Goal: Task Accomplishment & Management: Manage account settings

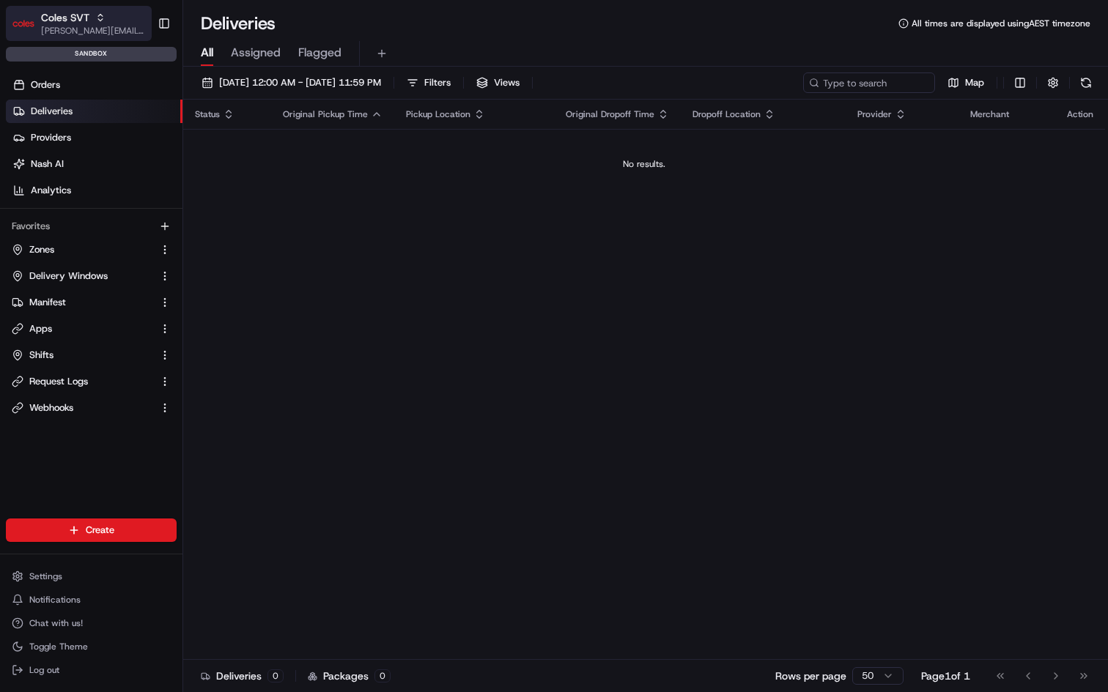
click at [104, 15] on icon "button" at bounding box center [100, 17] width 10 height 10
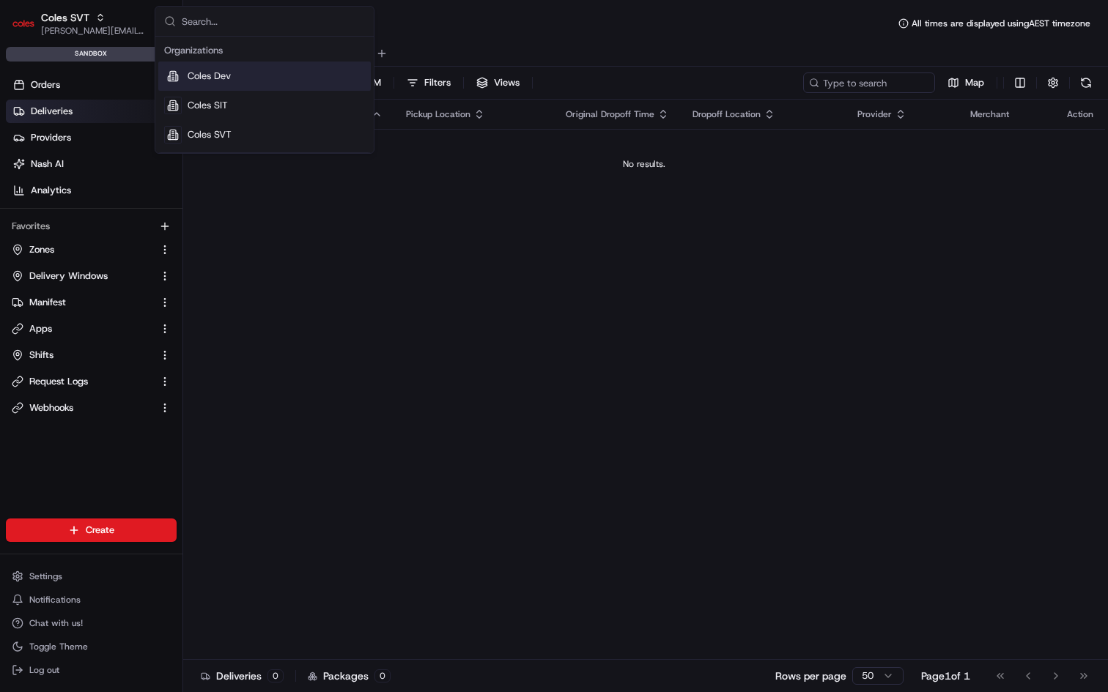
click at [233, 75] on div "Coles Dev" at bounding box center [264, 76] width 212 height 29
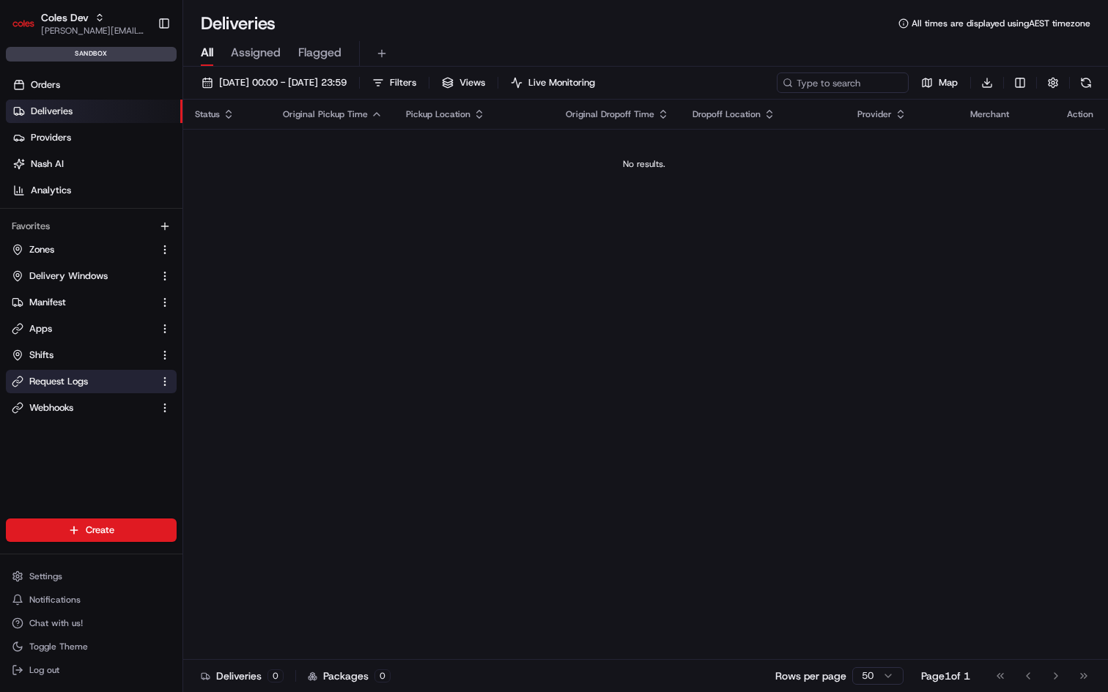
click at [76, 380] on span "Request Logs" at bounding box center [58, 381] width 59 height 13
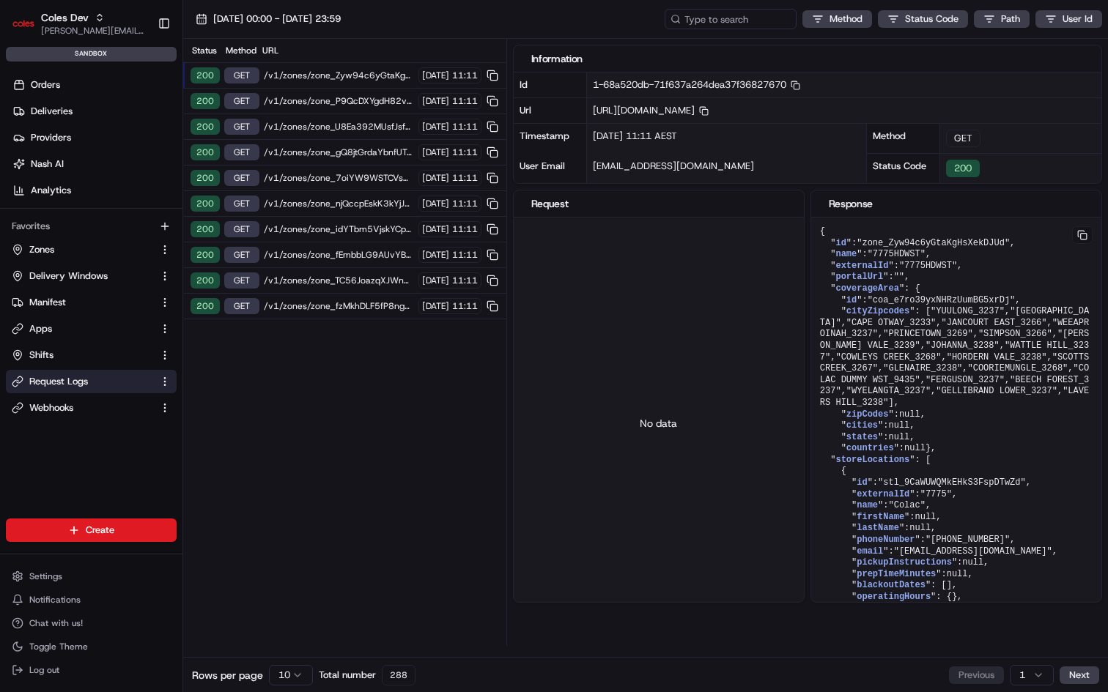
click at [364, 74] on span "/v1/zones/zone_Zyw94c6yGtaKgHsXekDJUd" at bounding box center [339, 76] width 150 height 12
click at [346, 74] on span "/v1/zones/zone_Zyw94c6yGtaKgHsXekDJUd" at bounding box center [339, 76] width 150 height 12
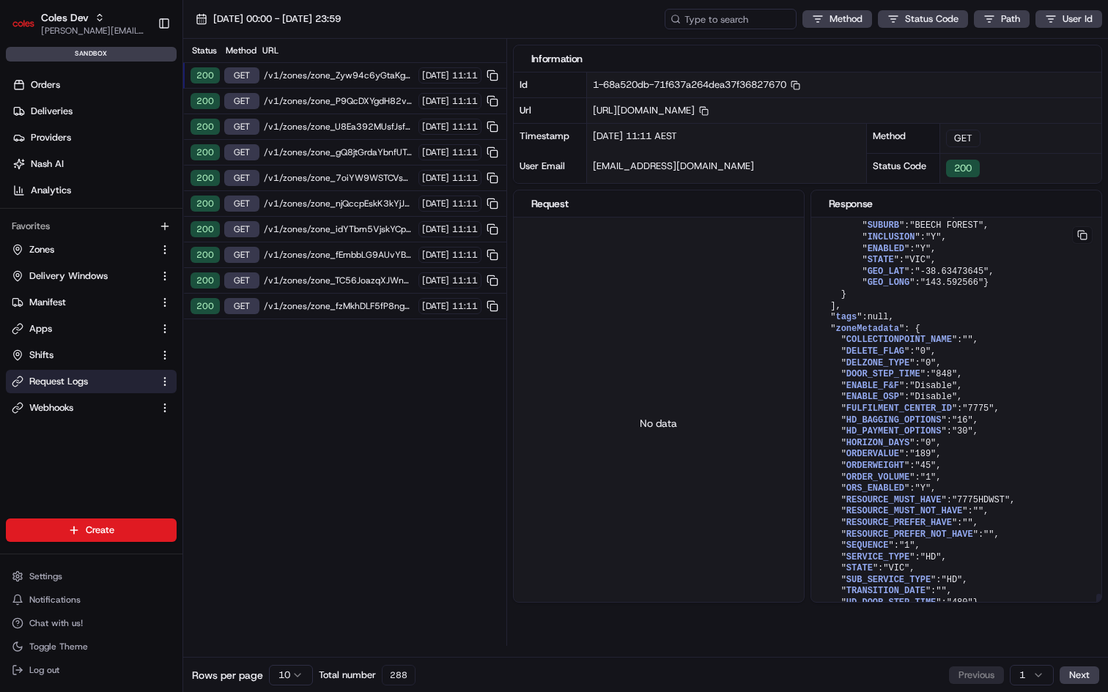
scroll to position [4382, 0]
click at [360, 96] on span "/v1/zones/zone_P9QcDXYgdH82vzHrcRiPxS" at bounding box center [339, 101] width 150 height 12
click at [349, 102] on span "/v1/zones/zone_P9QcDXYgdH82vzHrcRiPxS" at bounding box center [339, 101] width 150 height 12
click at [422, 99] on span "[DATE]" at bounding box center [435, 101] width 27 height 12
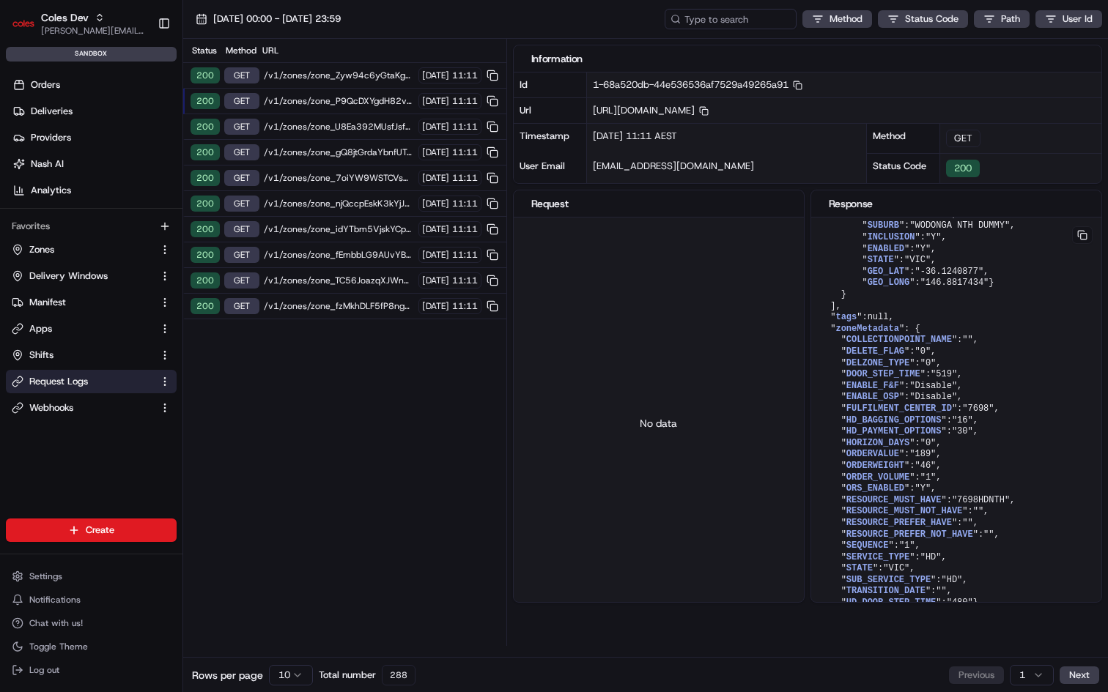
click at [297, 96] on span "/v1/zones/zone_P9QcDXYgdH82vzHrcRiPxS" at bounding box center [339, 101] width 150 height 12
click at [301, 102] on span "/v1/zones/zone_P9QcDXYgdH82vzHrcRiPxS" at bounding box center [339, 101] width 150 height 12
click at [422, 96] on span "[DATE]" at bounding box center [435, 101] width 27 height 12
click at [429, 128] on span "[DATE]" at bounding box center [435, 127] width 27 height 12
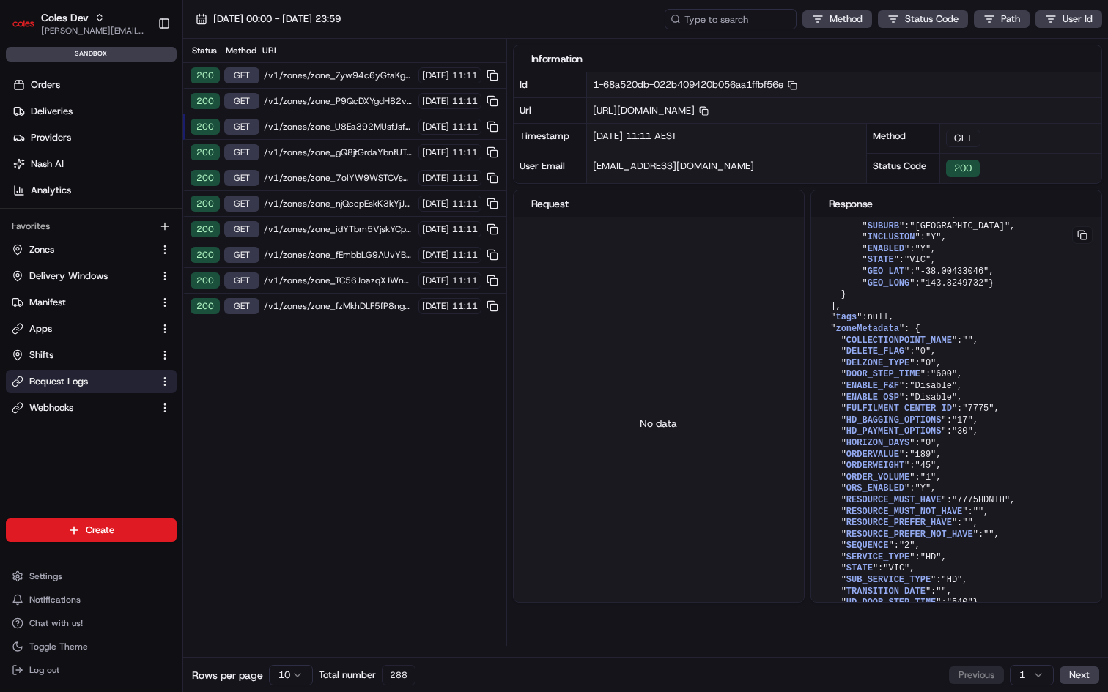
click at [432, 98] on span "[DATE]" at bounding box center [435, 101] width 27 height 12
click at [435, 70] on span "[DATE]" at bounding box center [435, 76] width 27 height 12
click at [431, 100] on span "[DATE]" at bounding box center [435, 101] width 27 height 12
click at [428, 117] on div "200 GET /v1/zones/zone_U8Ea392MUsfJsfLCcU2PQW [DATE] 11:11" at bounding box center [344, 127] width 323 height 26
click at [422, 149] on span "[DATE]" at bounding box center [435, 153] width 27 height 12
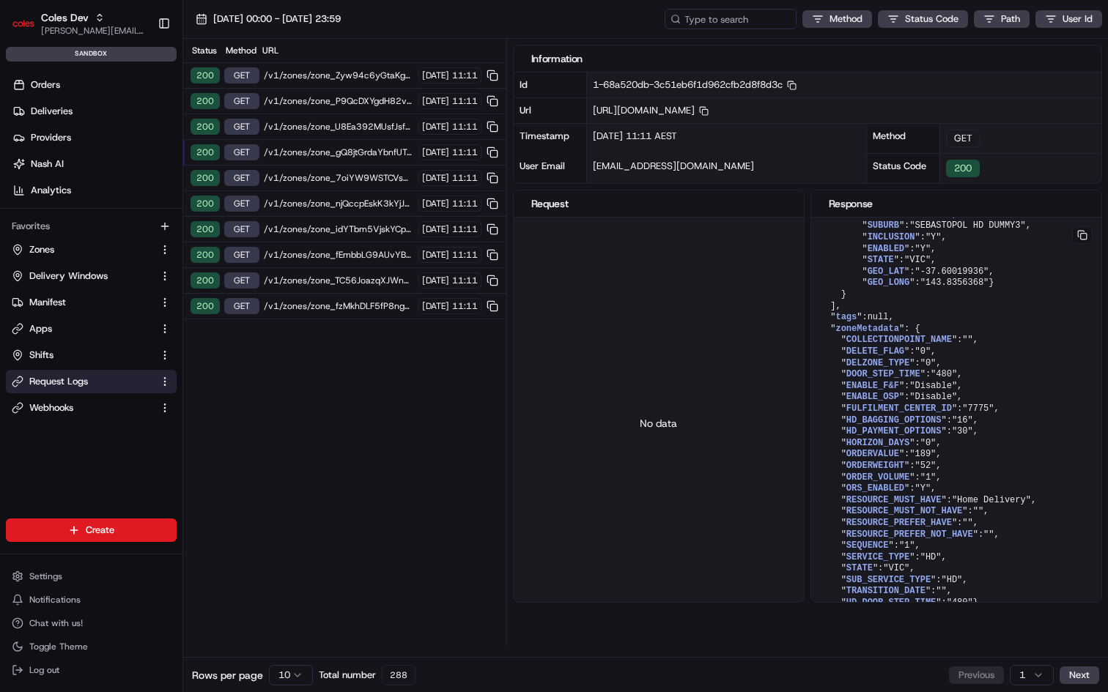
scroll to position [725, 0]
click at [422, 173] on span "[DATE]" at bounding box center [435, 178] width 27 height 12
click at [422, 206] on span "[DATE]" at bounding box center [435, 204] width 27 height 12
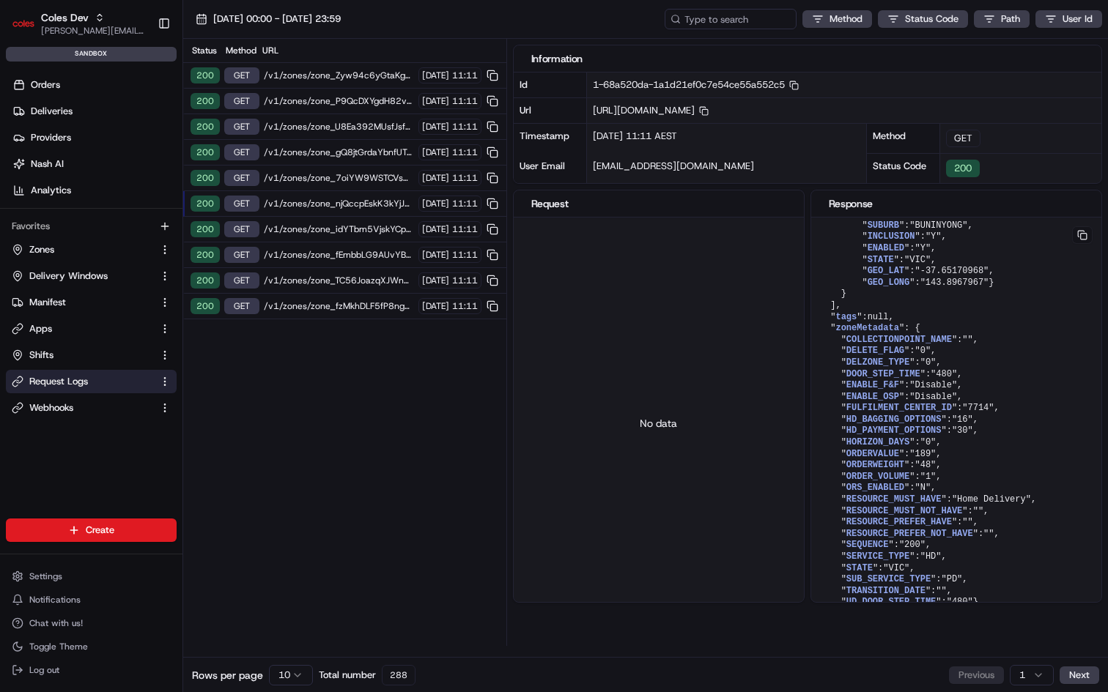
click at [422, 228] on span "[DATE]" at bounding box center [435, 229] width 27 height 12
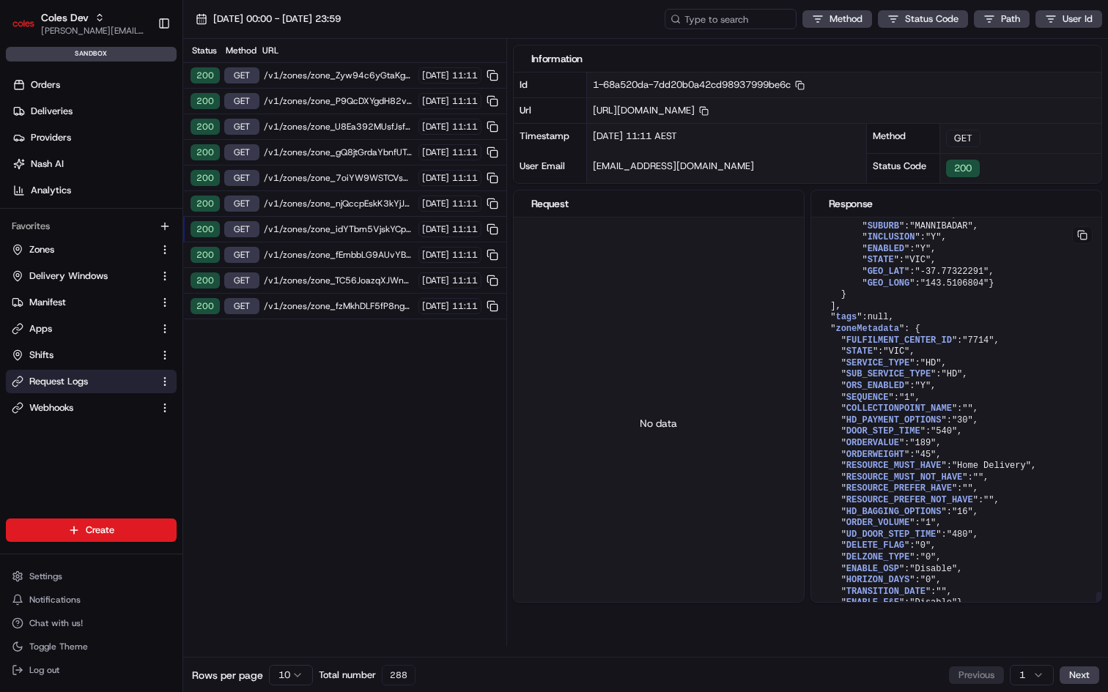
scroll to position [10015, 0]
click at [336, 206] on span "/v1/zones/zone_njQccpEskK3kYjJxCgoqto" at bounding box center [339, 204] width 150 height 12
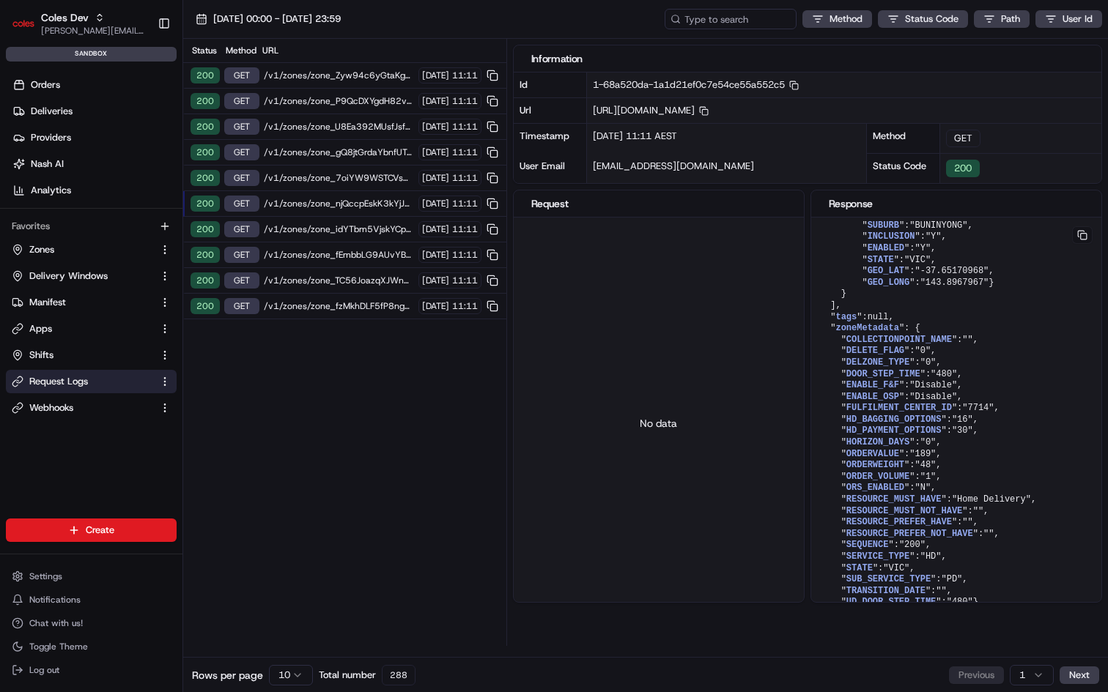
click at [344, 221] on div "200 GET /v1/zones/zone_idYTbm5VjskYCppoLPDgAH [DATE] 11:11" at bounding box center [344, 230] width 323 height 26
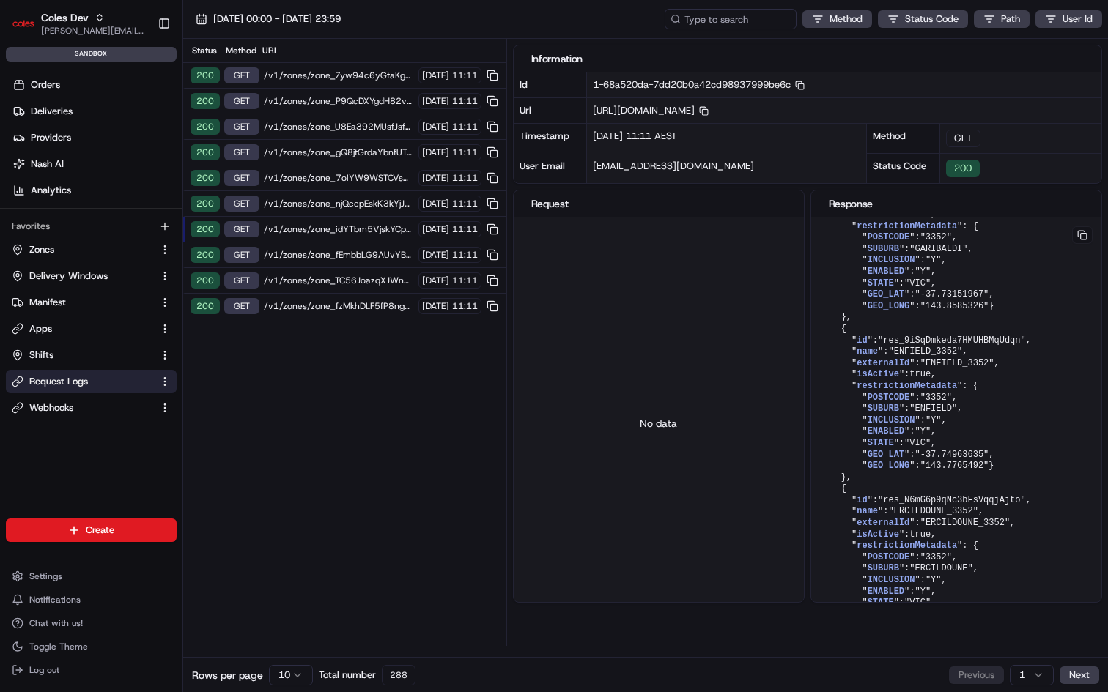
scroll to position [10015, 0]
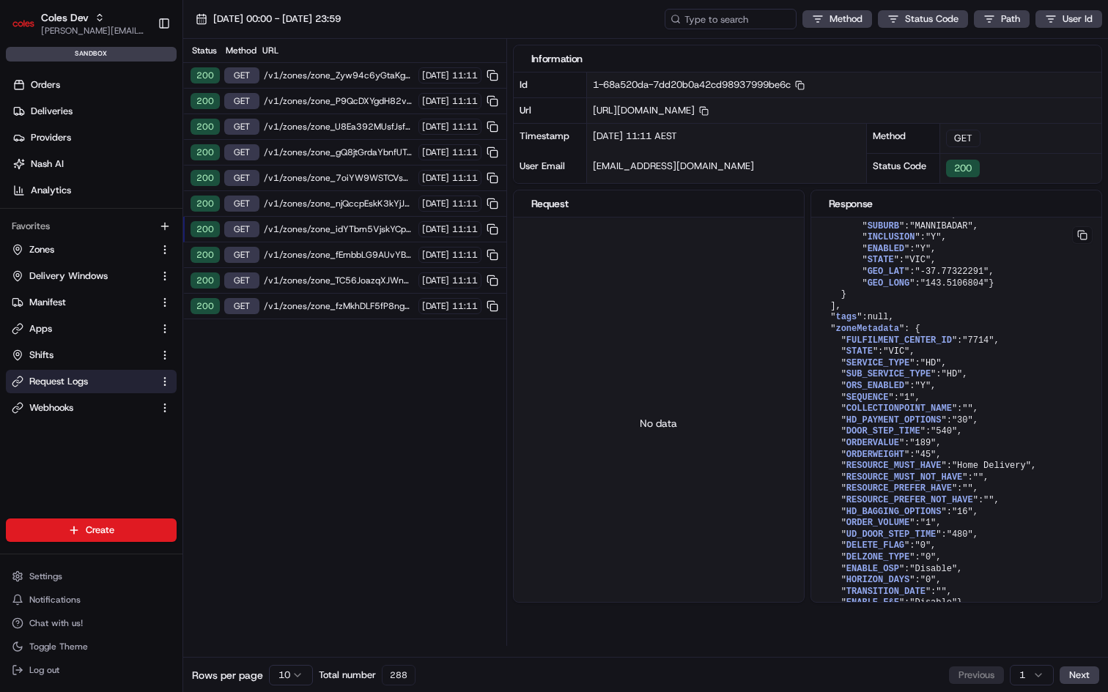
click at [341, 252] on span "/v1/zones/zone_fEmbbLG9AUvYBBavJq4cBu" at bounding box center [339, 255] width 150 height 12
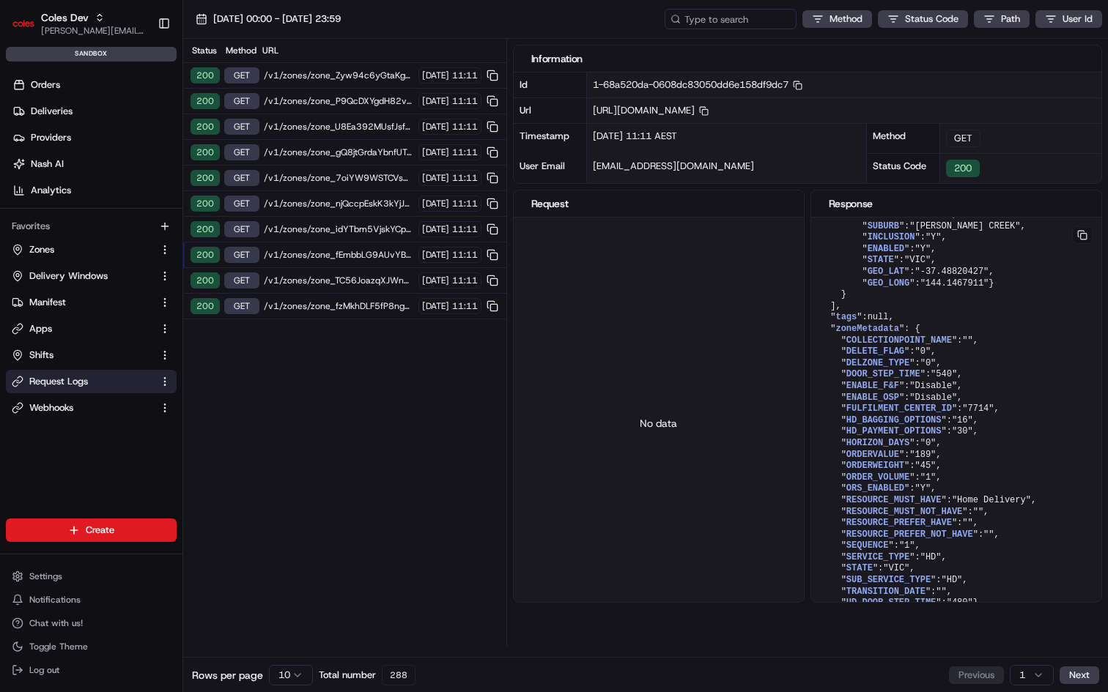
click at [337, 278] on span "/v1/zones/zone_TC56JoazqXJWnKJo4fSXRp" at bounding box center [339, 281] width 150 height 12
click at [334, 305] on span "/v1/zones/zone_fzMkhDLF5fP8ngpzJxFp3r" at bounding box center [339, 306] width 150 height 12
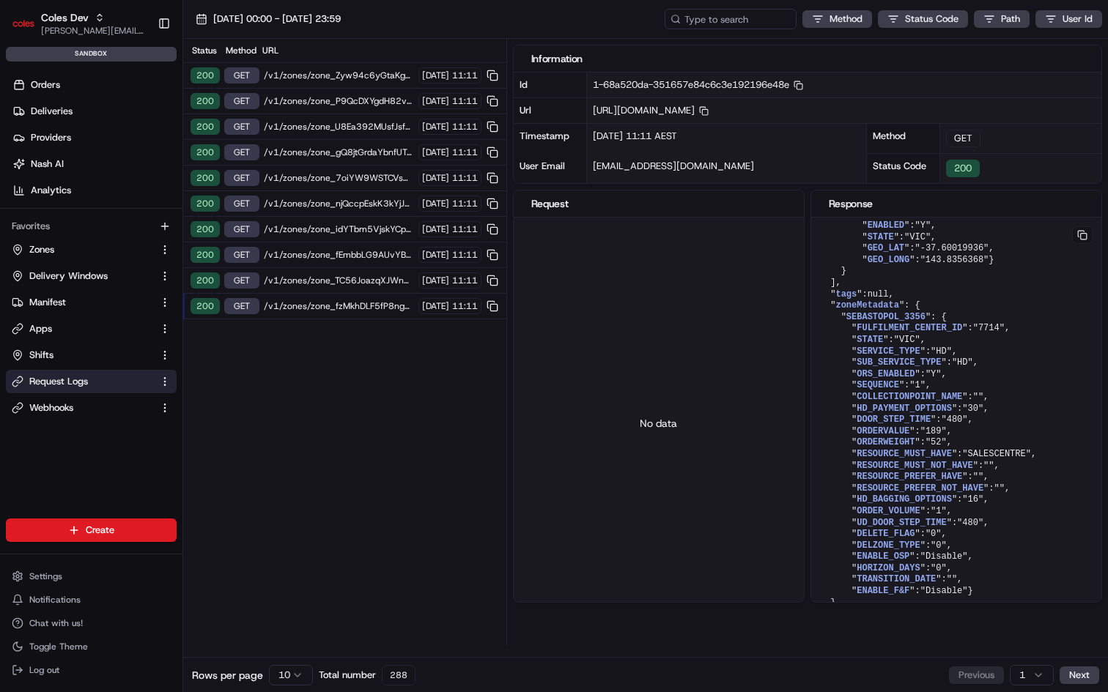
click at [346, 303] on span "/v1/zones/zone_fzMkhDLF5fP8ngpzJxFp3r" at bounding box center [339, 306] width 150 height 12
click at [369, 279] on span "/v1/zones/zone_TC56JoazqXJWnKJo4fSXRp" at bounding box center [339, 281] width 150 height 12
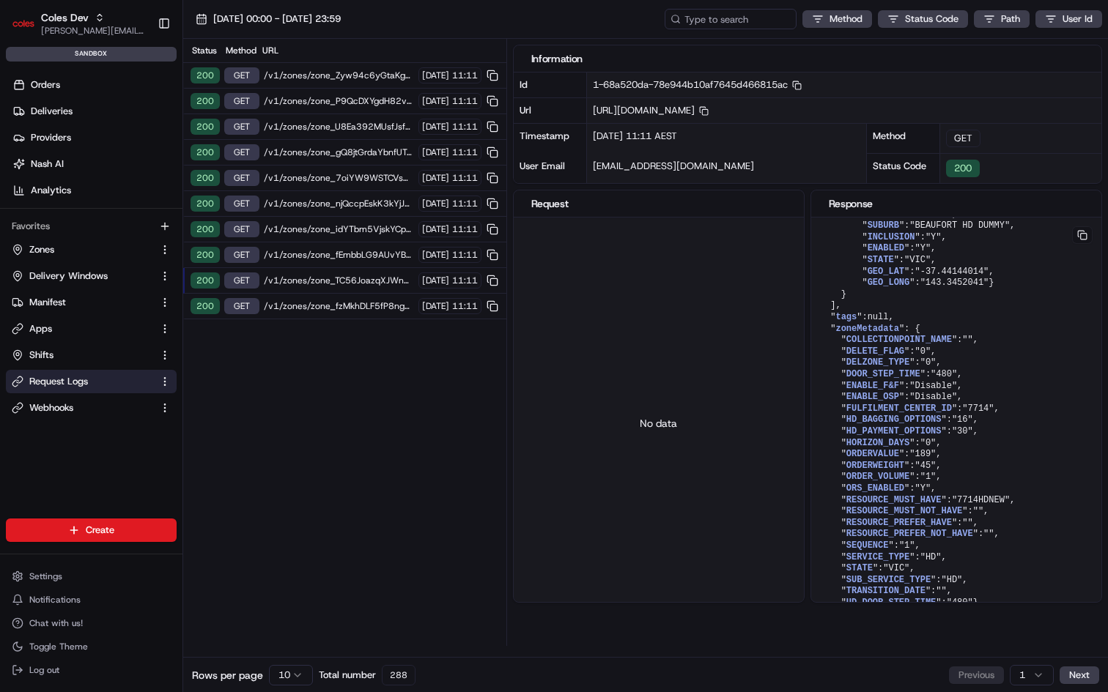
scroll to position [1057, 0]
click at [336, 303] on span "/v1/zones/zone_fzMkhDLF5fP8ngpzJxFp3r" at bounding box center [339, 306] width 150 height 12
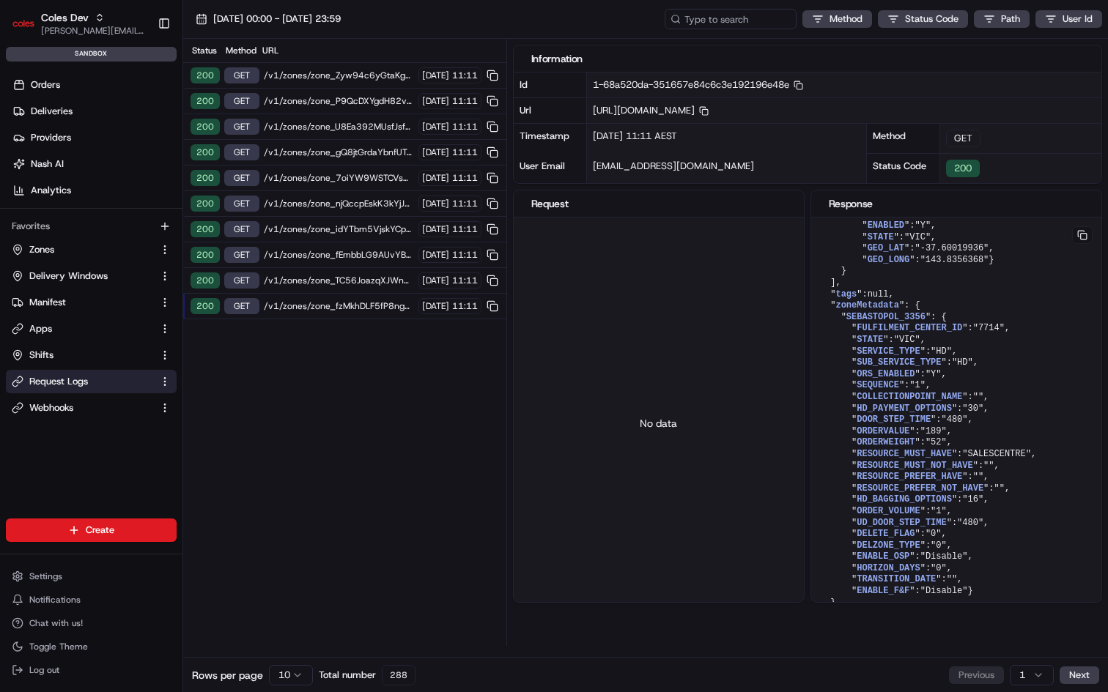
scroll to position [1079, 0]
click at [930, 392] on span "COLLECTIONPOINT_NAME" at bounding box center [910, 397] width 106 height 10
click at [336, 275] on span "/v1/zones/zone_TC56JoazqXJWnKJo4fSXRp" at bounding box center [339, 281] width 150 height 12
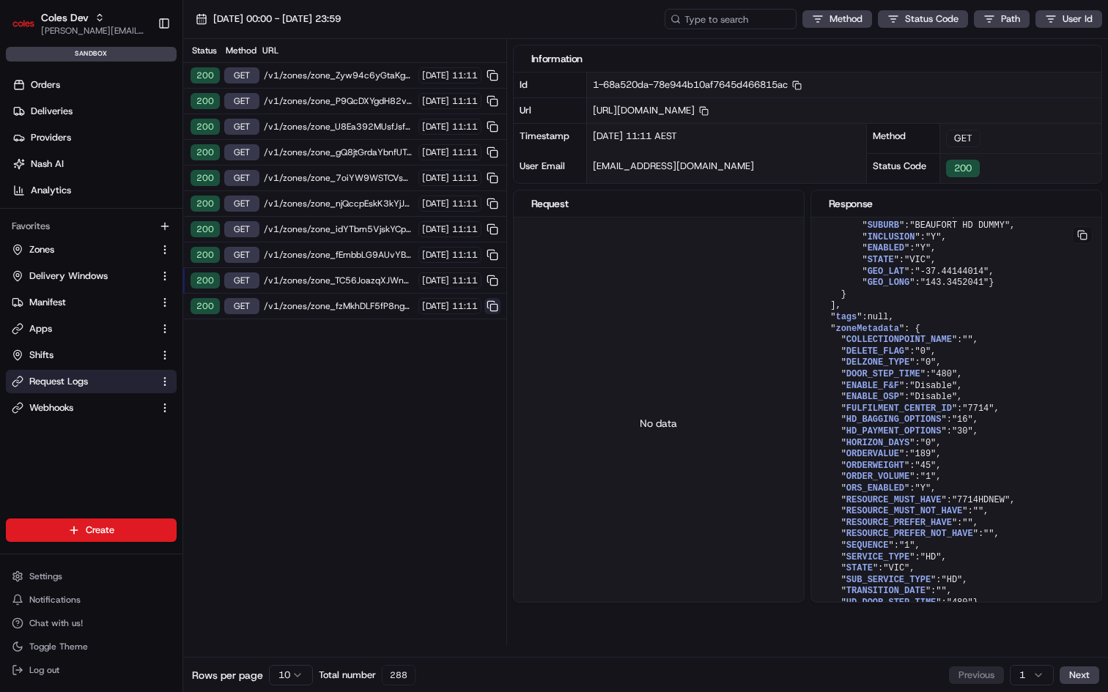
click at [492, 303] on button at bounding box center [492, 306] width 16 height 16
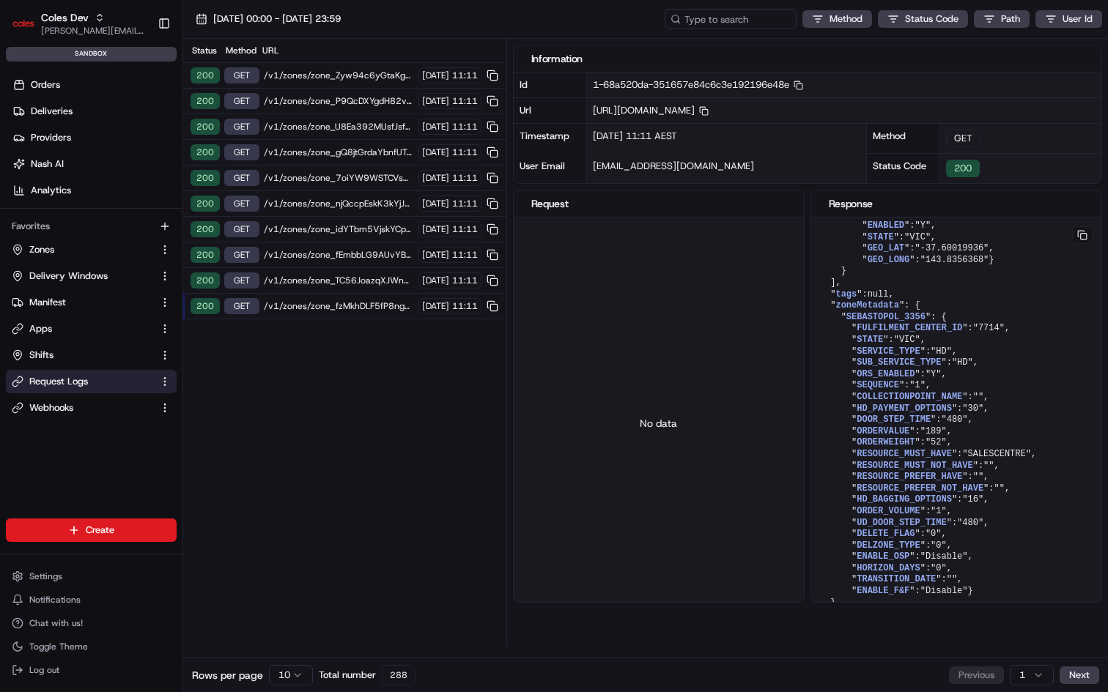
click at [421, 272] on div "200 GET /v1/zones/zone_TC56JoazqXJWnKJo4fSXRp [DATE] 11:11" at bounding box center [344, 281] width 323 height 26
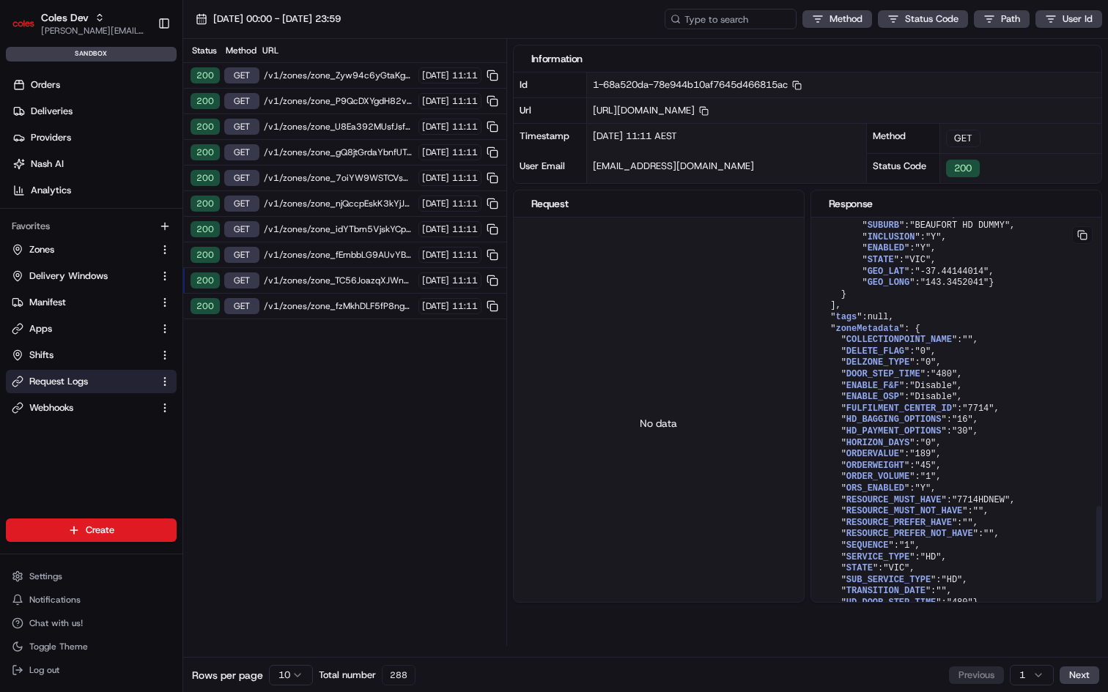
scroll to position [1057, 0]
click at [492, 303] on button at bounding box center [492, 306] width 16 height 16
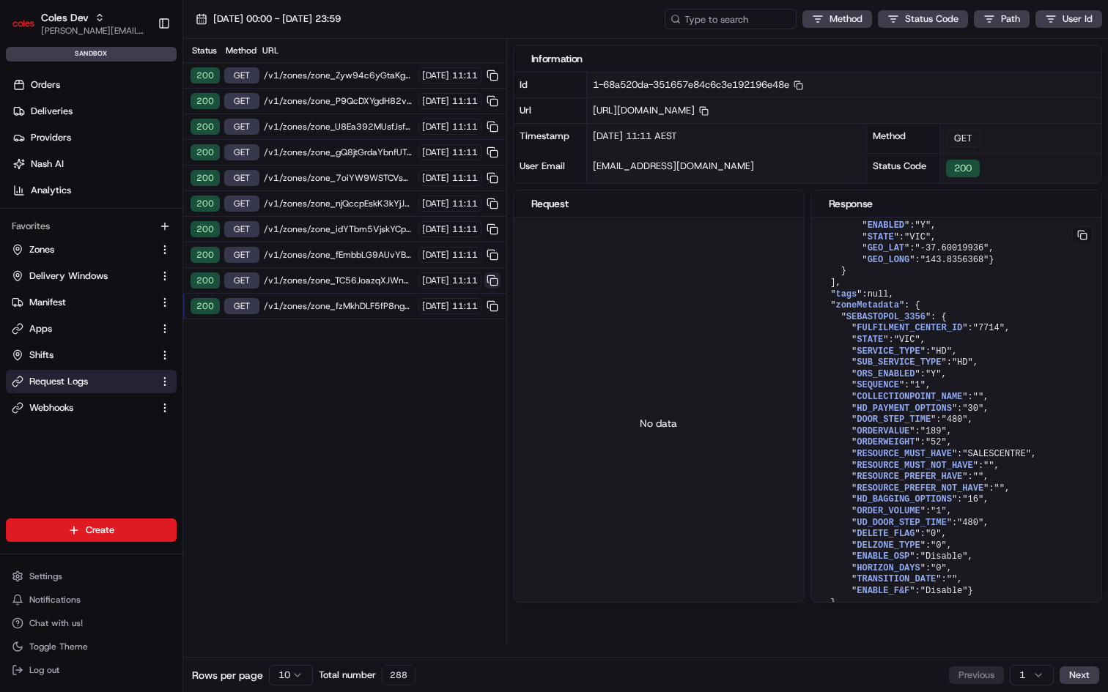
click at [491, 275] on button at bounding box center [492, 281] width 16 height 16
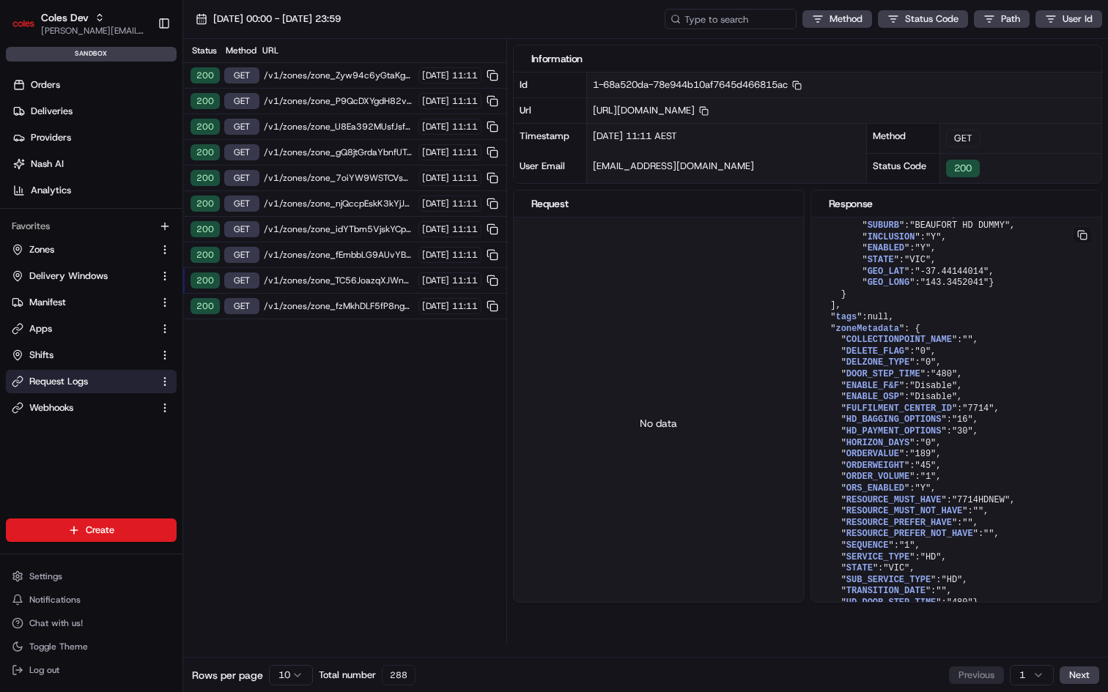
click at [618, 347] on div "No data" at bounding box center [659, 424] width 290 height 412
click at [430, 283] on span "[DATE]" at bounding box center [435, 281] width 27 height 12
click at [490, 276] on button at bounding box center [492, 281] width 16 height 16
click at [1080, 231] on button at bounding box center [1082, 235] width 21 height 18
click at [422, 303] on span "[DATE]" at bounding box center [435, 306] width 27 height 12
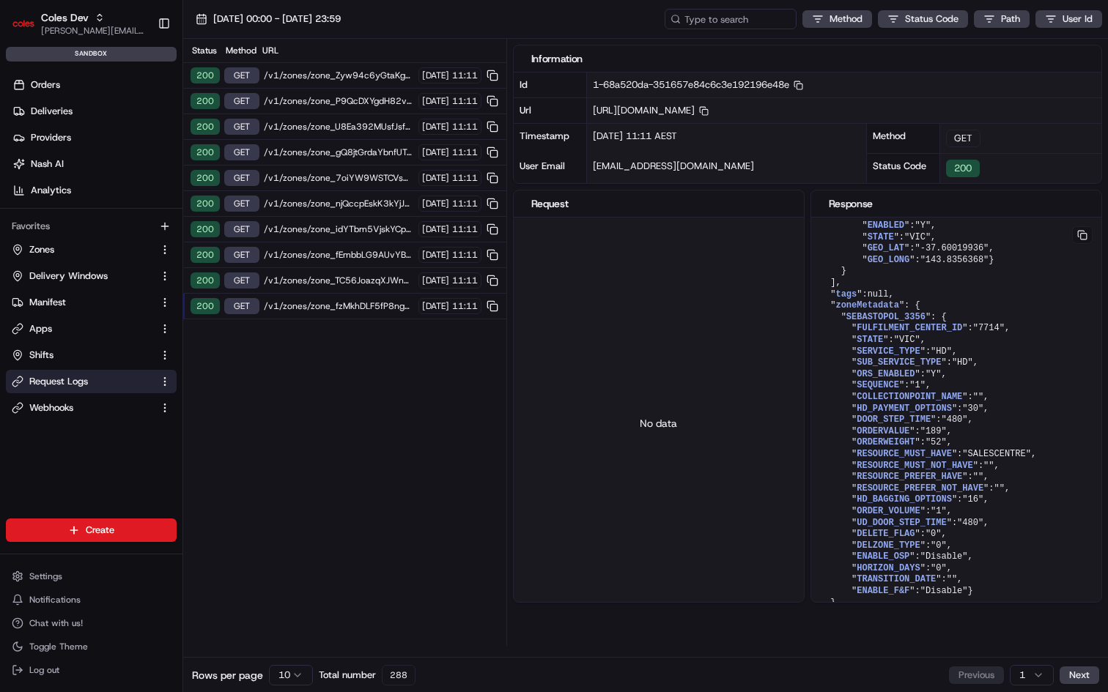
click at [422, 303] on span "[DATE]" at bounding box center [435, 306] width 27 height 12
click at [1081, 234] on button at bounding box center [1082, 235] width 21 height 18
click at [42, 246] on span "Zones" at bounding box center [41, 249] width 25 height 13
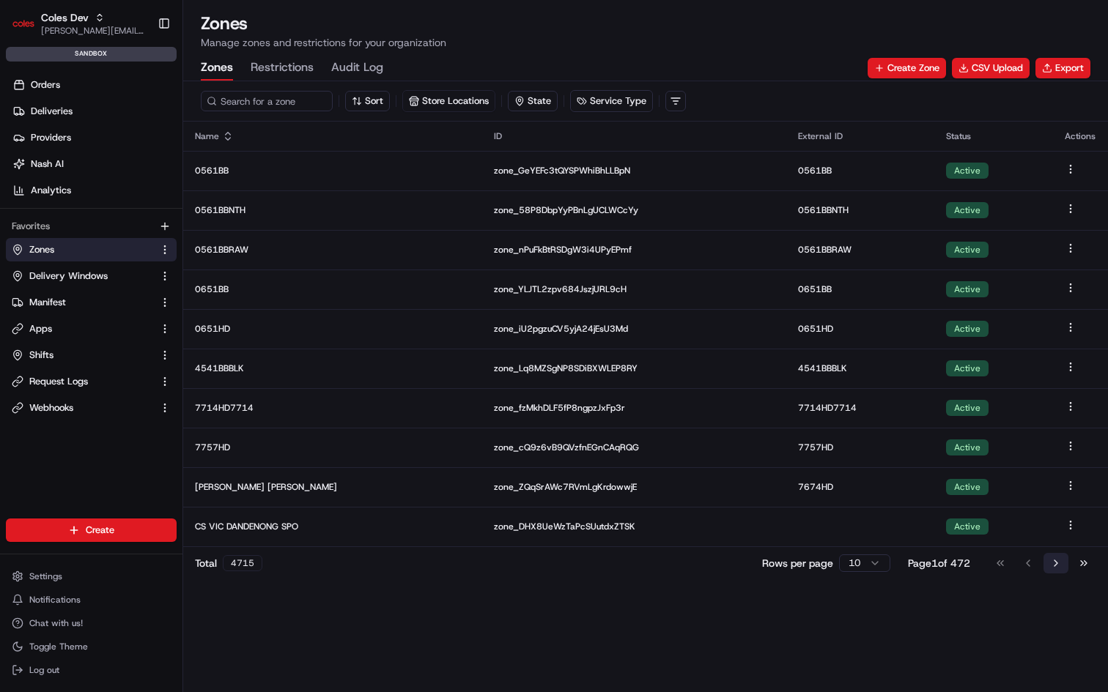
click at [1056, 563] on button "Go to next page" at bounding box center [1055, 563] width 25 height 21
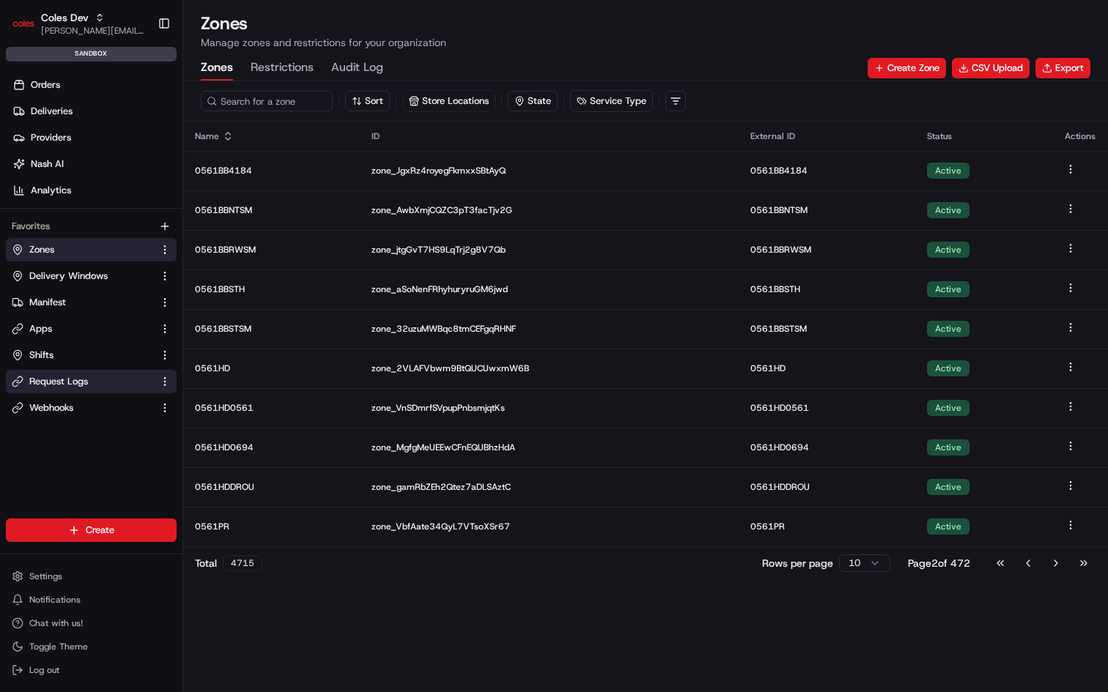
click at [51, 382] on span "Request Logs" at bounding box center [58, 381] width 59 height 13
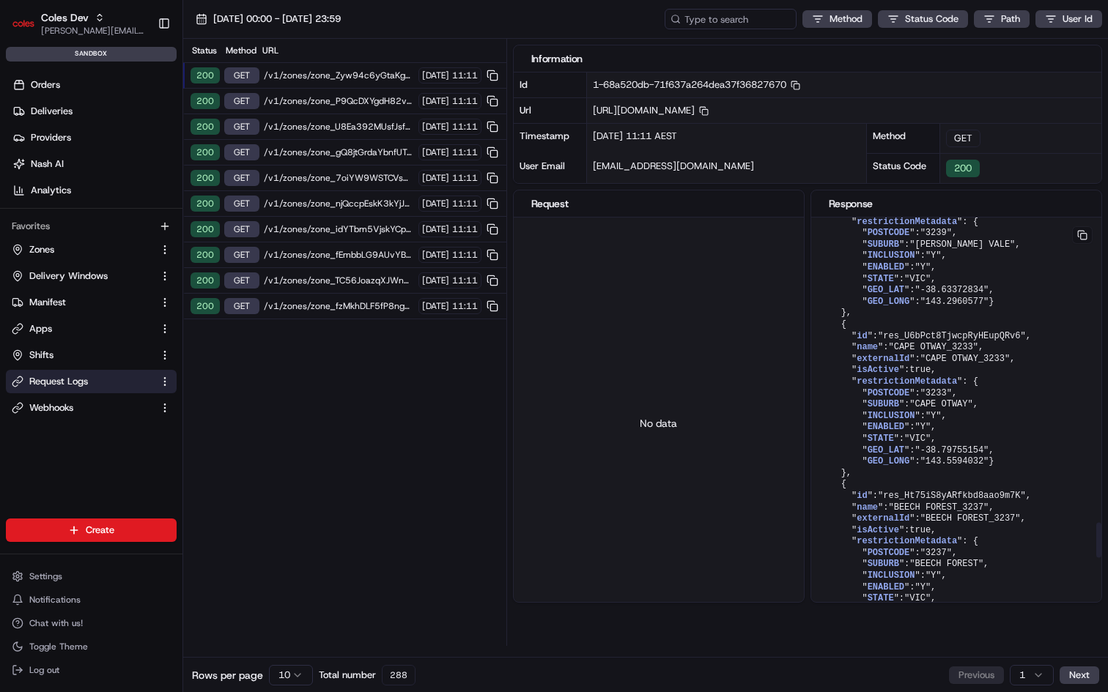
scroll to position [3505, 0]
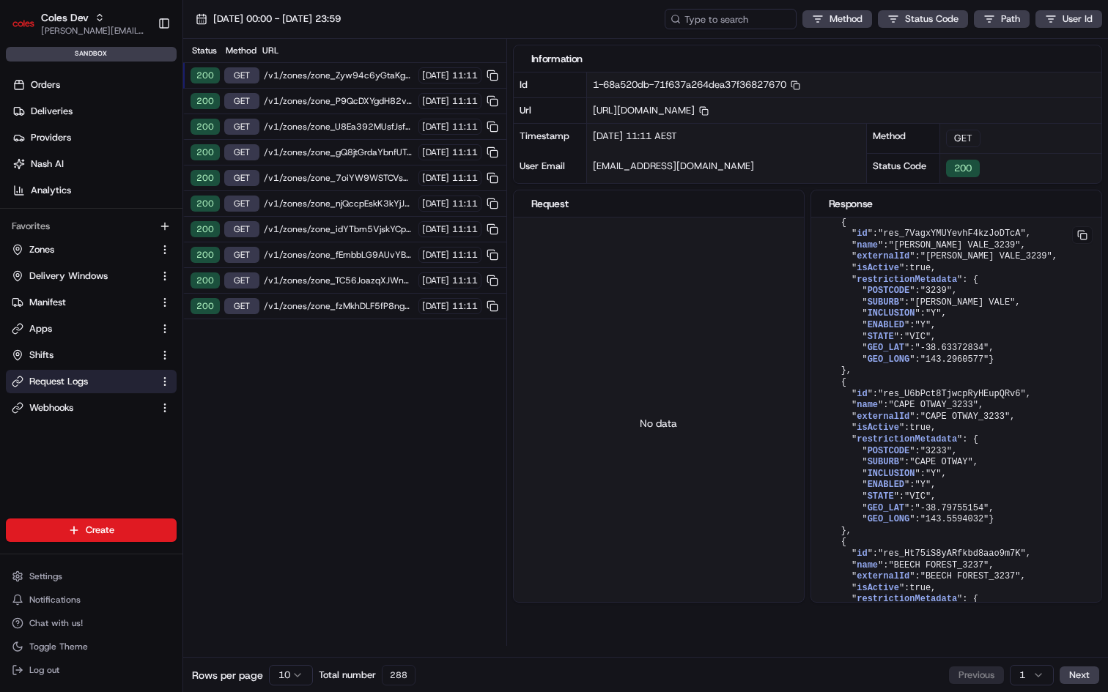
drag, startPoint x: 855, startPoint y: 110, endPoint x: 1004, endPoint y: 111, distance: 148.7
click at [709, 111] on span "[URL][DOMAIN_NAME] Copy [URL][DOMAIN_NAME]" at bounding box center [651, 110] width 116 height 12
copy span "zone_Zyw94c6yGtaKgHsXekDJUd"
click at [39, 247] on span "Zones" at bounding box center [41, 249] width 25 height 13
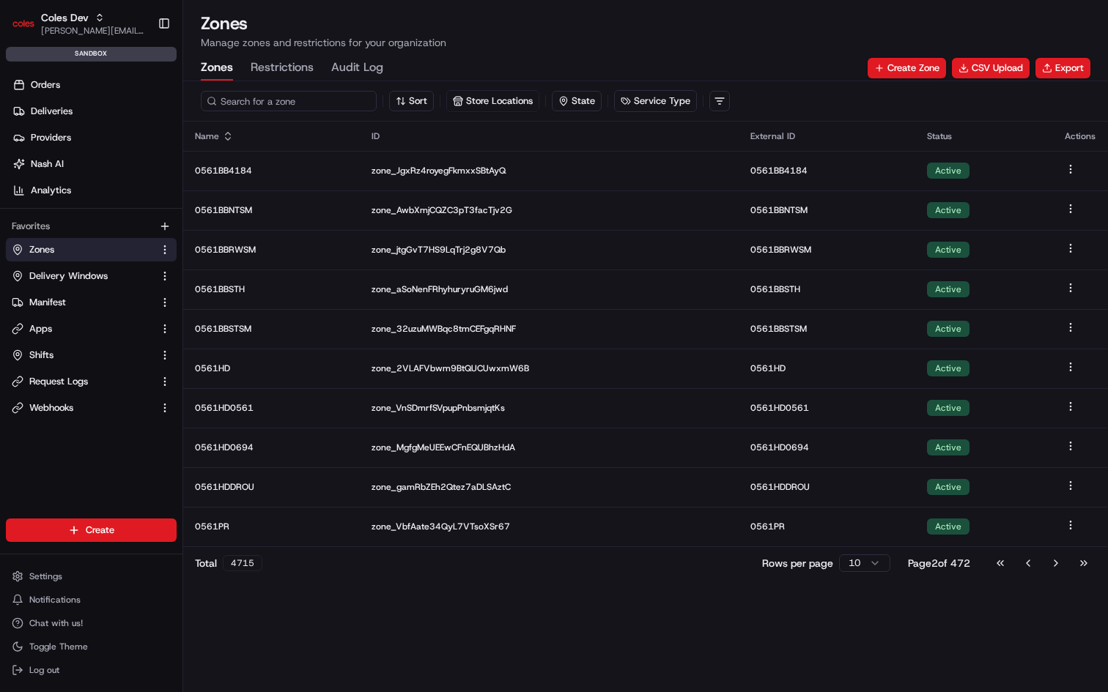
click at [251, 99] on input at bounding box center [289, 101] width 176 height 21
paste input "zone_Zyw94c6yGtaKgHsXekDJUd"
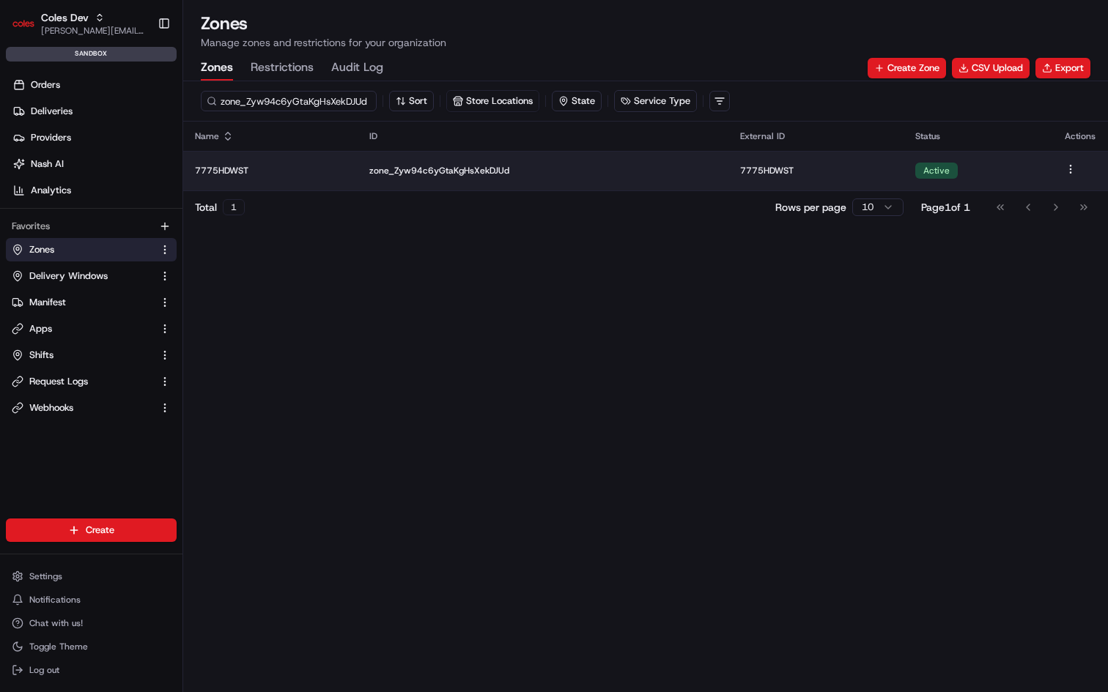
type input "zone_Zyw94c6yGtaKgHsXekDJUd"
click at [462, 171] on p "zone_Zyw94c6yGtaKgHsXekDJUd" at bounding box center [542, 171] width 347 height 12
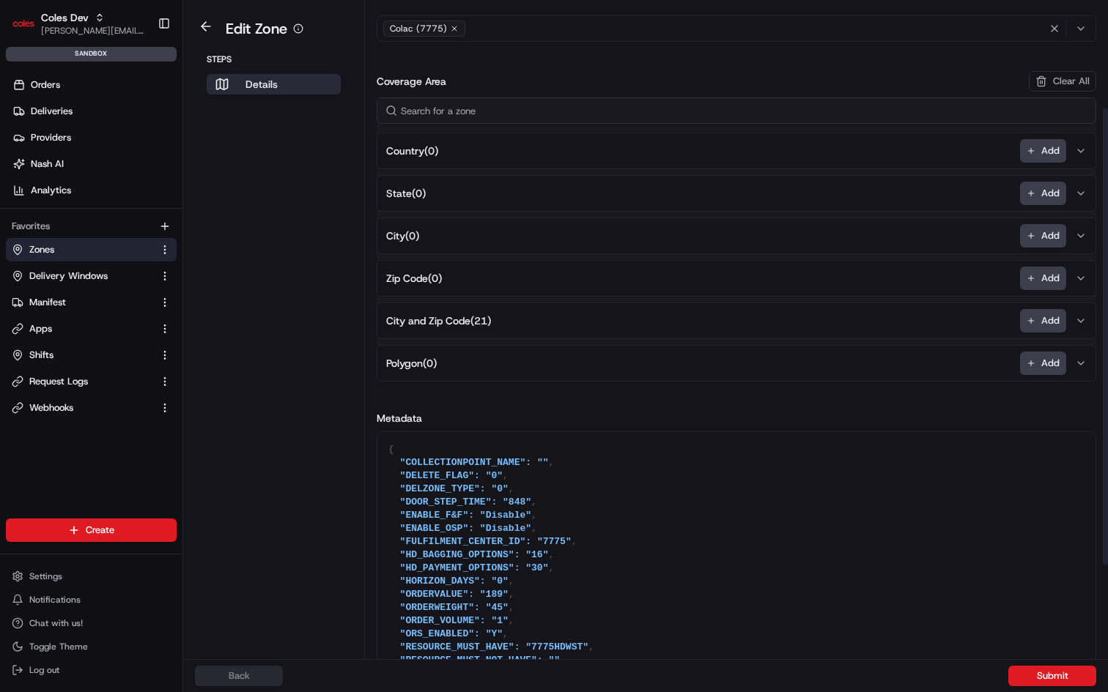
scroll to position [147, 0]
click at [397, 238] on span "City ( 0 )" at bounding box center [402, 236] width 33 height 15
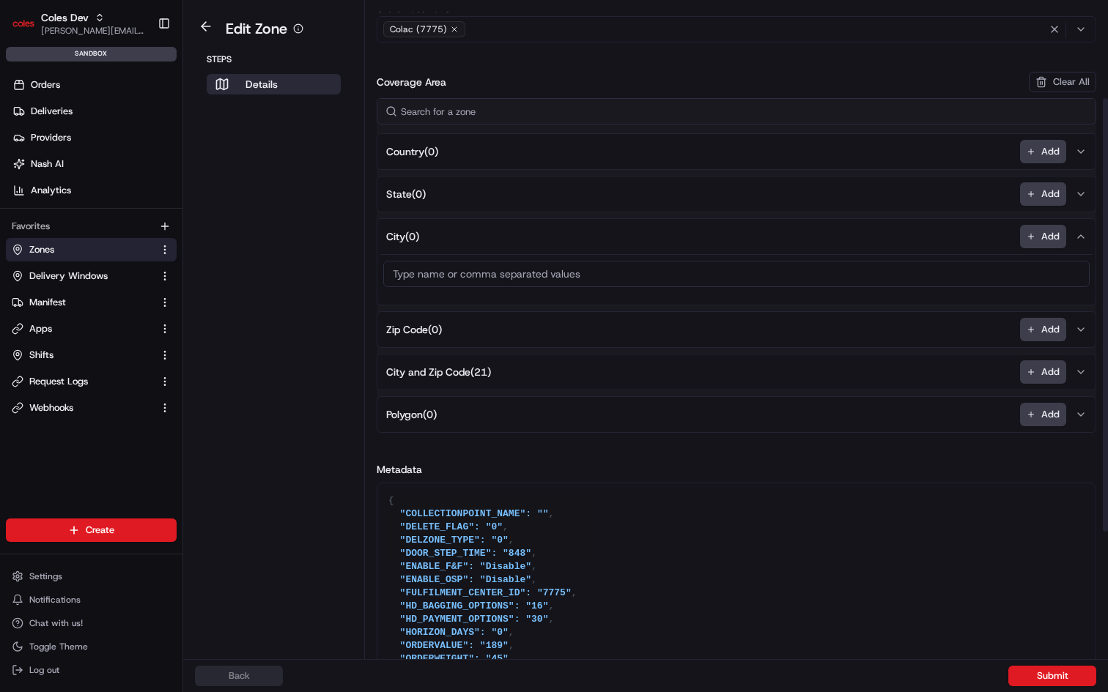
click at [402, 191] on span "State ( 0 )" at bounding box center [406, 194] width 40 height 15
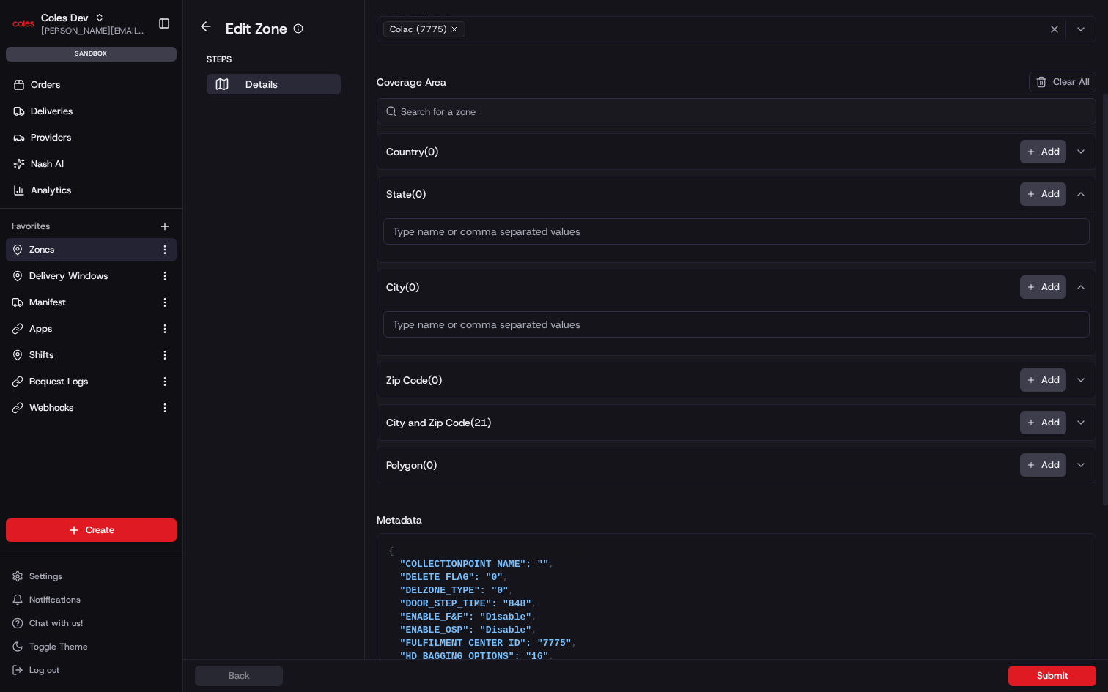
click at [401, 191] on span "State ( 0 )" at bounding box center [406, 194] width 40 height 15
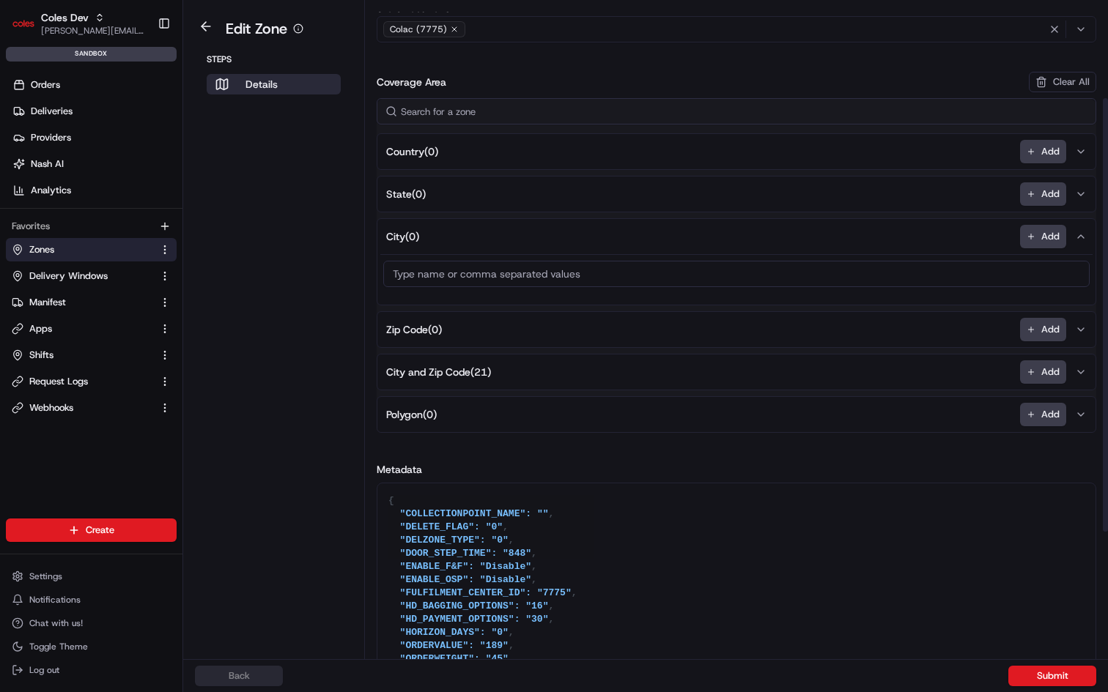
click at [399, 235] on span "City ( 0 )" at bounding box center [402, 236] width 33 height 15
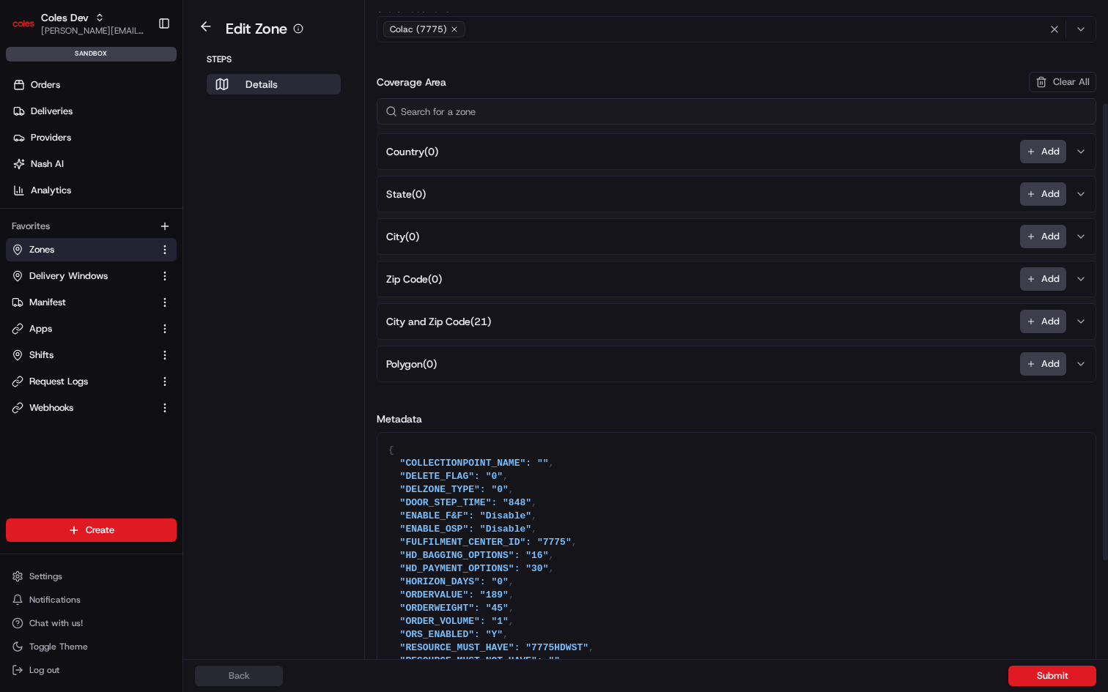
click at [400, 273] on span "Zip Code ( 0 )" at bounding box center [414, 279] width 56 height 15
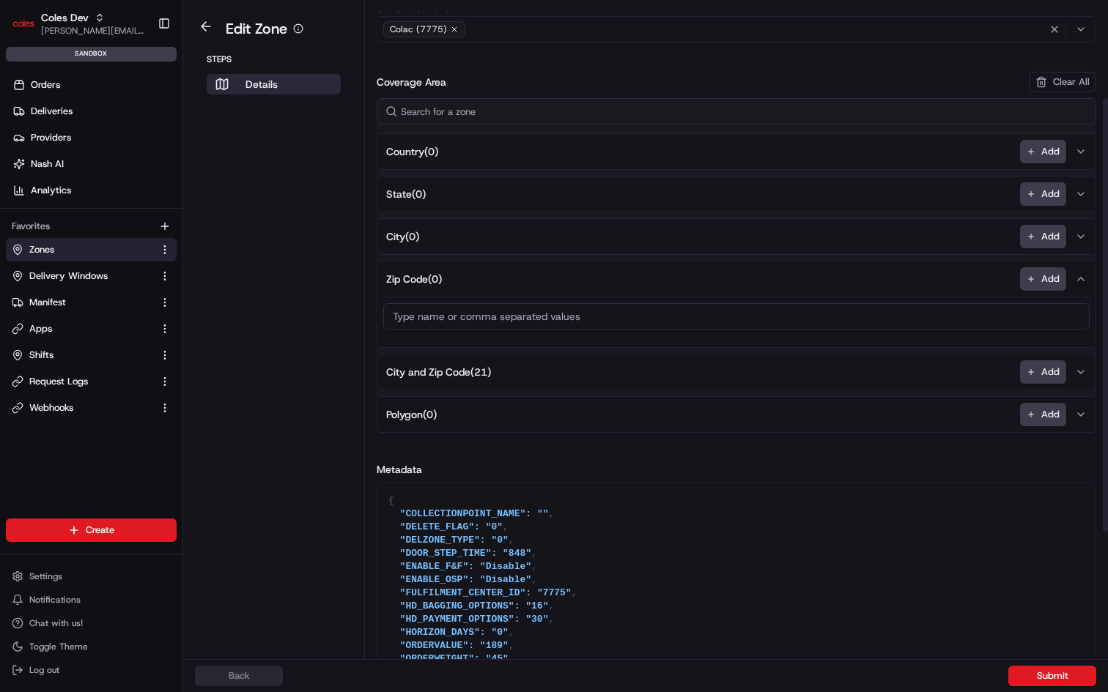
click at [400, 273] on span "Zip Code ( 0 )" at bounding box center [414, 279] width 56 height 15
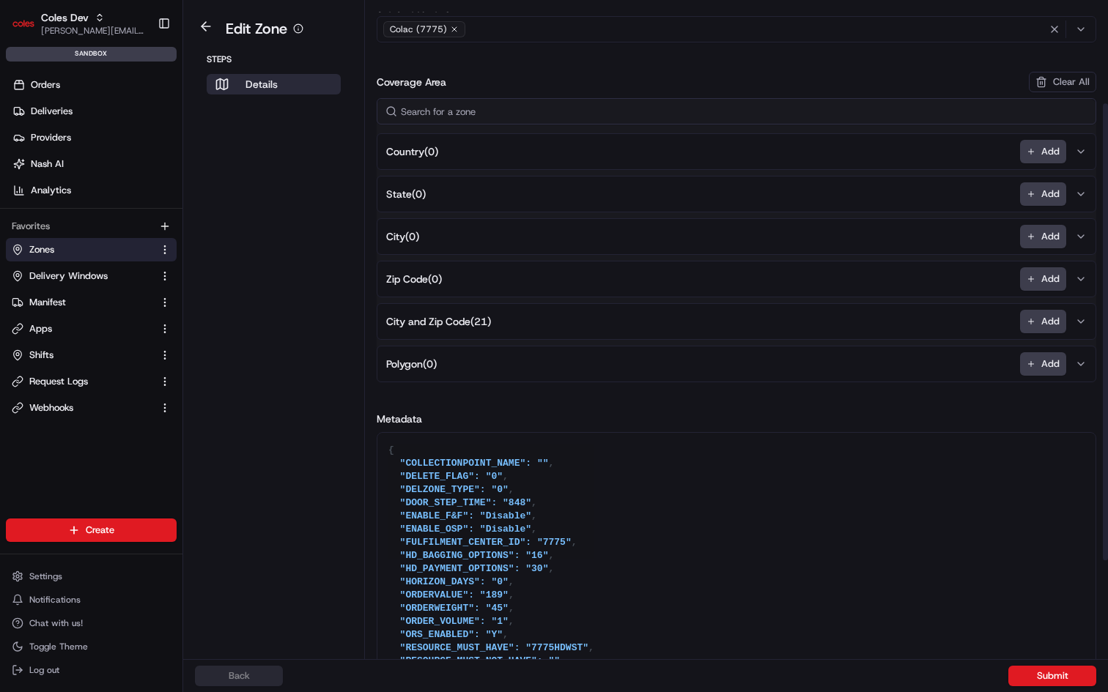
click at [402, 238] on span "City ( 0 )" at bounding box center [402, 236] width 33 height 15
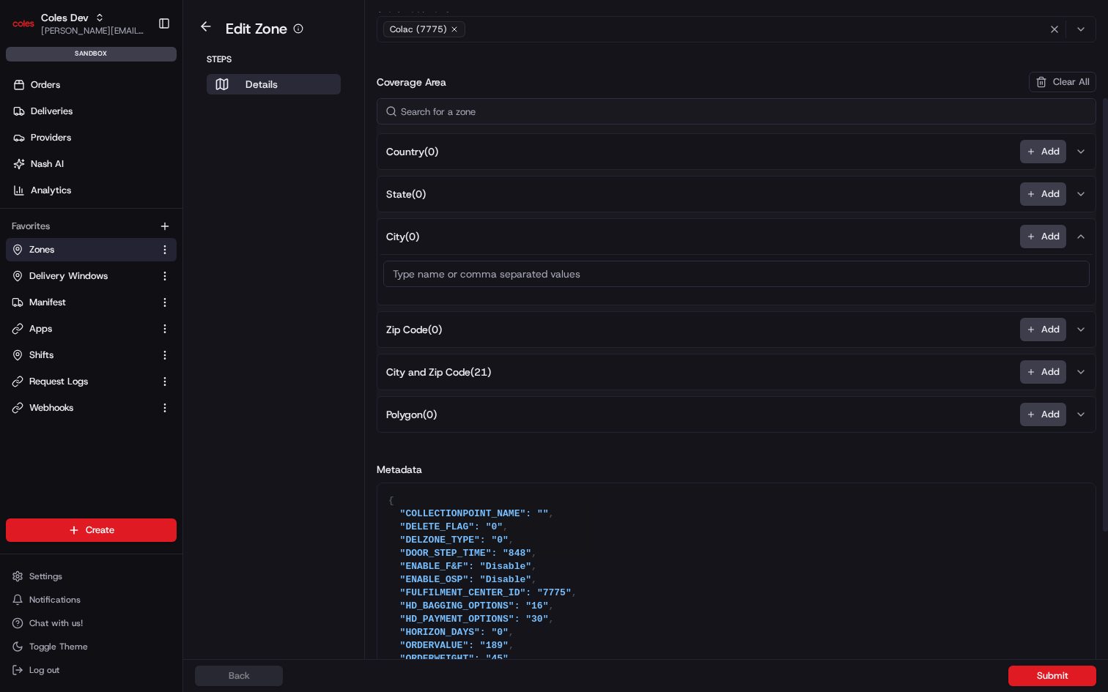
click at [402, 238] on span "City ( 0 )" at bounding box center [402, 236] width 33 height 15
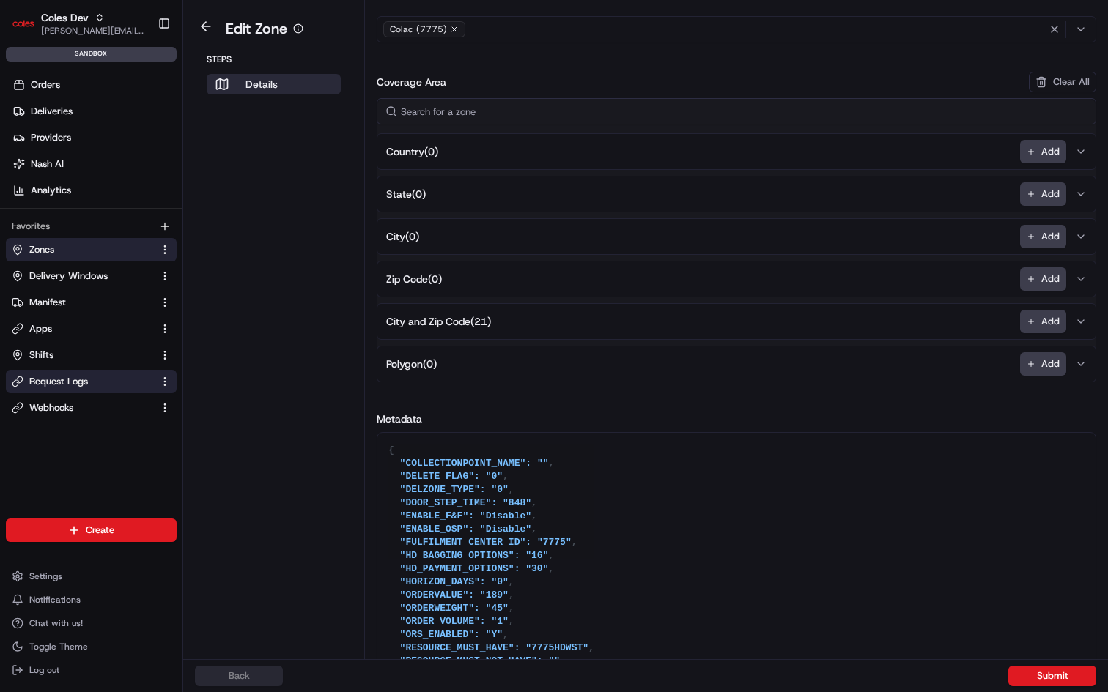
click at [62, 379] on span "Request Logs" at bounding box center [58, 381] width 59 height 13
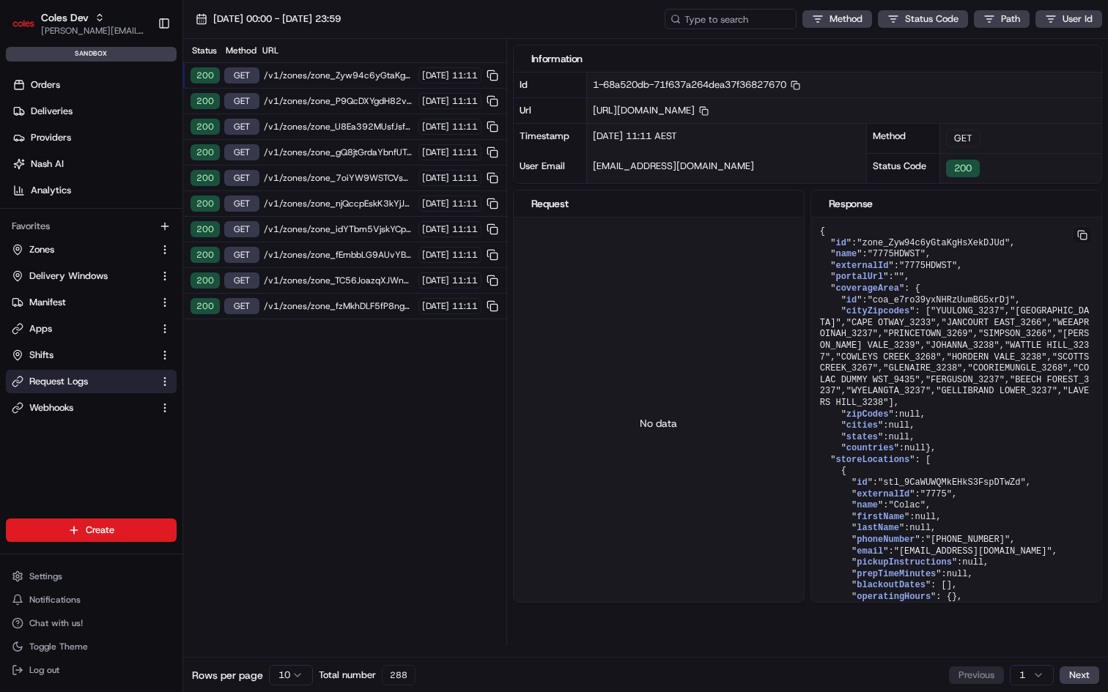
click at [343, 305] on span "/v1/zones/zone_fzMkhDLF5fP8ngpzJxFp3r" at bounding box center [339, 306] width 150 height 12
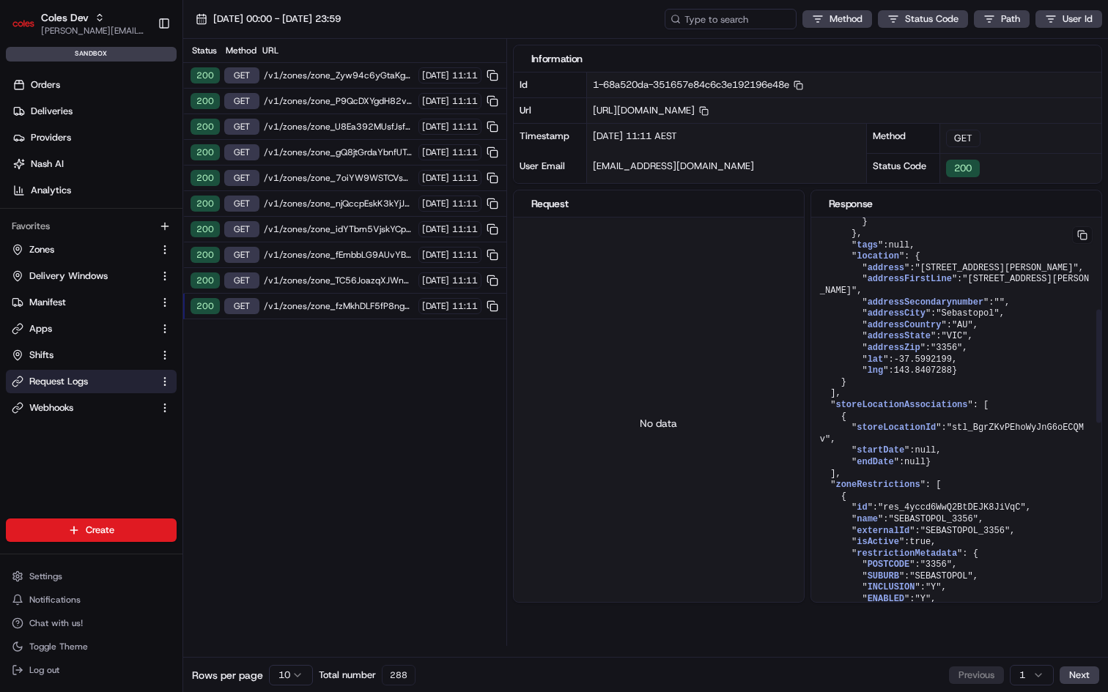
scroll to position [1079, 0]
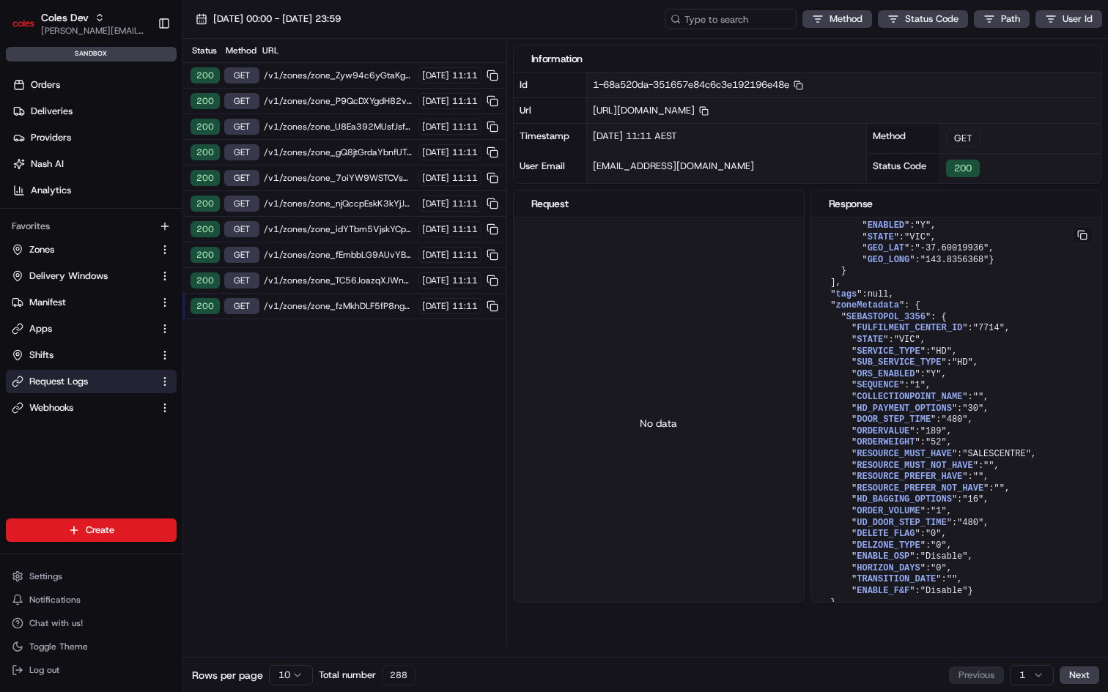
drag, startPoint x: 856, startPoint y: 111, endPoint x: 997, endPoint y: 111, distance: 140.7
click at [709, 111] on span "[URL][DOMAIN_NAME] Copy [URL][DOMAIN_NAME]" at bounding box center [651, 110] width 116 height 12
copy span "zone_fzMkhDLF5fP8ngpzJxFp3r"
click at [100, 253] on link "Zones" at bounding box center [82, 249] width 141 height 13
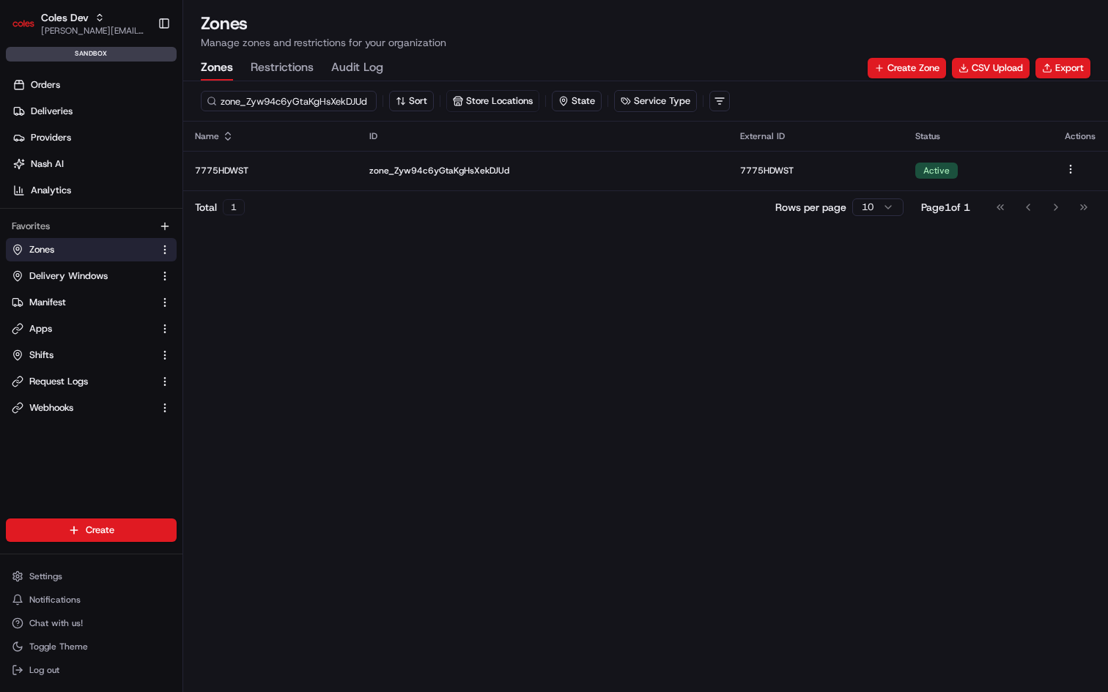
click at [294, 102] on input "zone_Zyw94c6yGtaKgHsXekDJUd" at bounding box center [289, 101] width 176 height 21
paste input "fzMkhDLF5fP8ngpzJxFp3r"
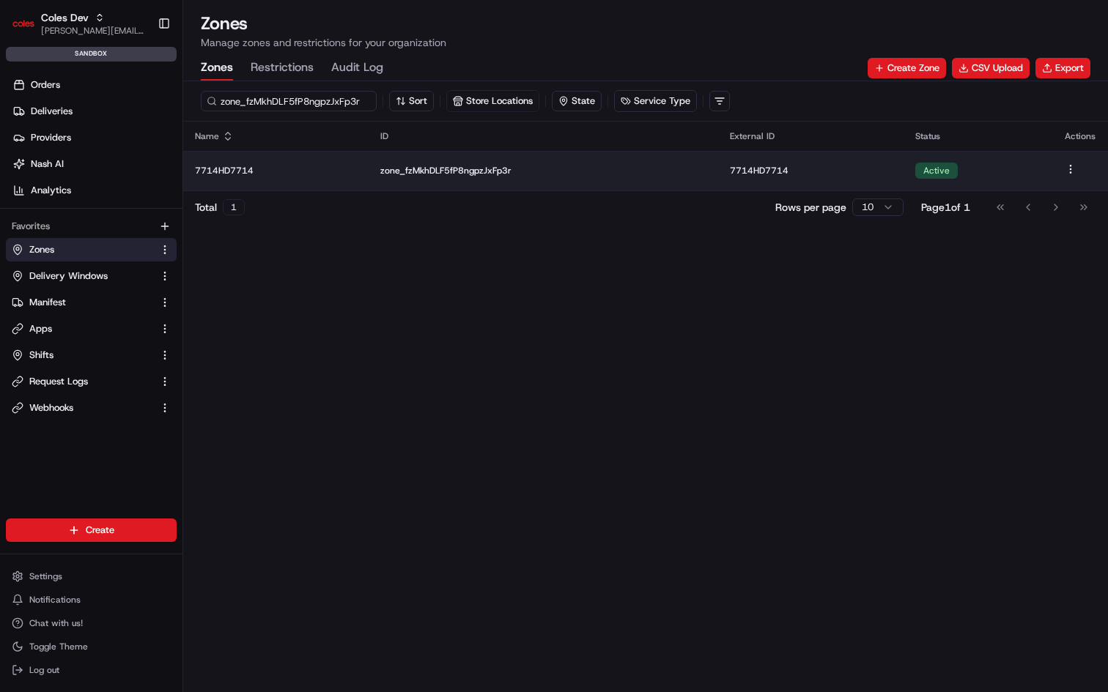
type input "zone_fzMkhDLF5fP8ngpzJxFp3r"
click at [469, 174] on p "zone_fzMkhDLF5fP8ngpzJxFp3r" at bounding box center [543, 171] width 326 height 12
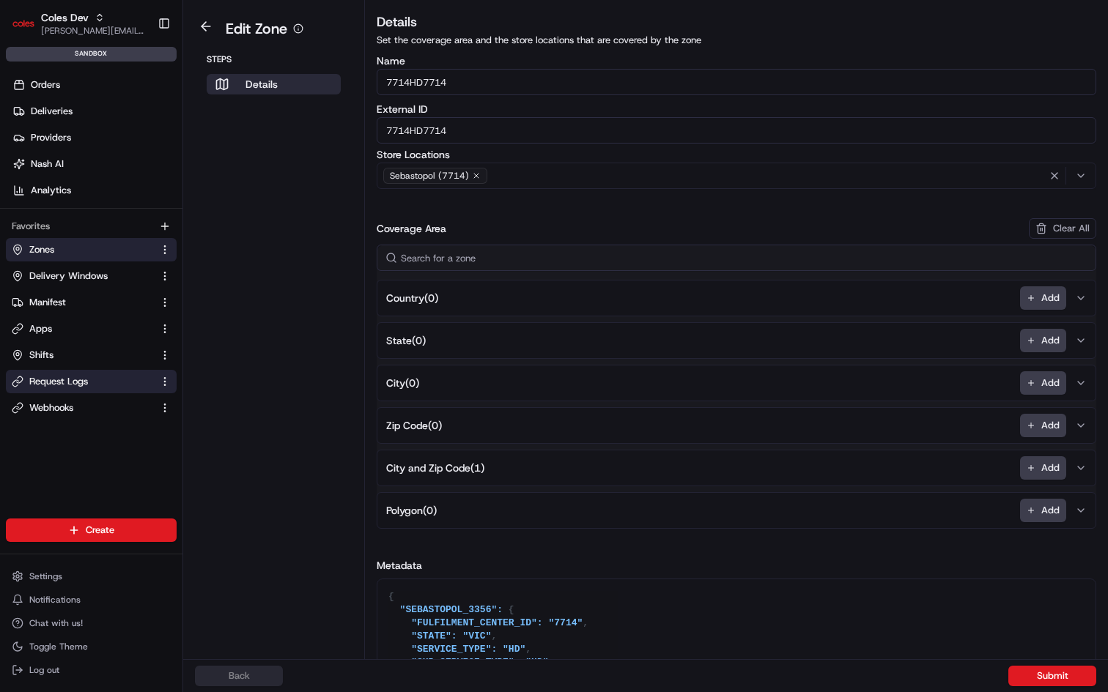
click at [62, 379] on span "Request Logs" at bounding box center [58, 381] width 59 height 13
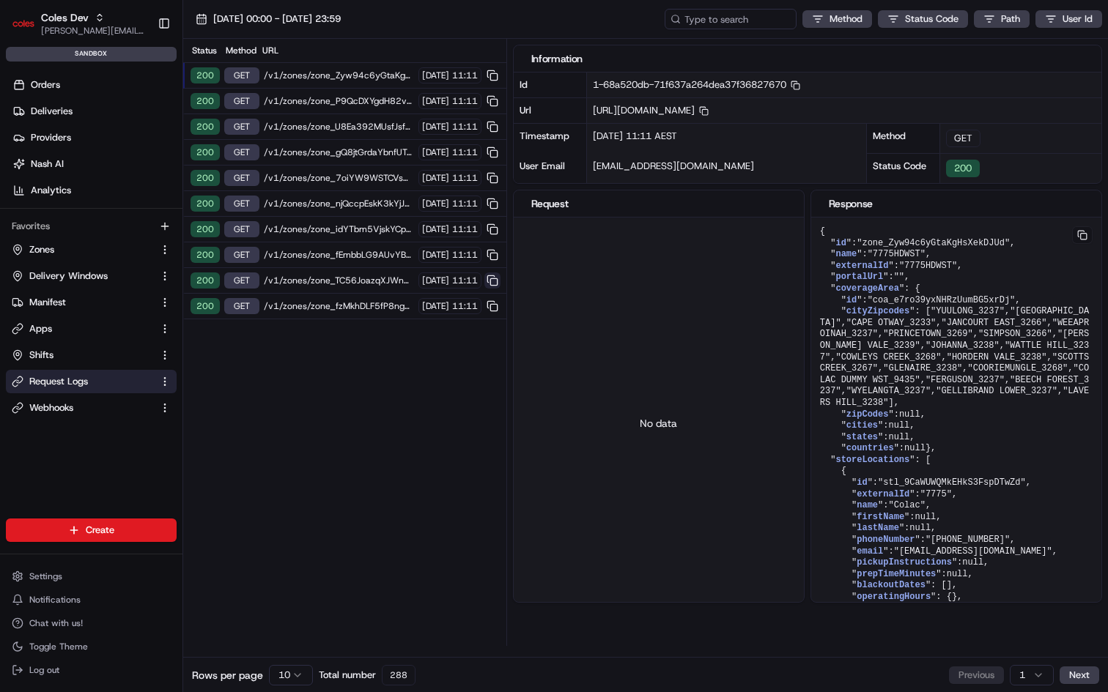
click at [495, 277] on button at bounding box center [492, 281] width 16 height 16
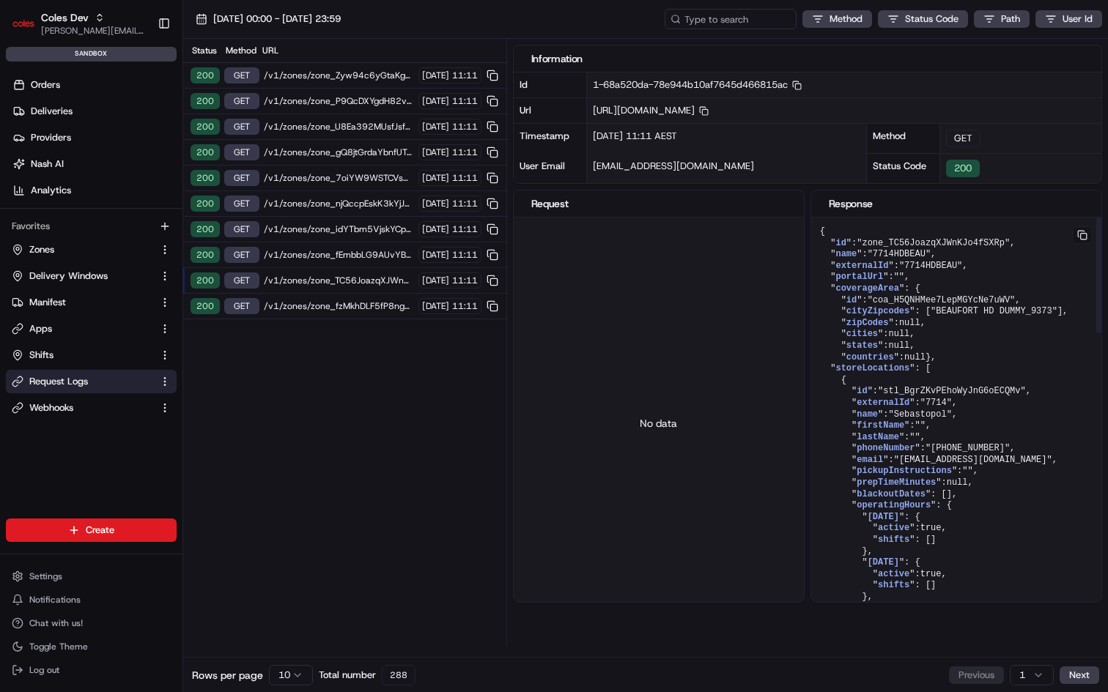
scroll to position [1057, 0]
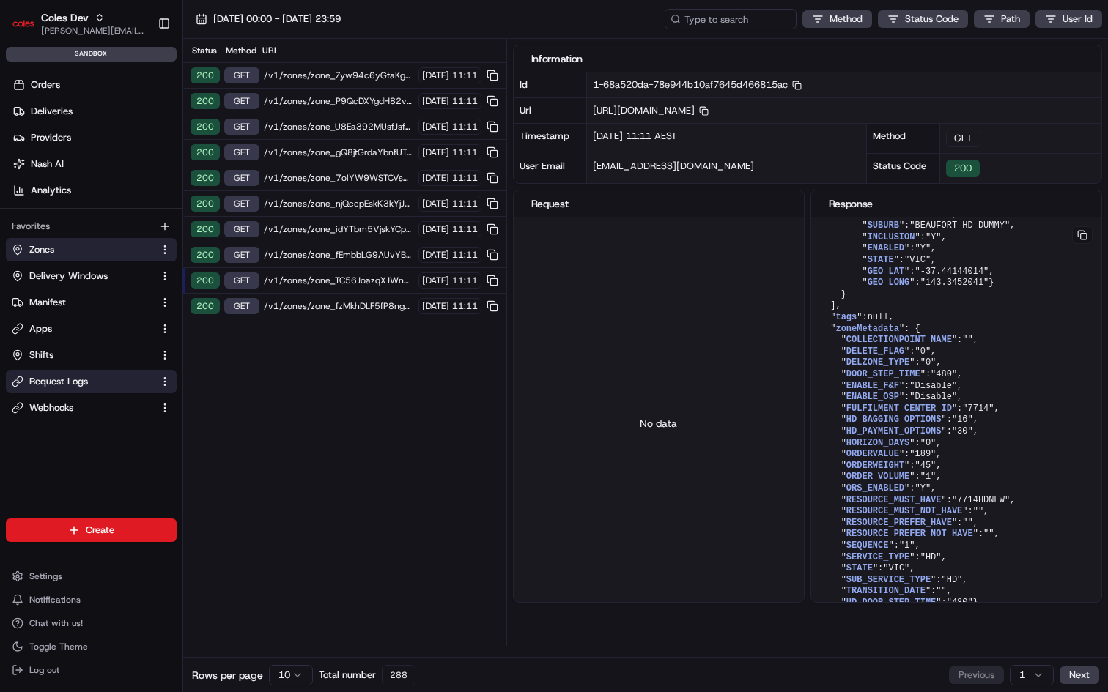
click at [59, 246] on link "Zones" at bounding box center [82, 249] width 141 height 13
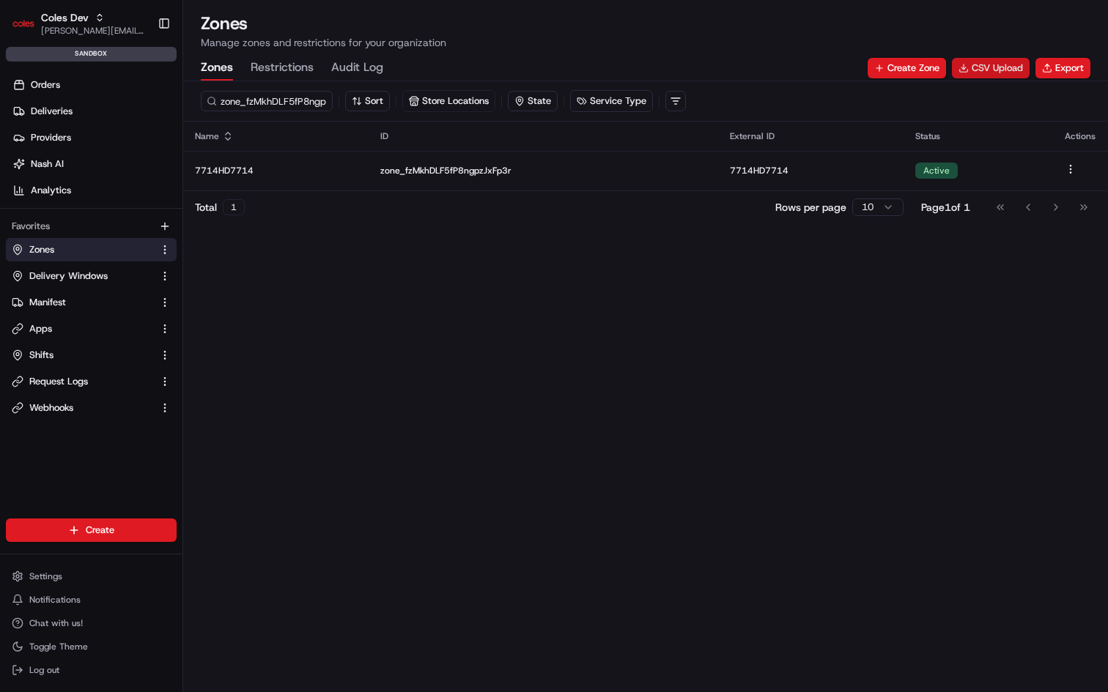
click at [986, 65] on button "CSV Upload" at bounding box center [991, 68] width 78 height 21
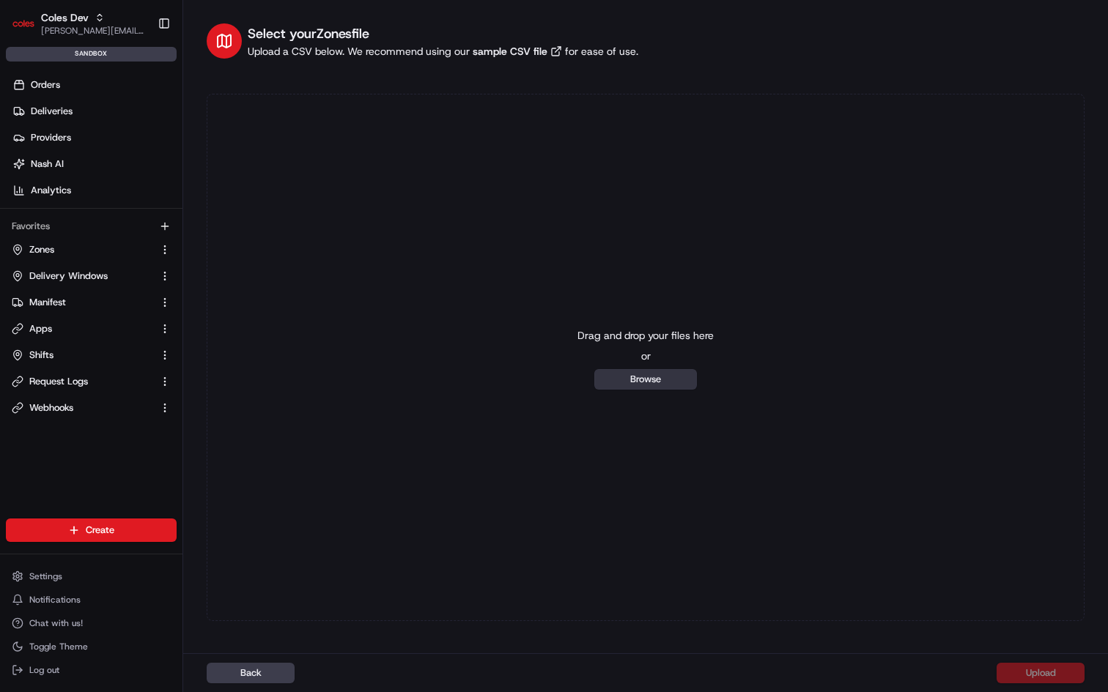
click at [646, 377] on button "Browse" at bounding box center [645, 379] width 103 height 21
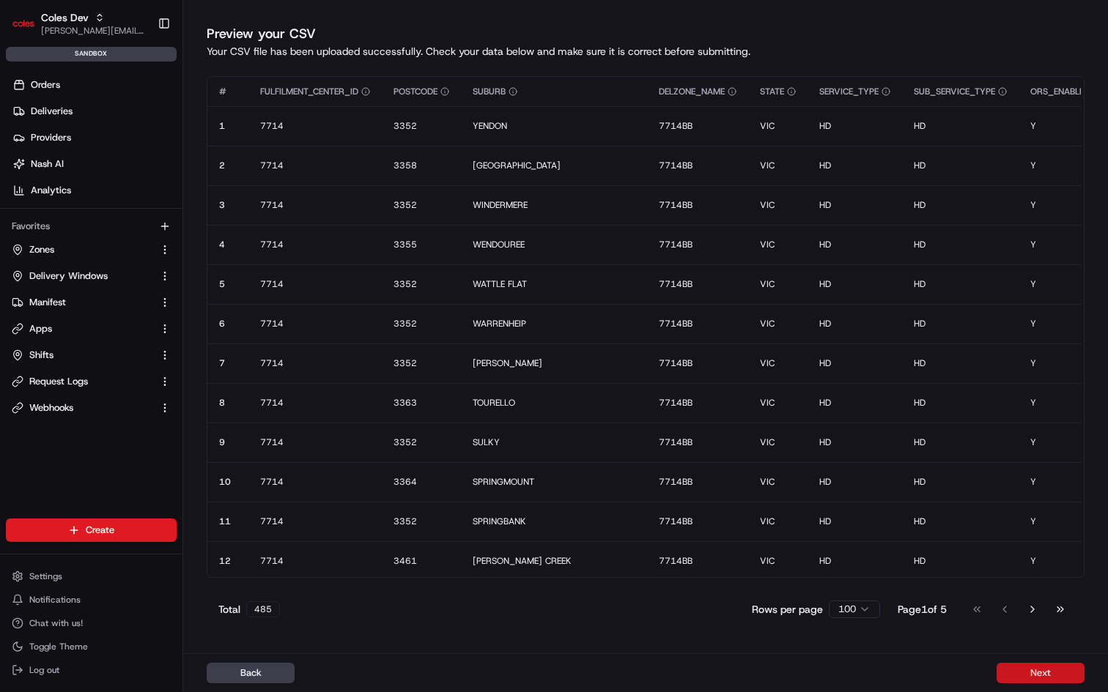
click at [1036, 673] on button "Next" at bounding box center [1041, 673] width 88 height 21
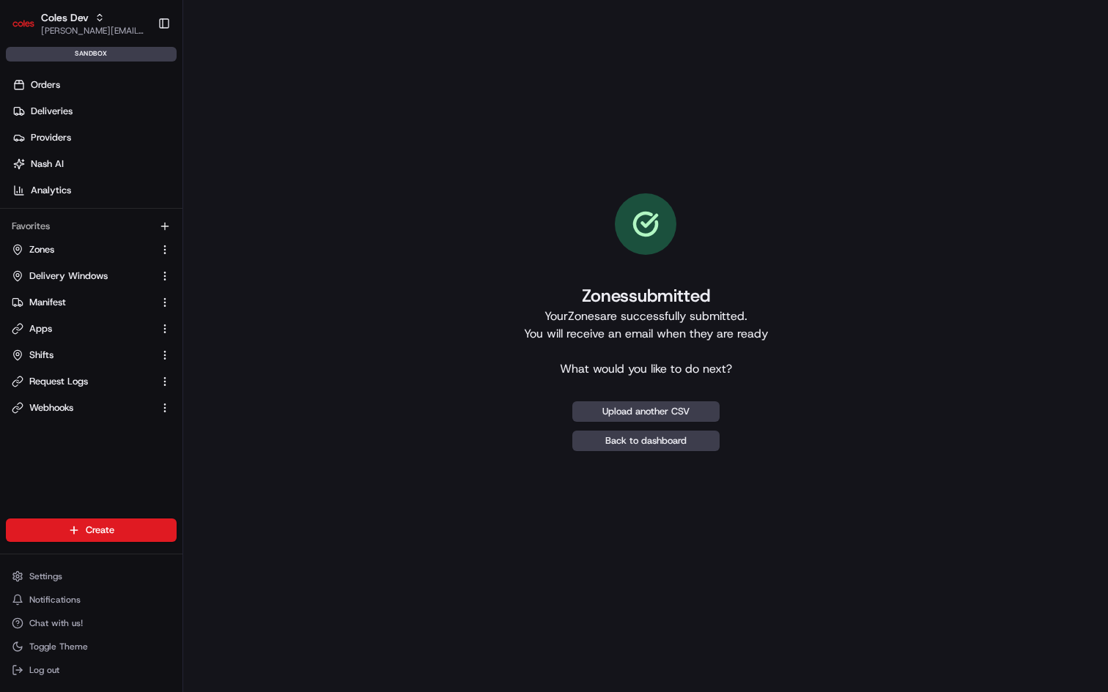
click at [300, 406] on div "Zones submitted Your Zones are successfully submitted. You will receive an emai…" at bounding box center [646, 322] width 878 height 598
click at [629, 443] on link "Back to dashboard" at bounding box center [645, 441] width 147 height 21
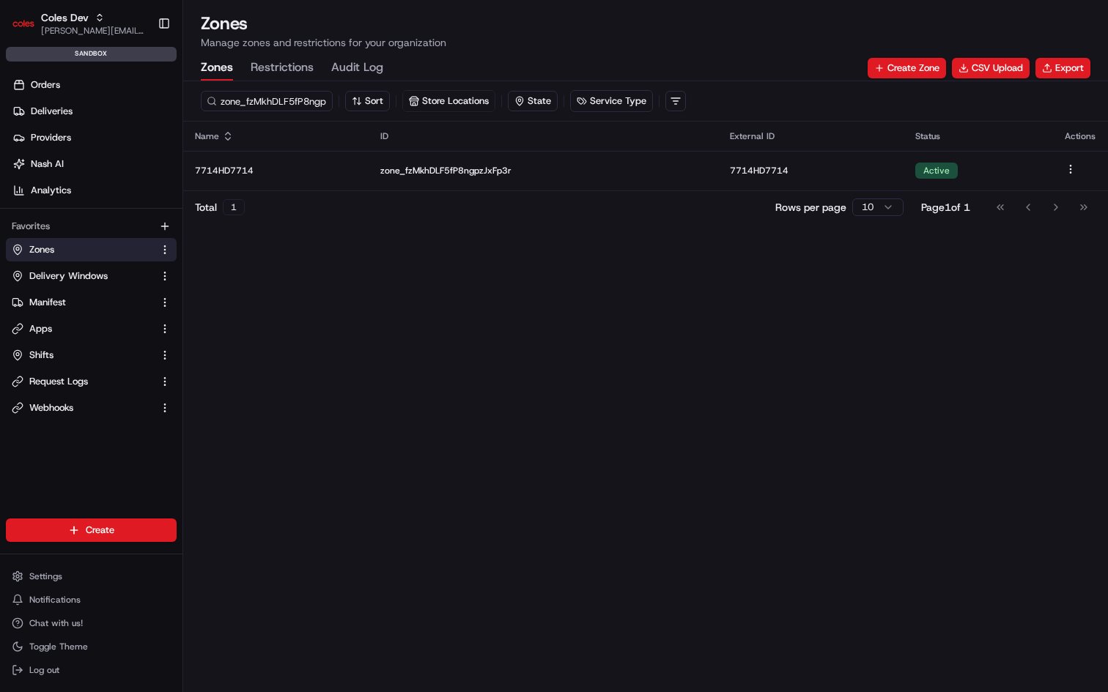
click at [539, 317] on div "zone_fzMkhDLF5fP8ngpzJxFp3r Sort Store Locations State Service Type Name ID Ext…" at bounding box center [645, 386] width 925 height 611
click at [48, 245] on span "Zones" at bounding box center [41, 249] width 25 height 13
click at [599, 351] on div "zone_fzMkhDLF5fP8ngpzJxFp3r Sort Store Locations State Service Type Name ID Ext…" at bounding box center [645, 386] width 925 height 611
click at [59, 275] on span "Delivery Windows" at bounding box center [68, 276] width 78 height 13
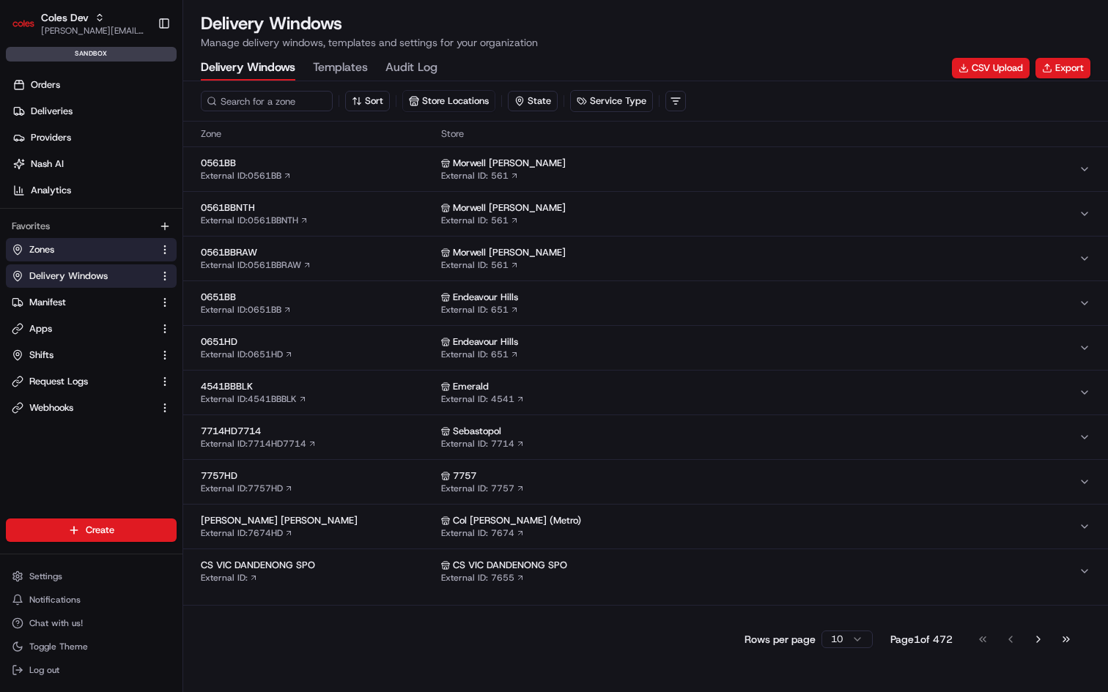
click at [43, 240] on button "Zones" at bounding box center [91, 249] width 171 height 23
click at [43, 245] on span "Zones" at bounding box center [41, 249] width 25 height 13
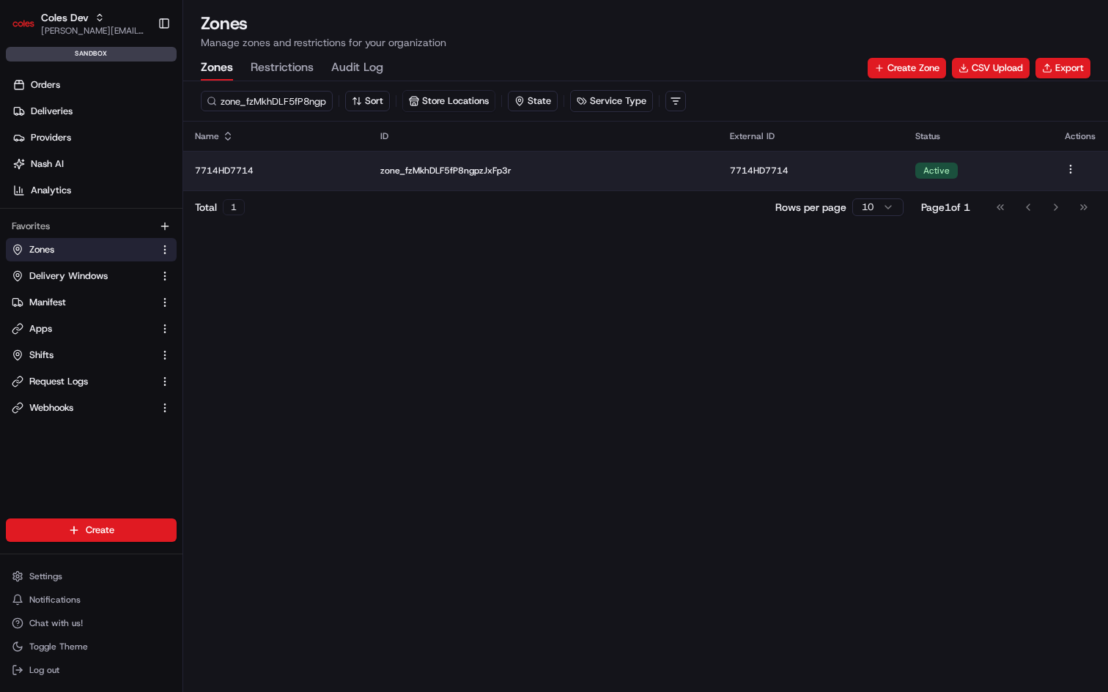
click at [442, 165] on p "zone_fzMkhDLF5fP8ngpzJxFp3r" at bounding box center [543, 171] width 326 height 12
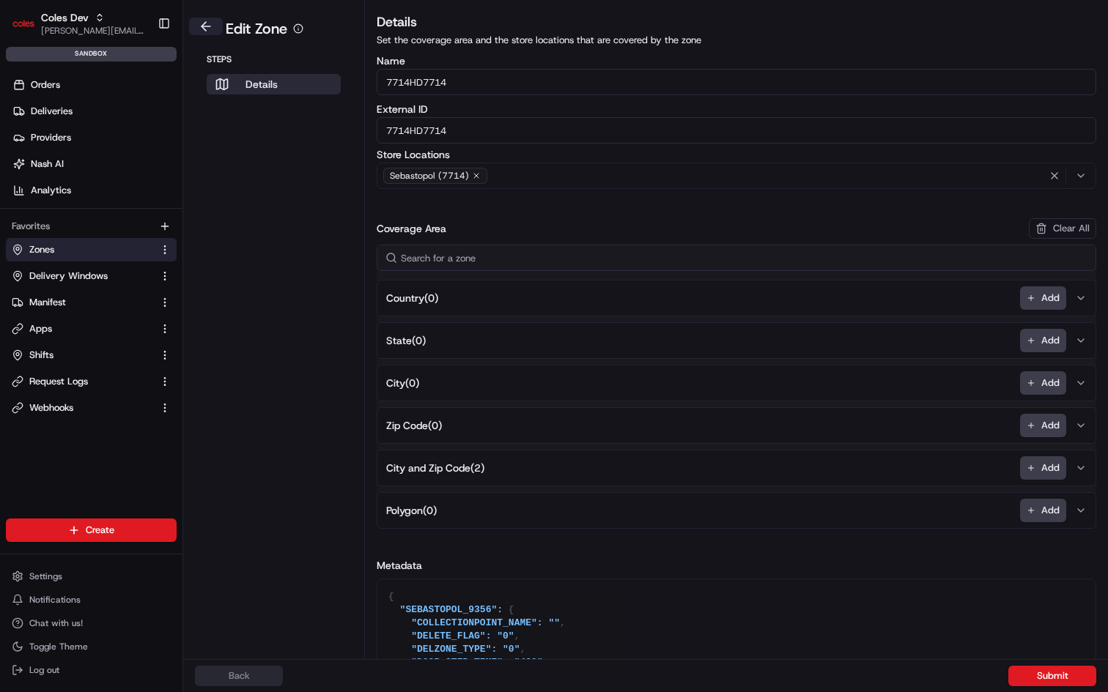
click at [205, 21] on button at bounding box center [206, 27] width 34 height 18
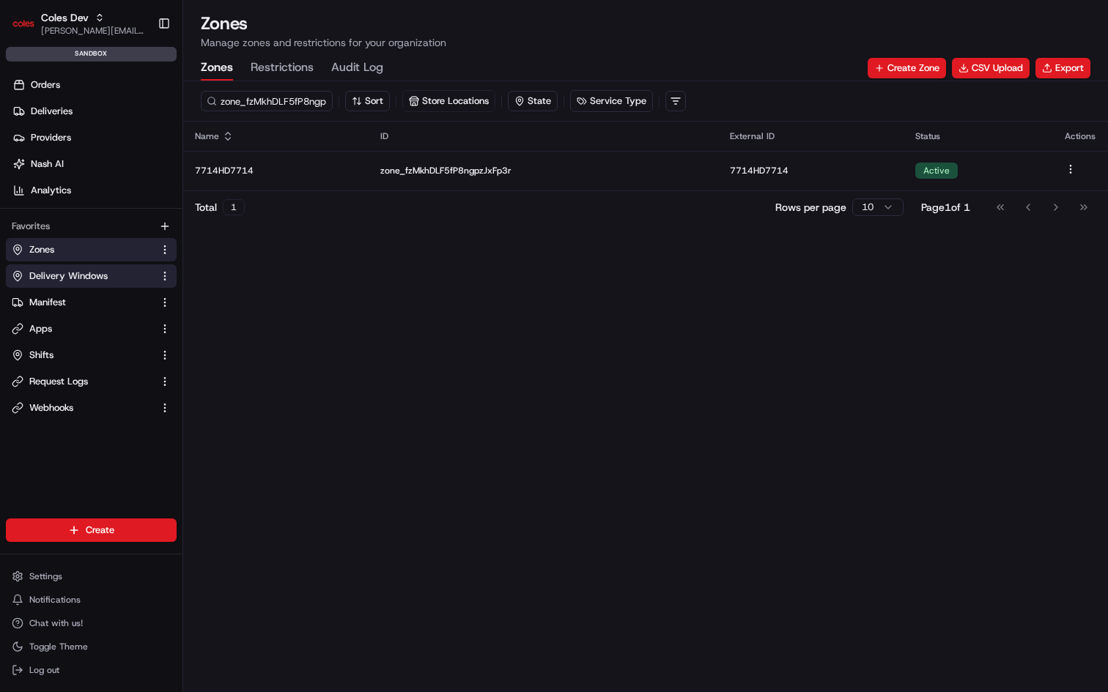
click at [53, 270] on span "Delivery Windows" at bounding box center [68, 276] width 78 height 13
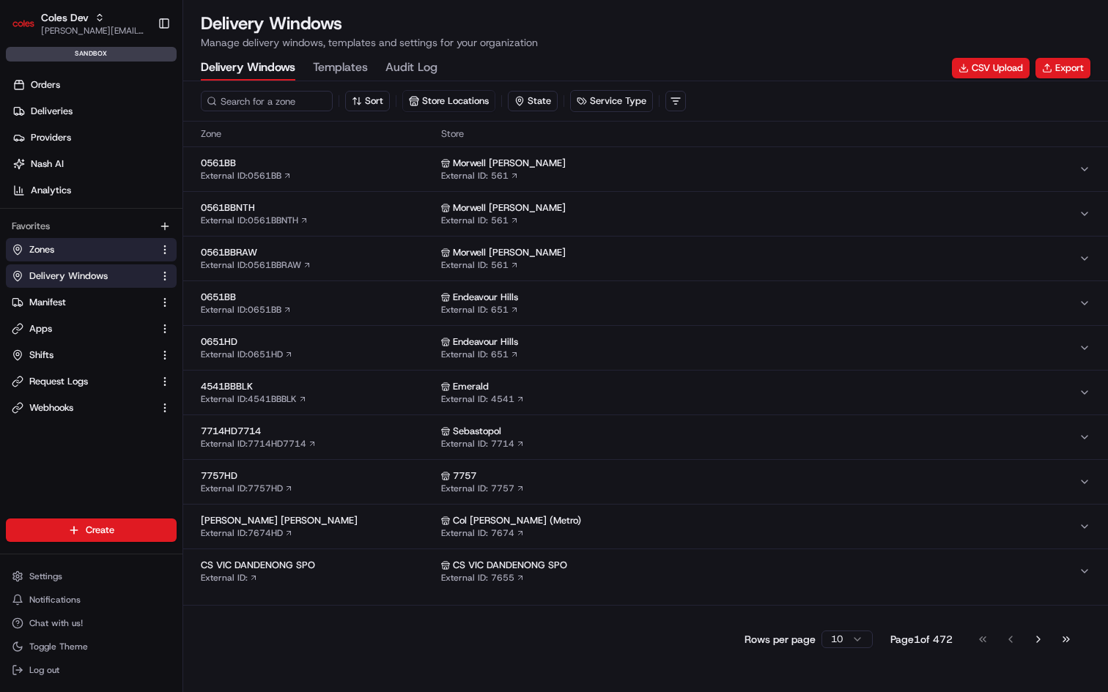
click at [48, 248] on span "Zones" at bounding box center [41, 249] width 25 height 13
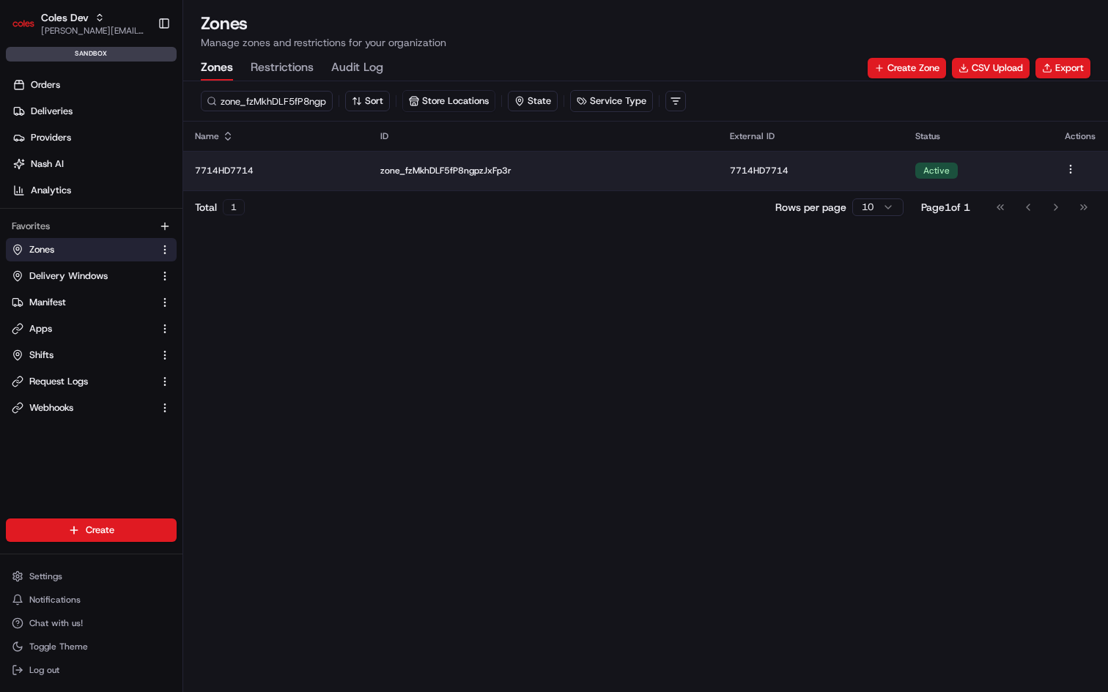
click at [450, 180] on td "zone_fzMkhDLF5fP8ngpzJxFp3r" at bounding box center [544, 171] width 350 height 40
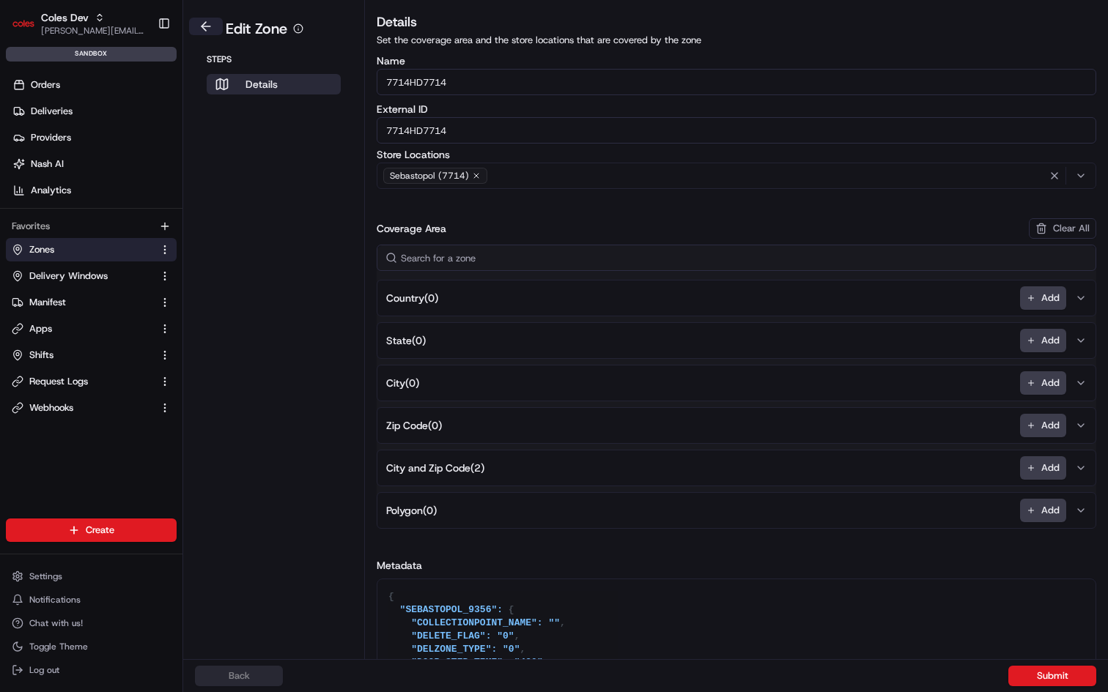
click at [206, 28] on button at bounding box center [206, 27] width 34 height 18
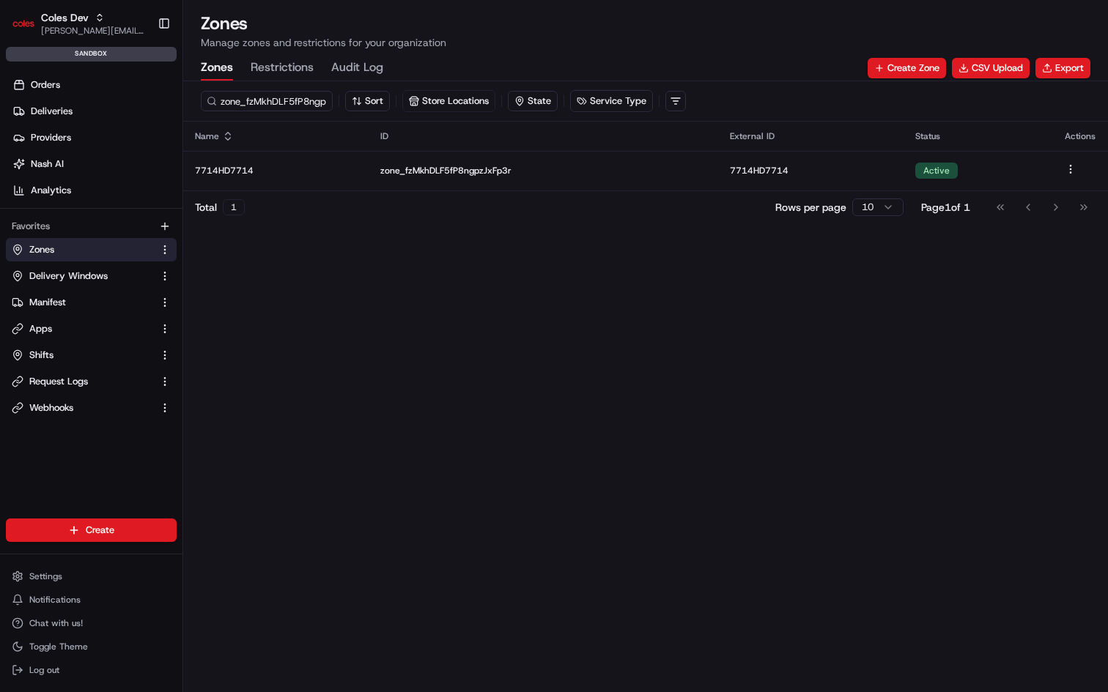
click at [340, 282] on div "zone_fzMkhDLF5fP8ngpzJxFp3r Sort Store Locations State Service Type Name ID Ext…" at bounding box center [645, 386] width 925 height 611
click at [635, 242] on div "zone_fzMkhDLF5fP8ngpzJxFp3r Sort Store Locations State Service Type Name ID Ext…" at bounding box center [645, 386] width 925 height 611
click at [61, 274] on span "Delivery Windows" at bounding box center [68, 276] width 78 height 13
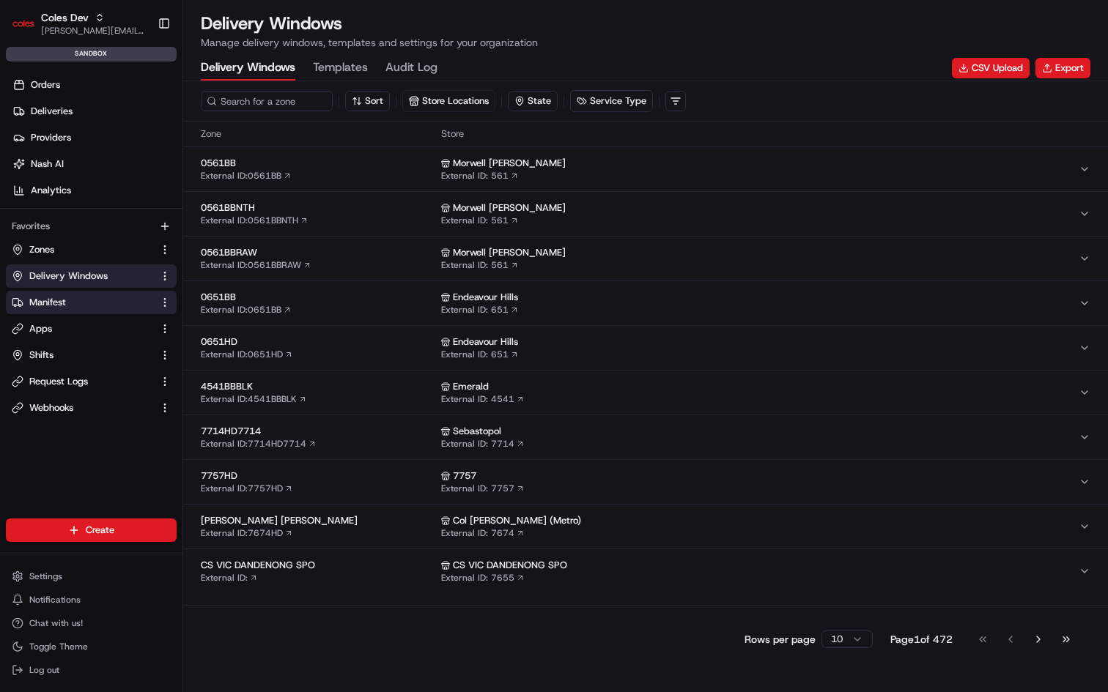
click at [61, 299] on span "Manifest" at bounding box center [47, 302] width 37 height 13
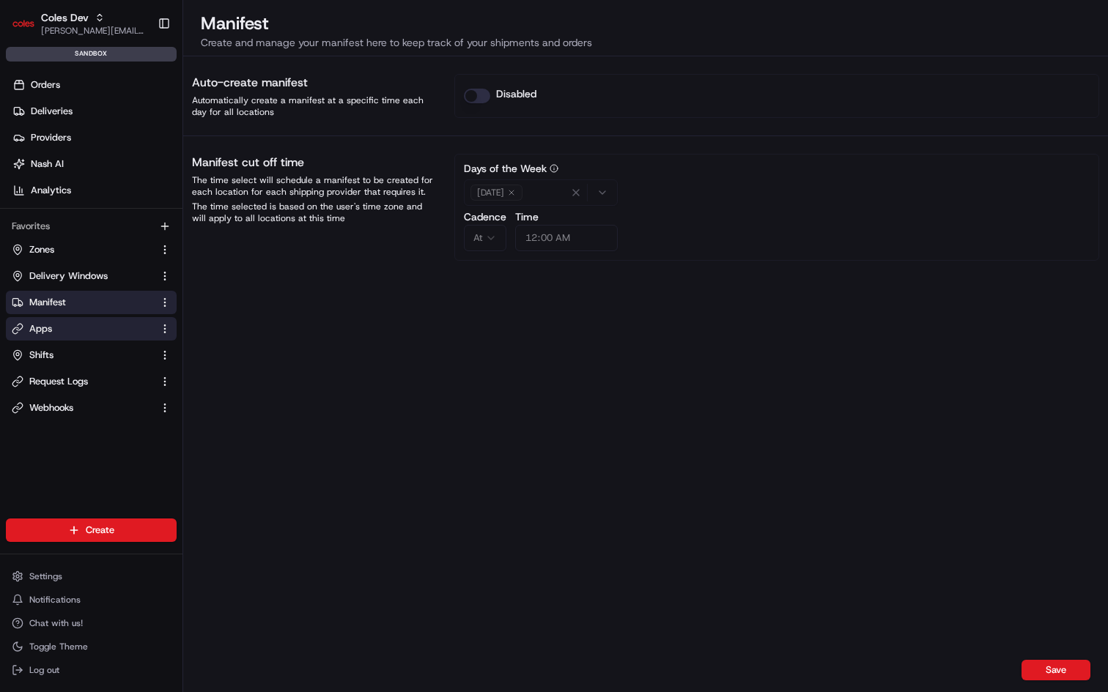
click at [56, 327] on link "Apps" at bounding box center [82, 328] width 141 height 13
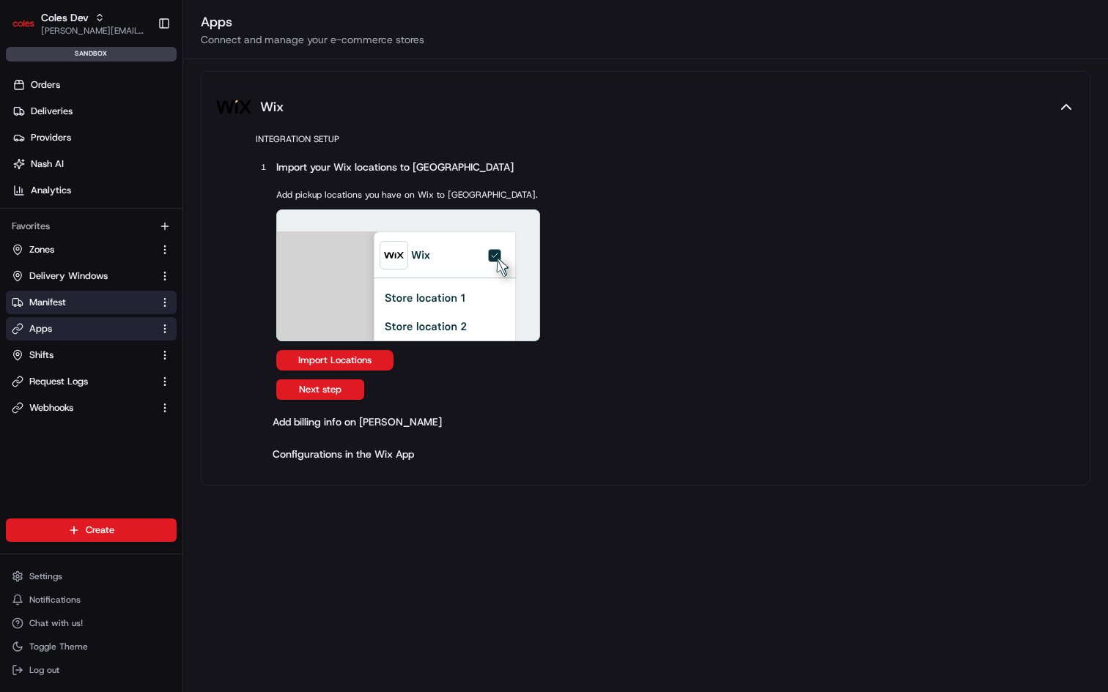
click at [56, 302] on span "Manifest" at bounding box center [47, 302] width 37 height 13
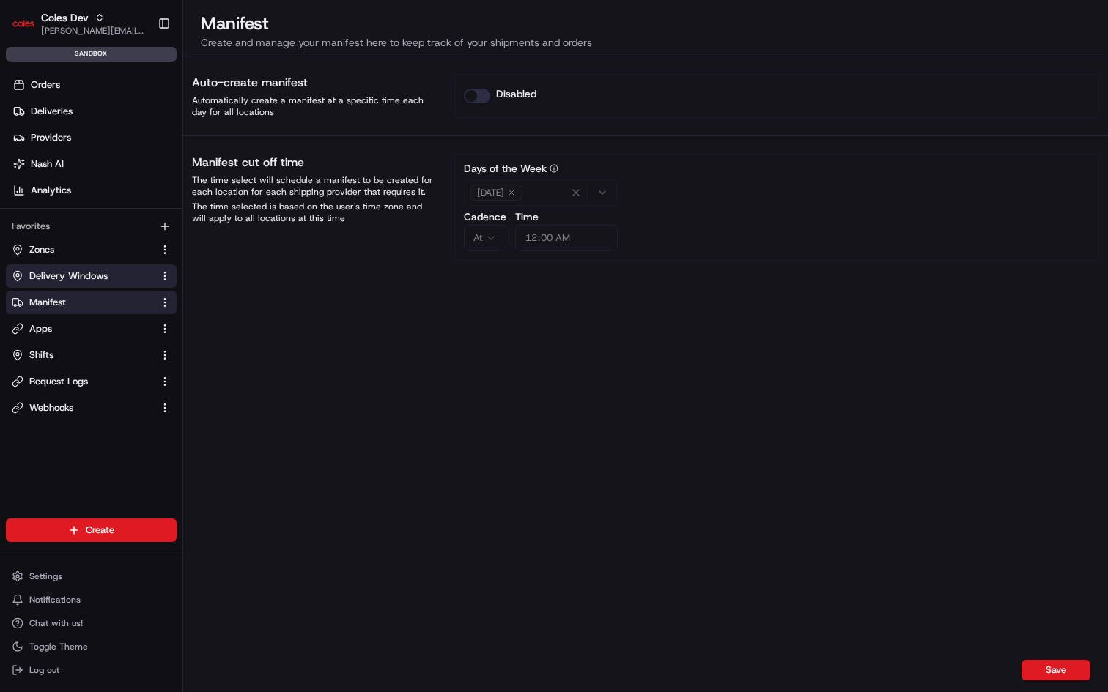
click at [64, 272] on span "Delivery Windows" at bounding box center [68, 276] width 78 height 13
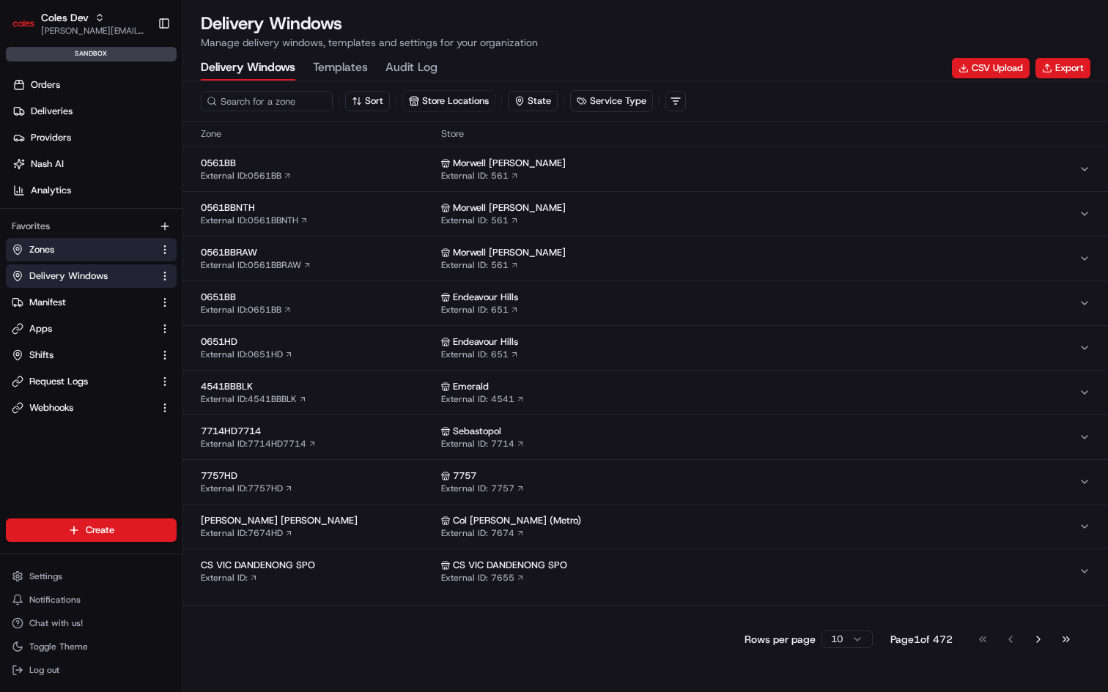
click at [81, 252] on link "Zones" at bounding box center [82, 249] width 141 height 13
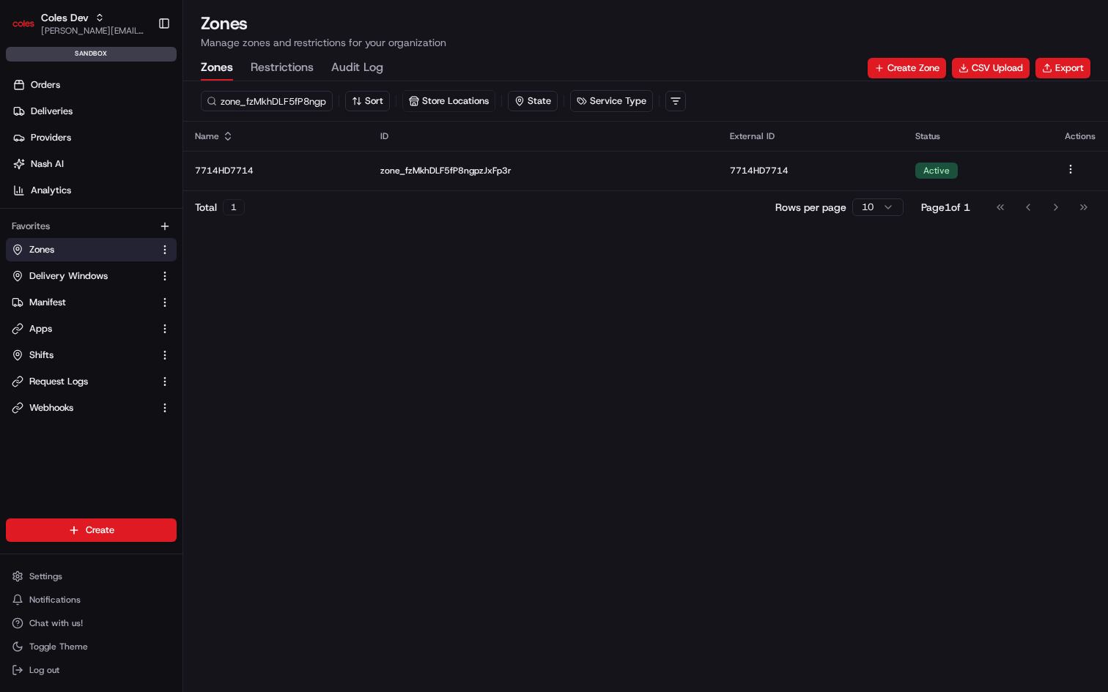
click at [421, 293] on div "zone_fzMkhDLF5fP8ngpzJxFp3r Sort Store Locations State Service Type Name ID Ext…" at bounding box center [645, 386] width 925 height 611
click at [308, 103] on input "zone_fzMkhDLF5fP8ngpzJxFp3r" at bounding box center [289, 101] width 176 height 21
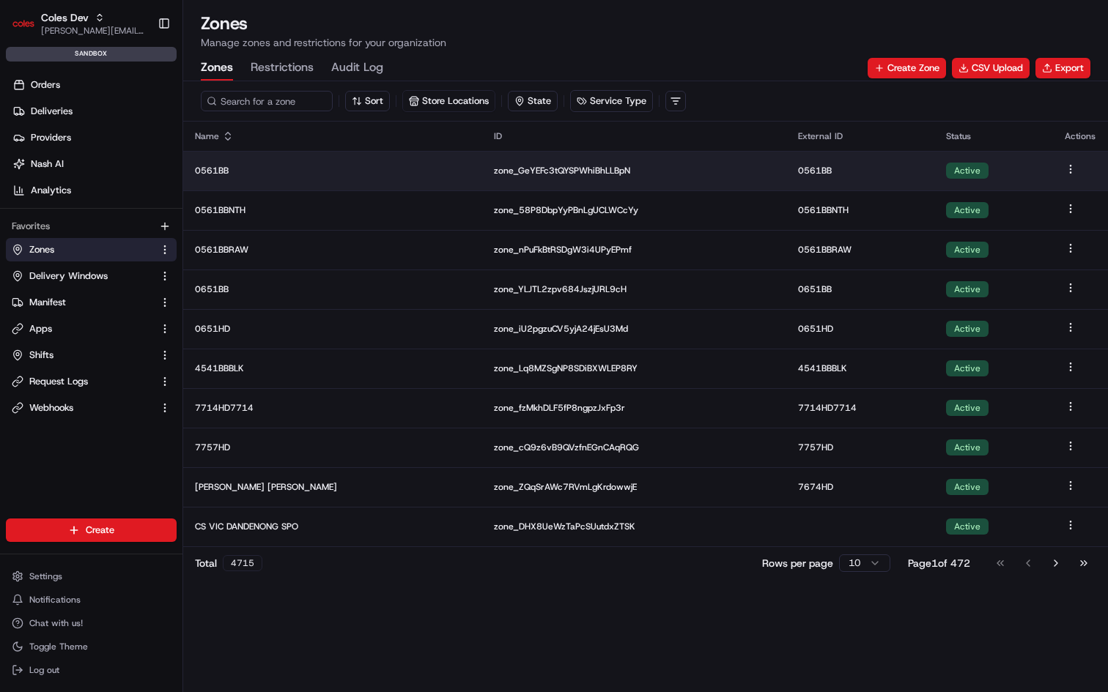
click at [498, 168] on p "zone_GeYEFc3tQYSPWhiBhLLBpN" at bounding box center [634, 171] width 281 height 12
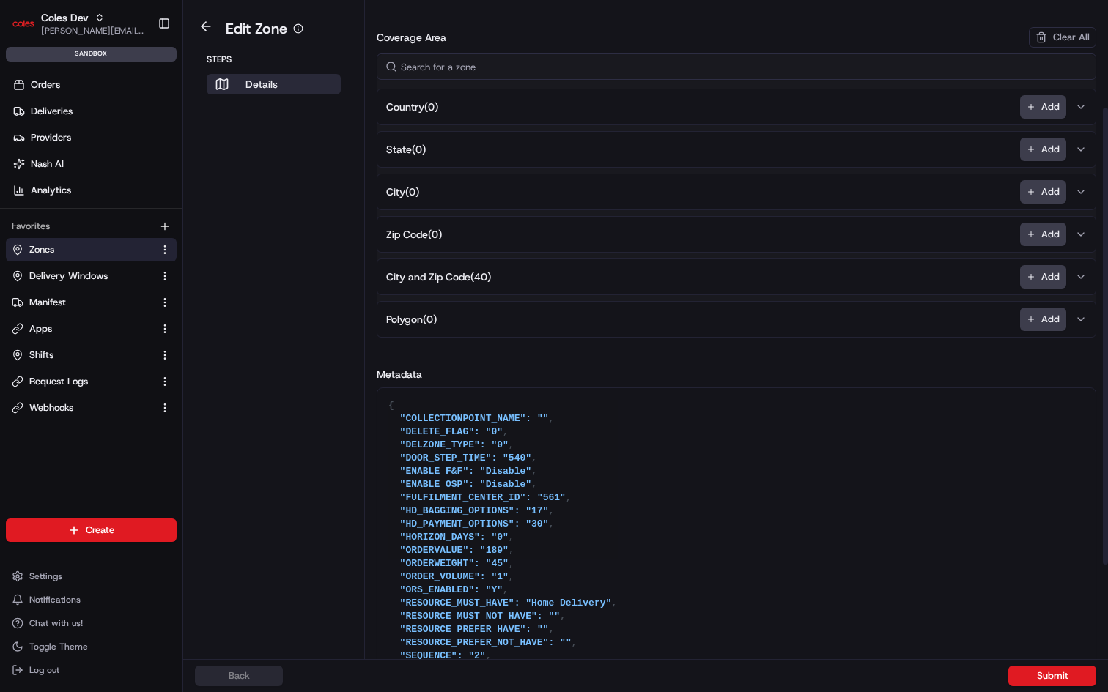
scroll to position [286, 0]
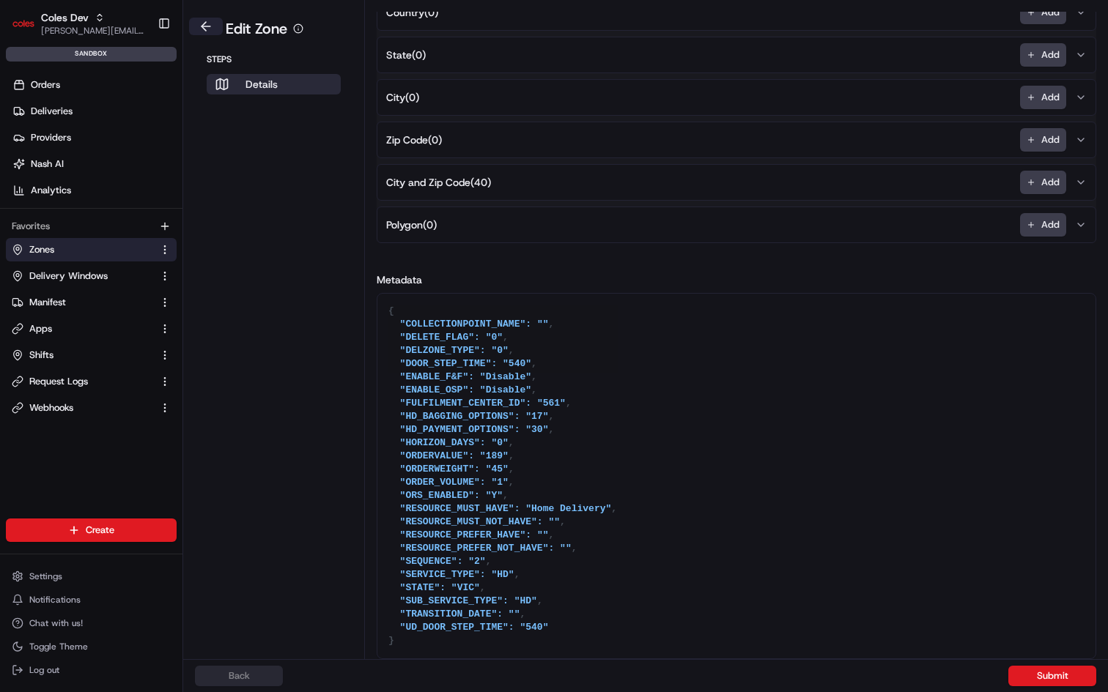
click at [204, 25] on button at bounding box center [206, 27] width 34 height 18
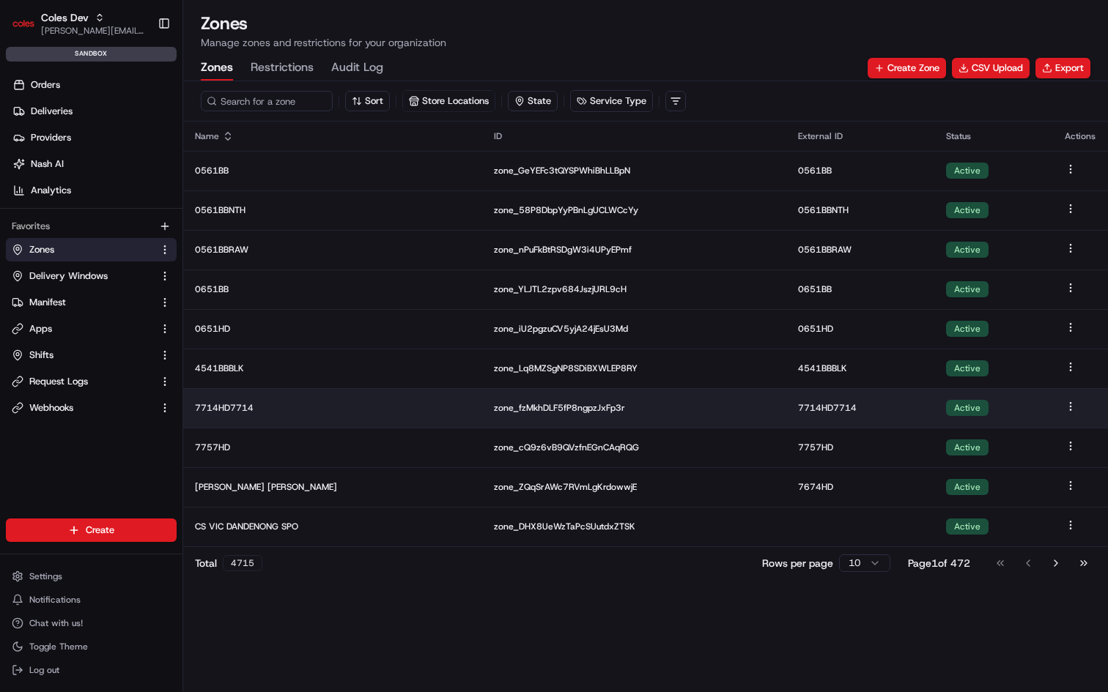
click at [498, 400] on td "zone_fzMkhDLF5fP8ngpzJxFp3r" at bounding box center [634, 408] width 304 height 40
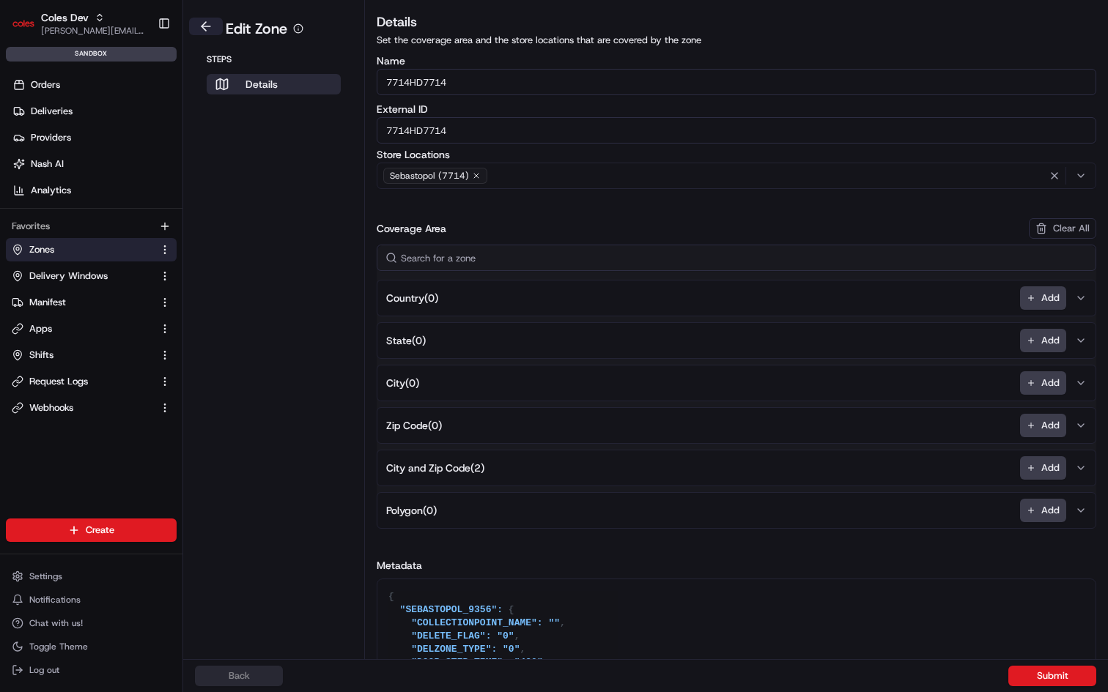
click at [206, 22] on button at bounding box center [206, 27] width 34 height 18
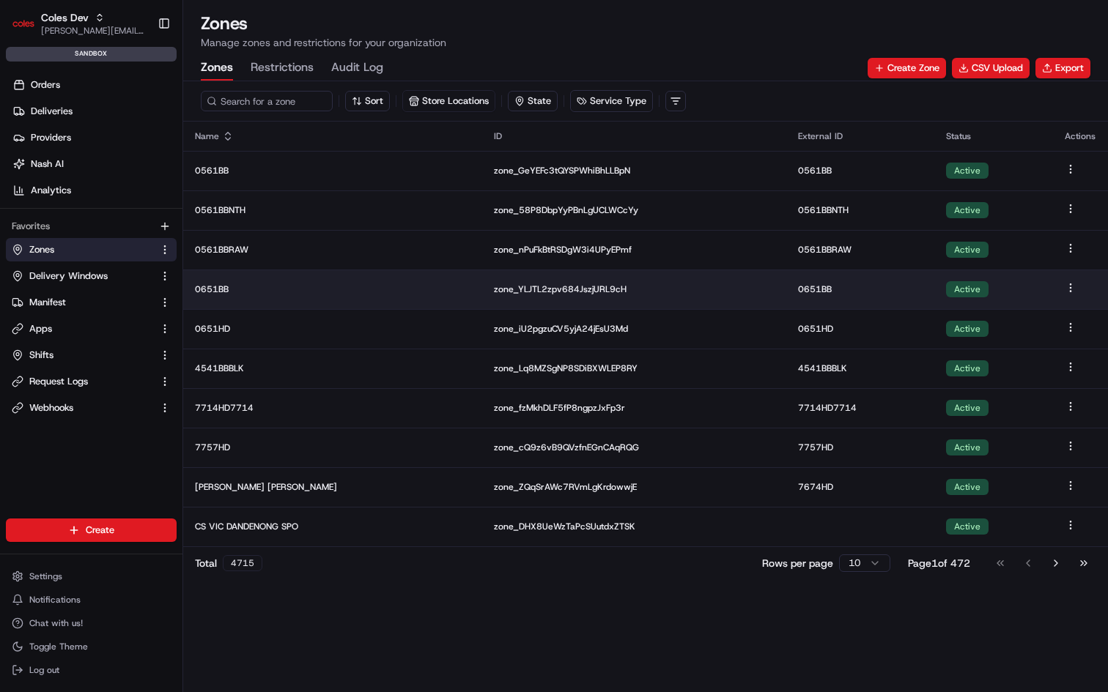
click at [496, 289] on p "zone_YLJTL2zpv684JszjURL9cH" at bounding box center [634, 290] width 281 height 12
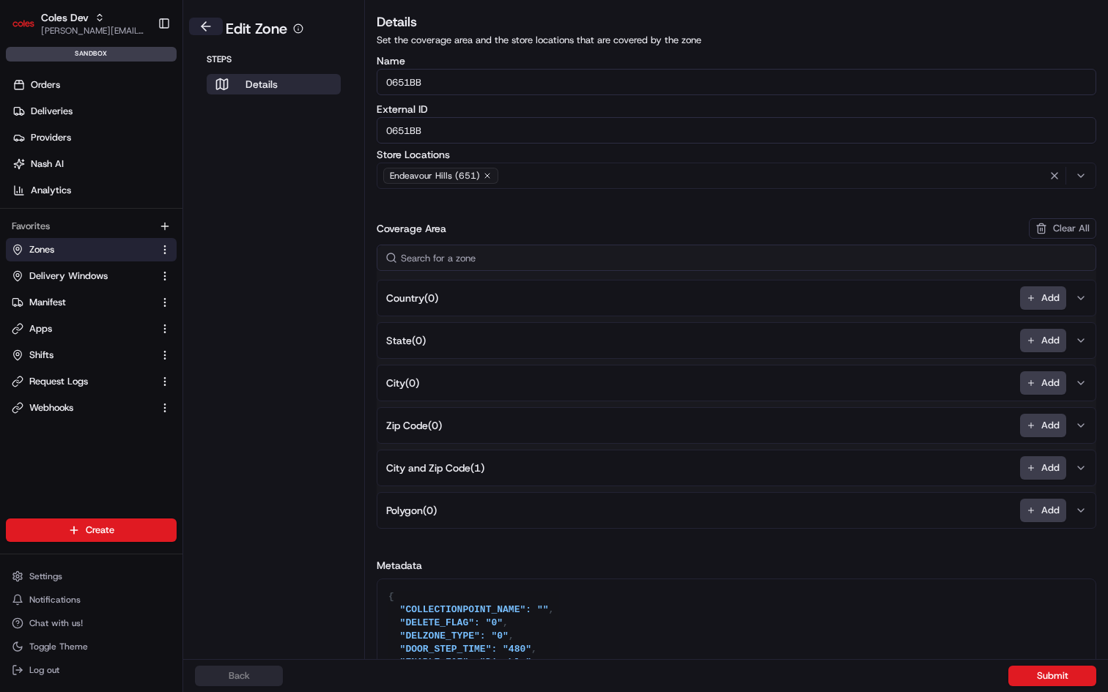
click at [206, 27] on button at bounding box center [206, 27] width 34 height 18
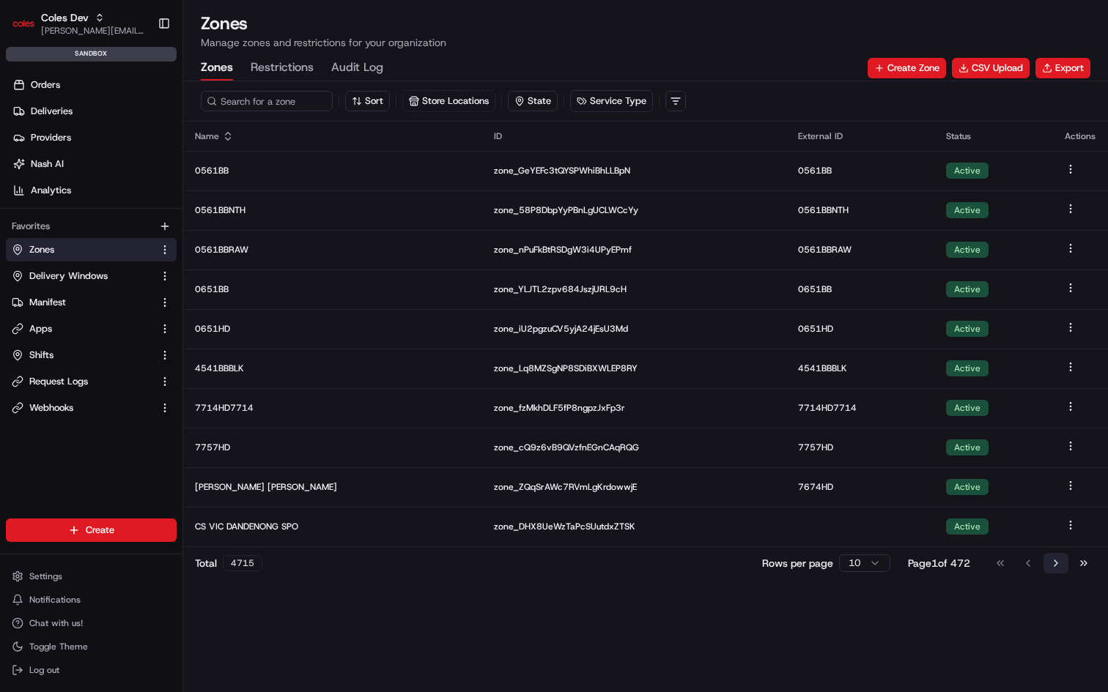
click at [1056, 558] on button "Go to next page" at bounding box center [1055, 563] width 25 height 21
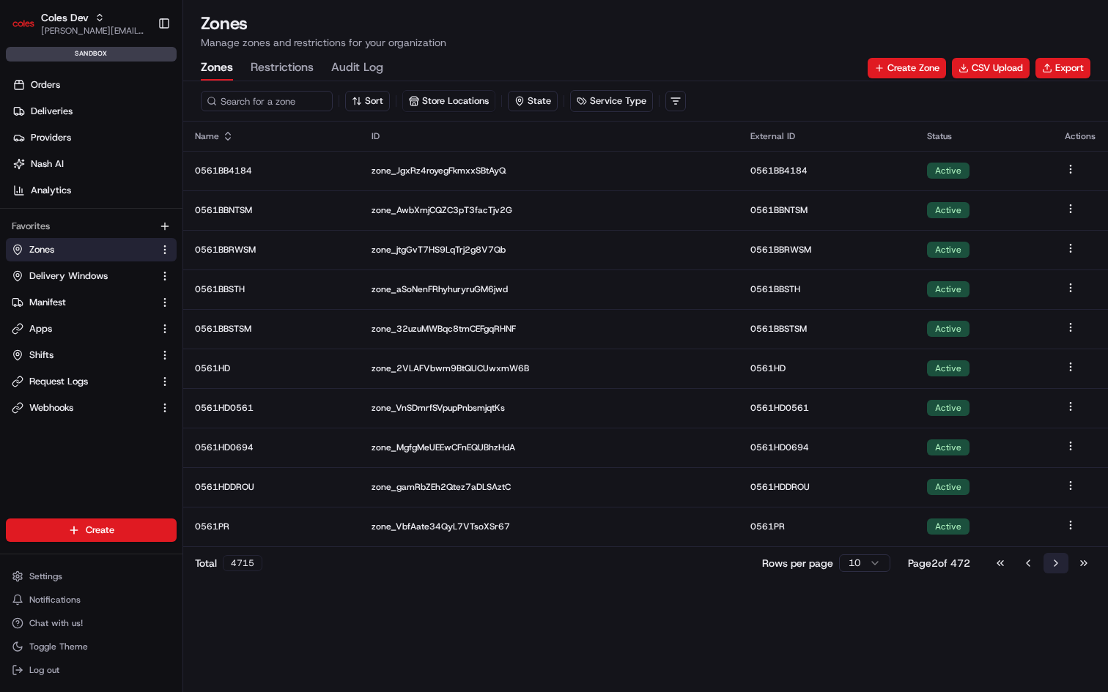
click at [1056, 558] on button "Go to next page" at bounding box center [1055, 563] width 25 height 21
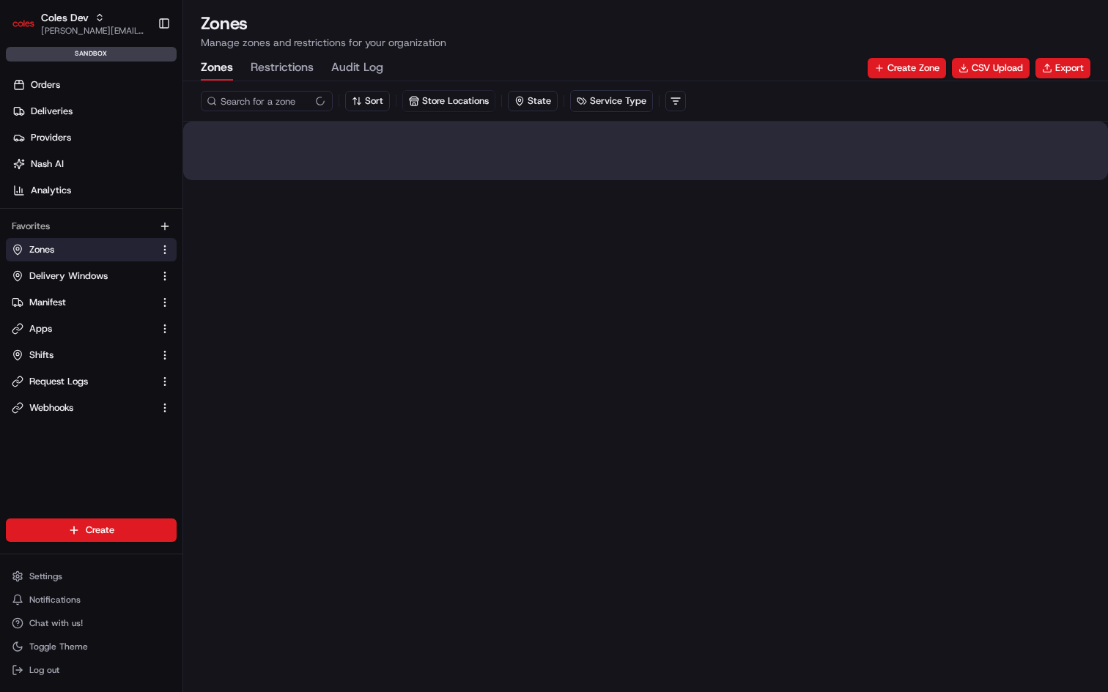
click at [1056, 558] on div "Sort Store Locations State Service Type" at bounding box center [645, 386] width 925 height 611
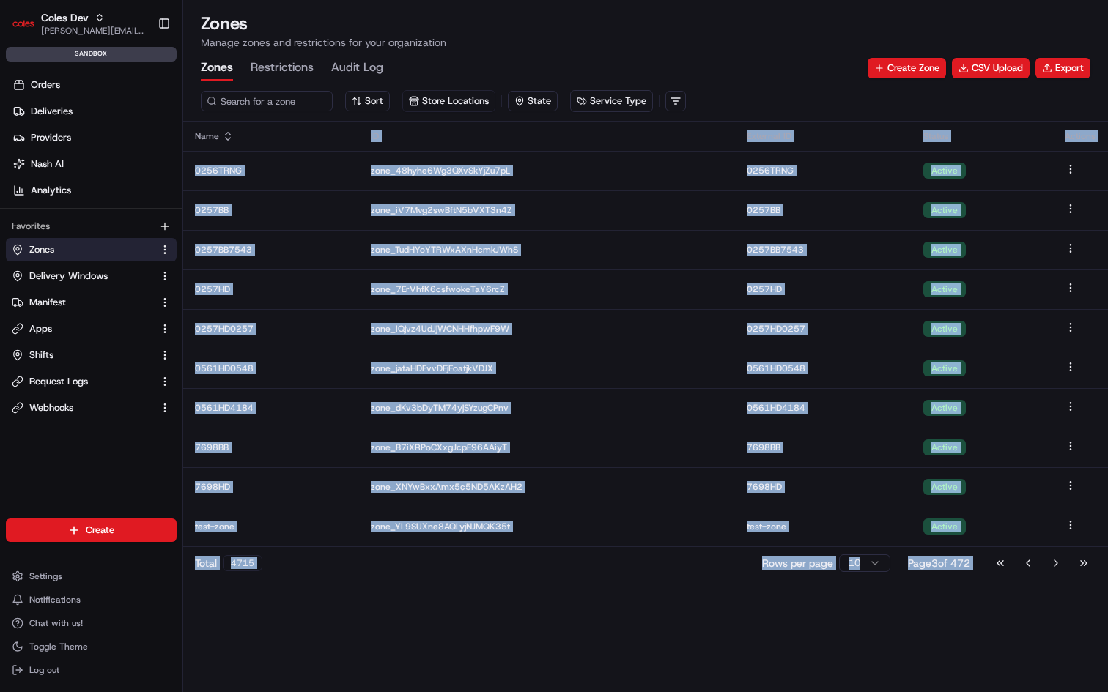
click at [1056, 558] on button "Go to next page" at bounding box center [1055, 563] width 25 height 21
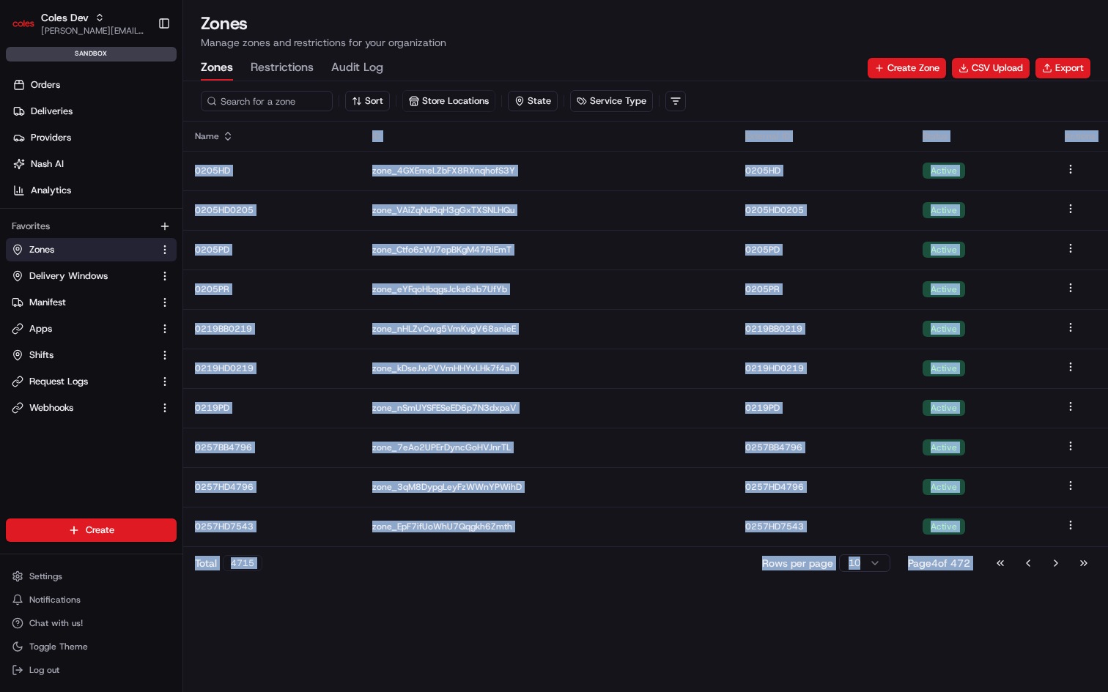
click at [1056, 558] on button "Go to next page" at bounding box center [1055, 563] width 25 height 21
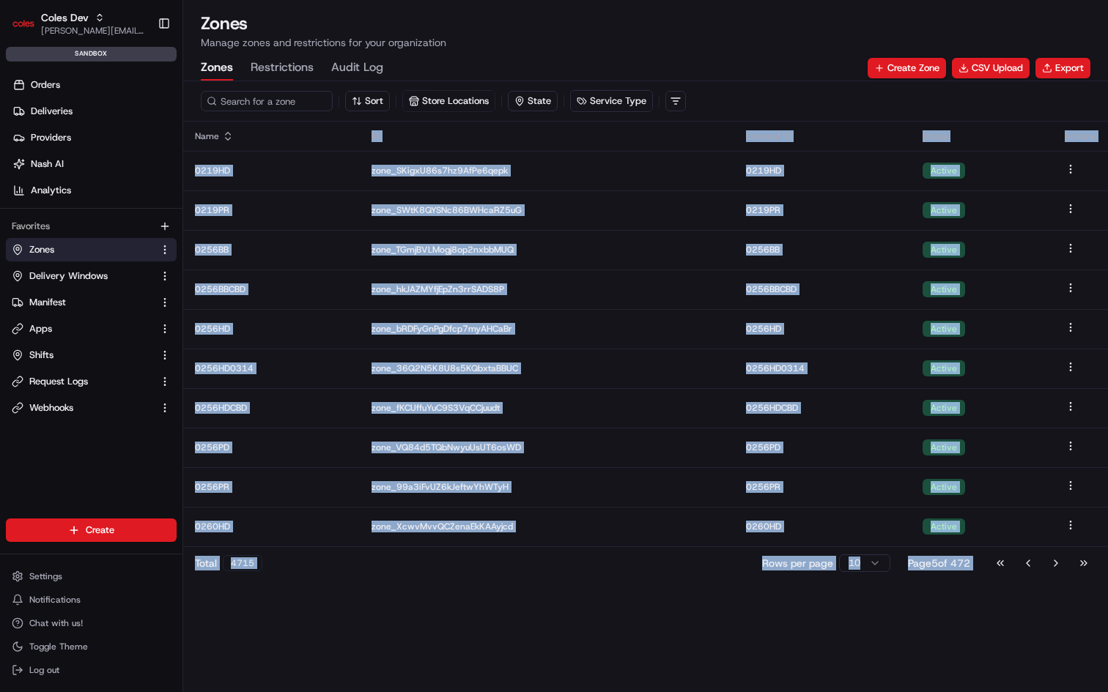
click at [1056, 558] on button "Go to next page" at bounding box center [1055, 563] width 25 height 21
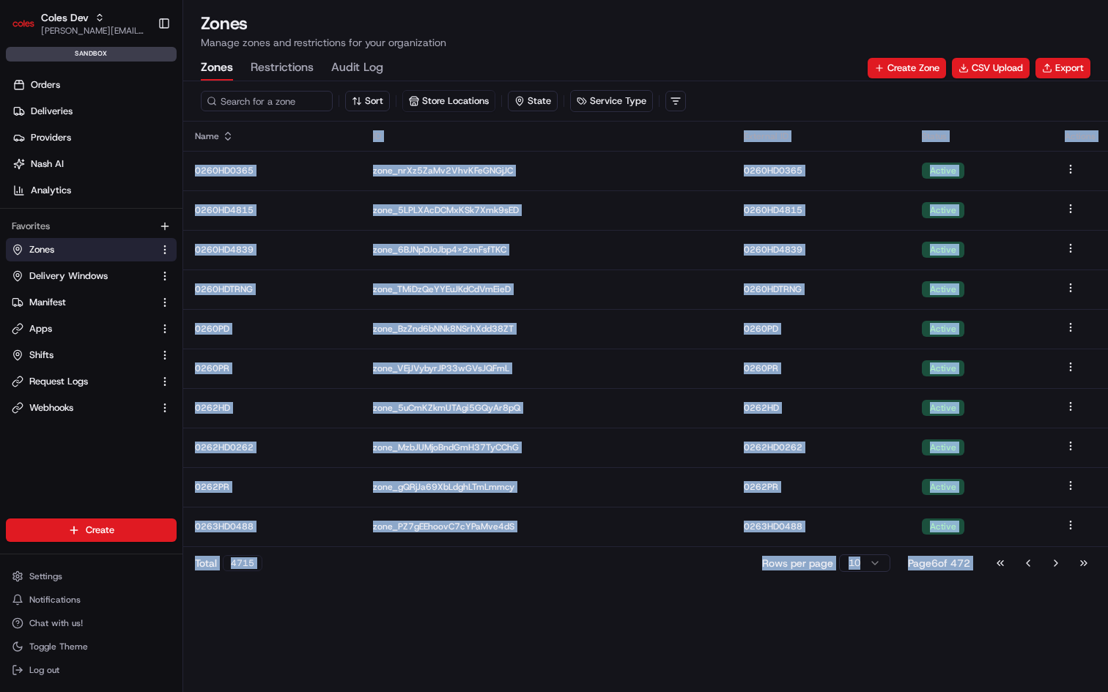
click at [1056, 558] on button "Go to next page" at bounding box center [1055, 563] width 25 height 21
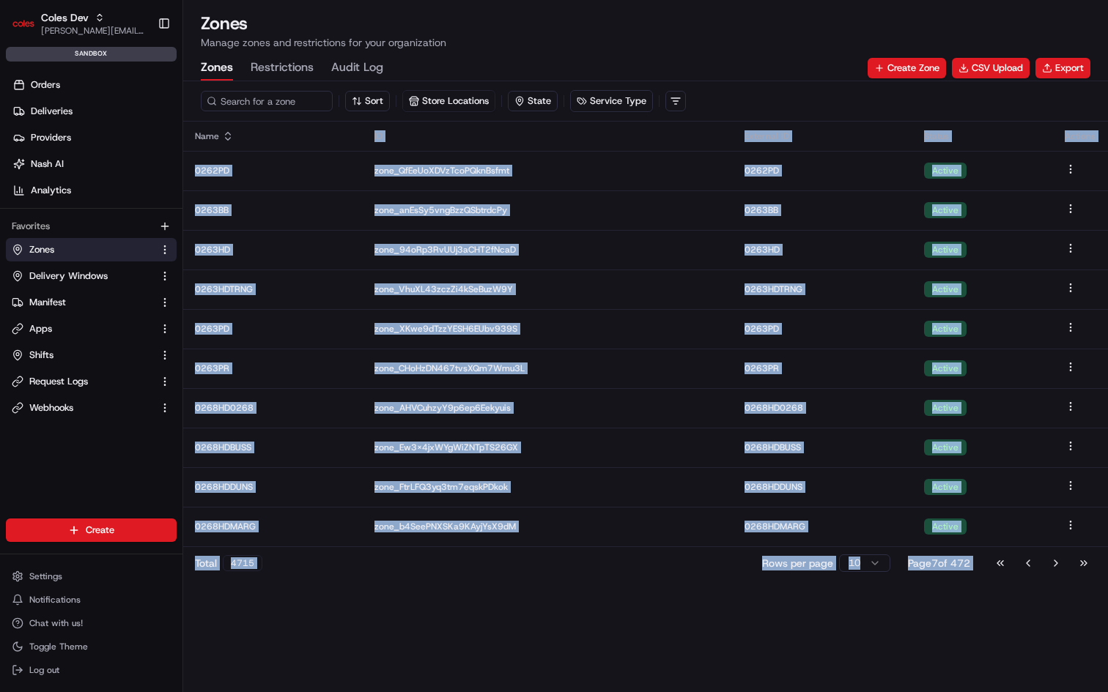
click at [1056, 558] on button "Go to next page" at bounding box center [1055, 563] width 25 height 21
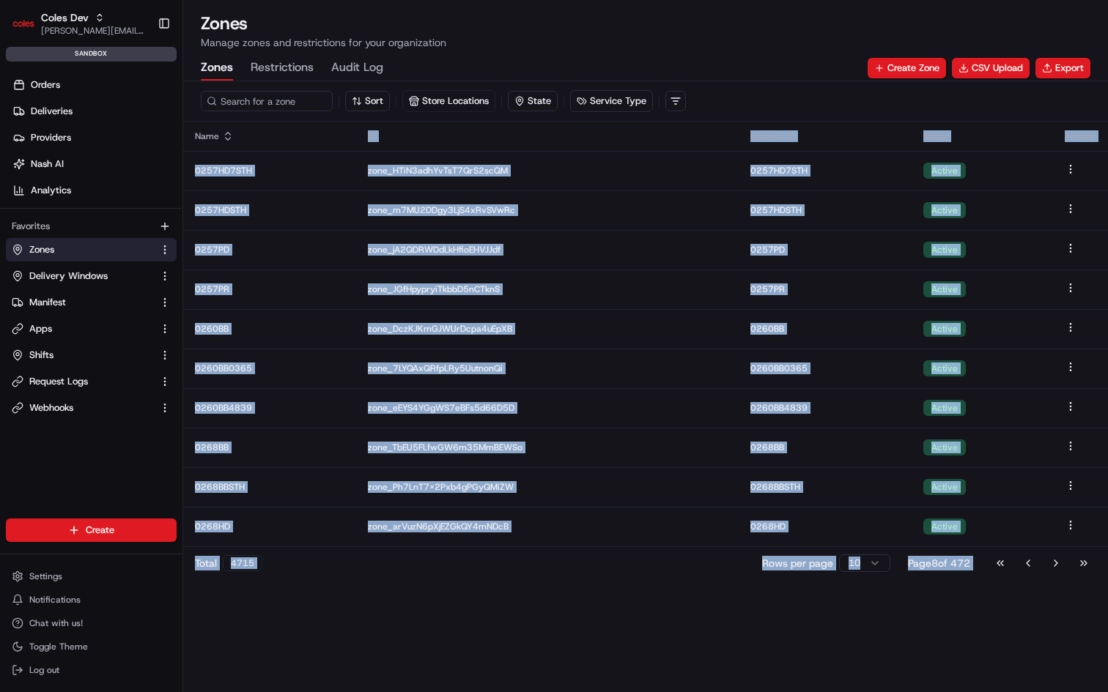
click at [1056, 558] on button "Go to next page" at bounding box center [1055, 563] width 25 height 21
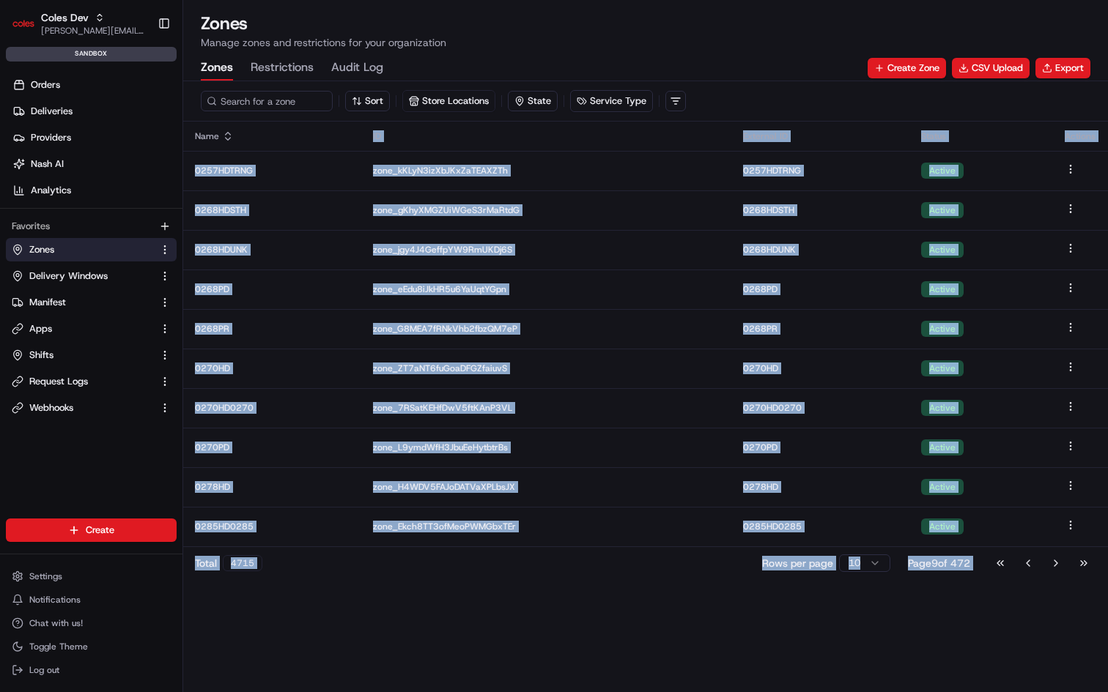
click at [1056, 558] on button "Go to next page" at bounding box center [1055, 563] width 25 height 21
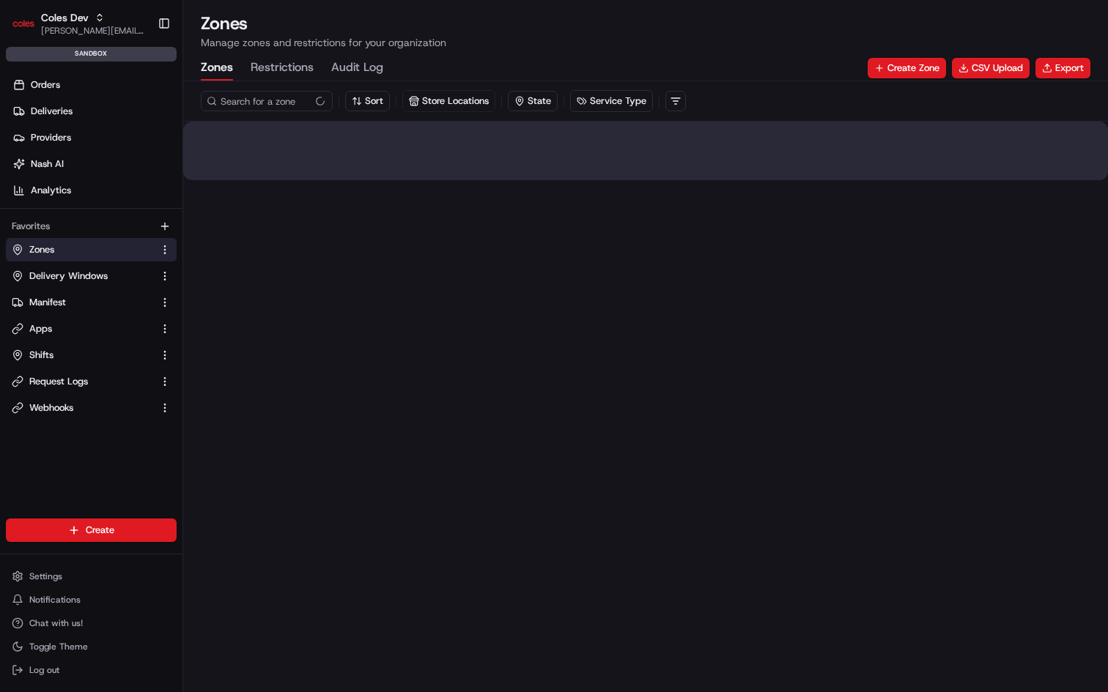
click at [1056, 558] on div "Sort Store Locations State Service Type" at bounding box center [645, 386] width 925 height 611
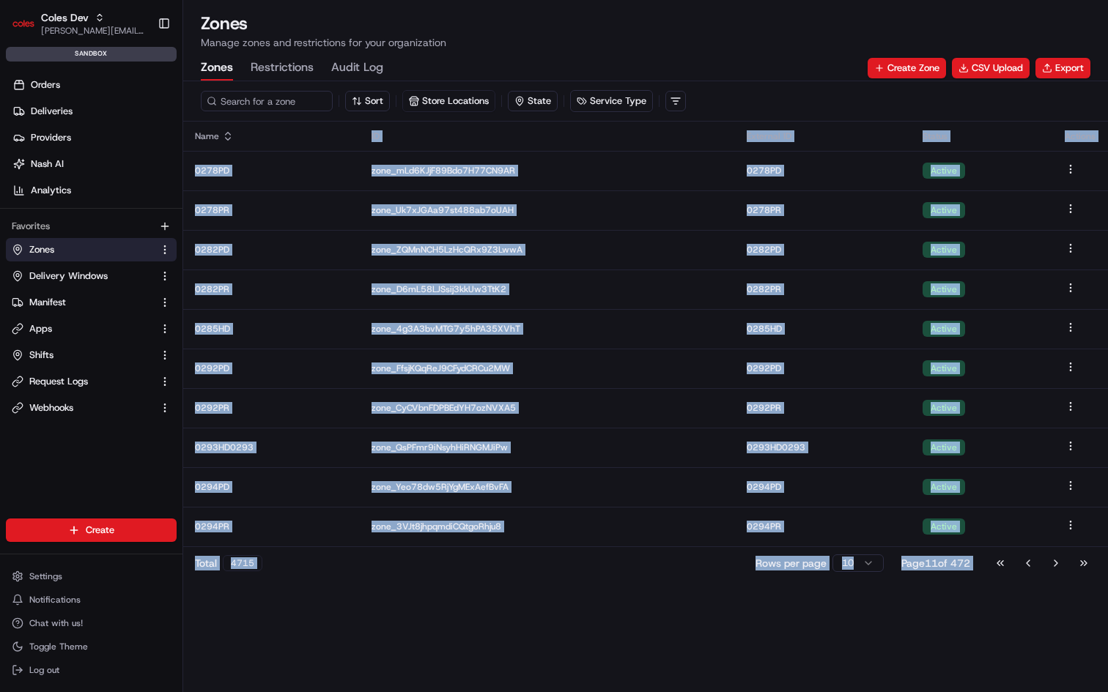
click at [1056, 558] on button "Go to next page" at bounding box center [1055, 563] width 25 height 21
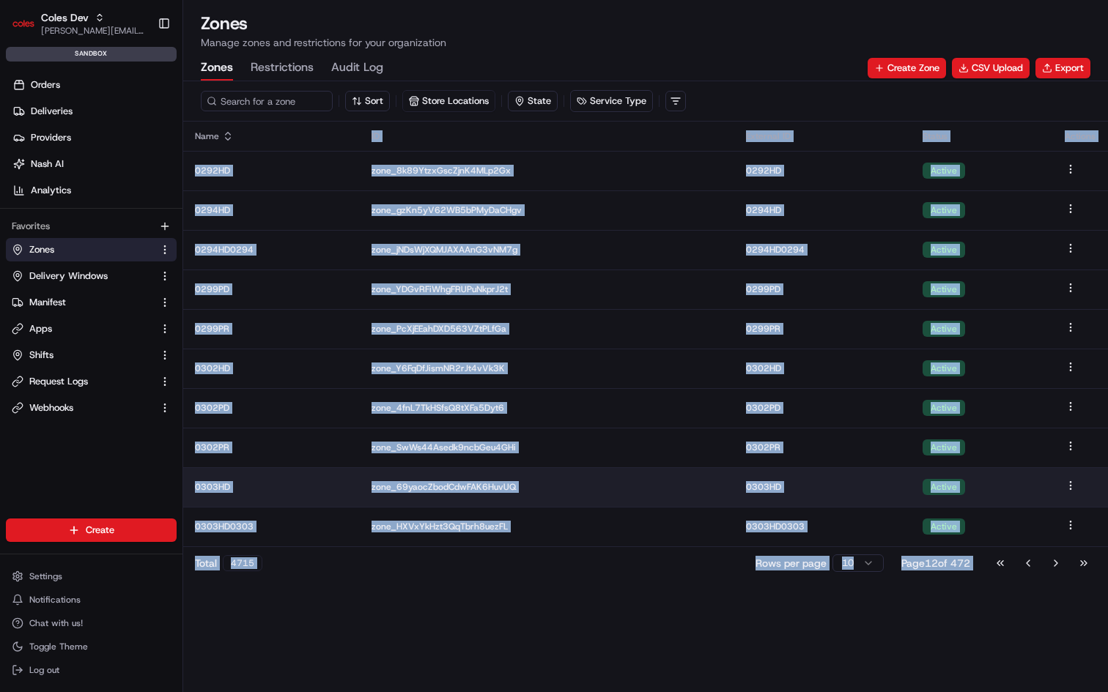
click at [224, 489] on p "0303HD" at bounding box center [271, 487] width 153 height 12
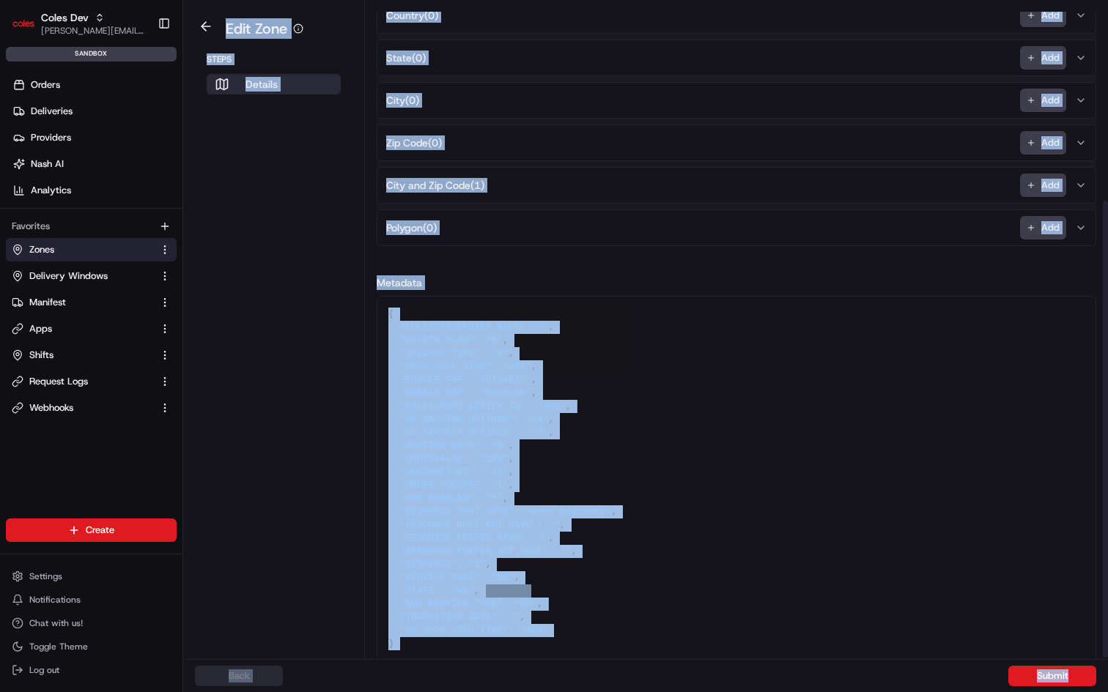
scroll to position [286, 0]
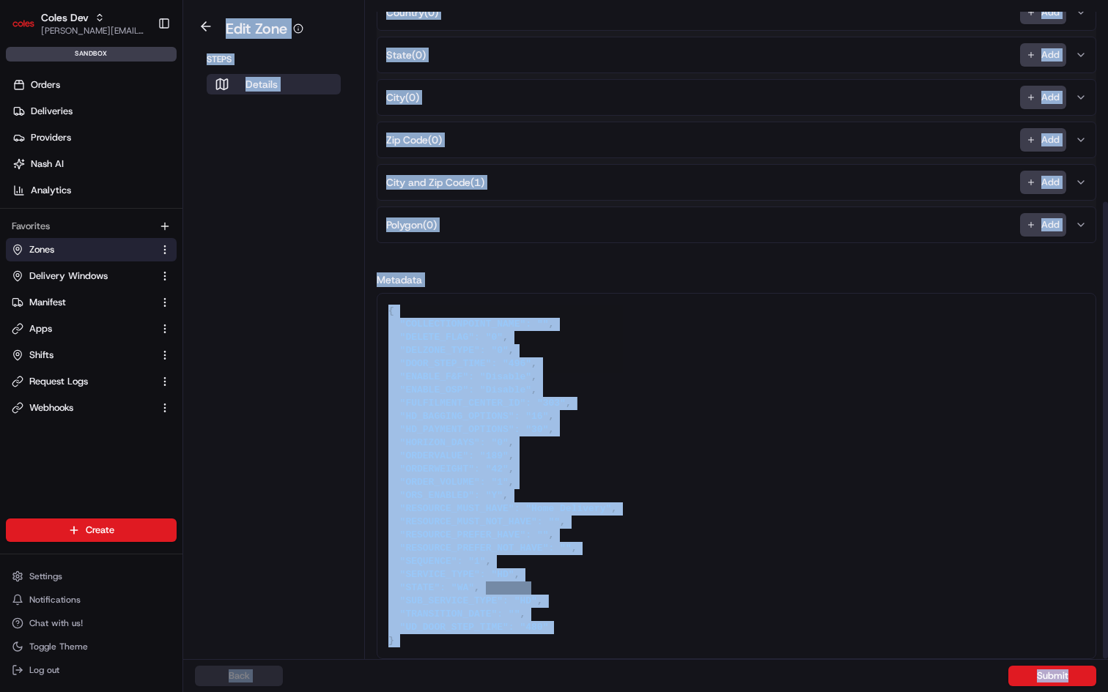
click at [772, 601] on textarea "{ "COLLECTIONPOINT_NAME": "", "DELETE_FLAG": "0", "DELZONE_TYPE": "0", "DOOR_ST…" at bounding box center [736, 476] width 718 height 365
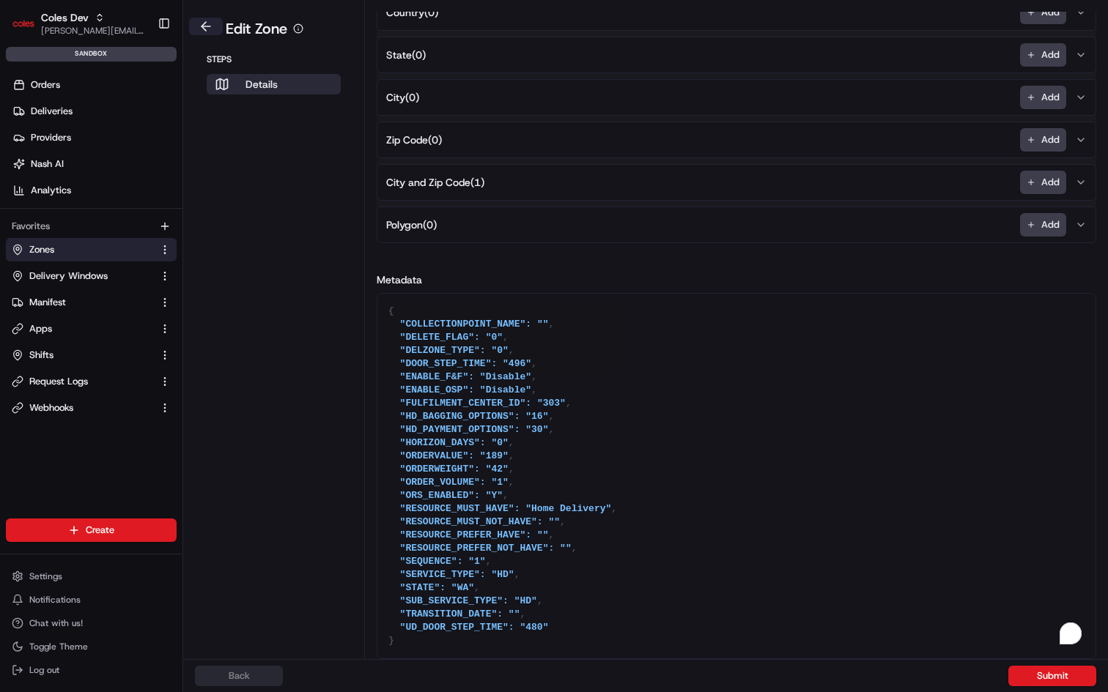
click at [207, 26] on button at bounding box center [206, 27] width 34 height 18
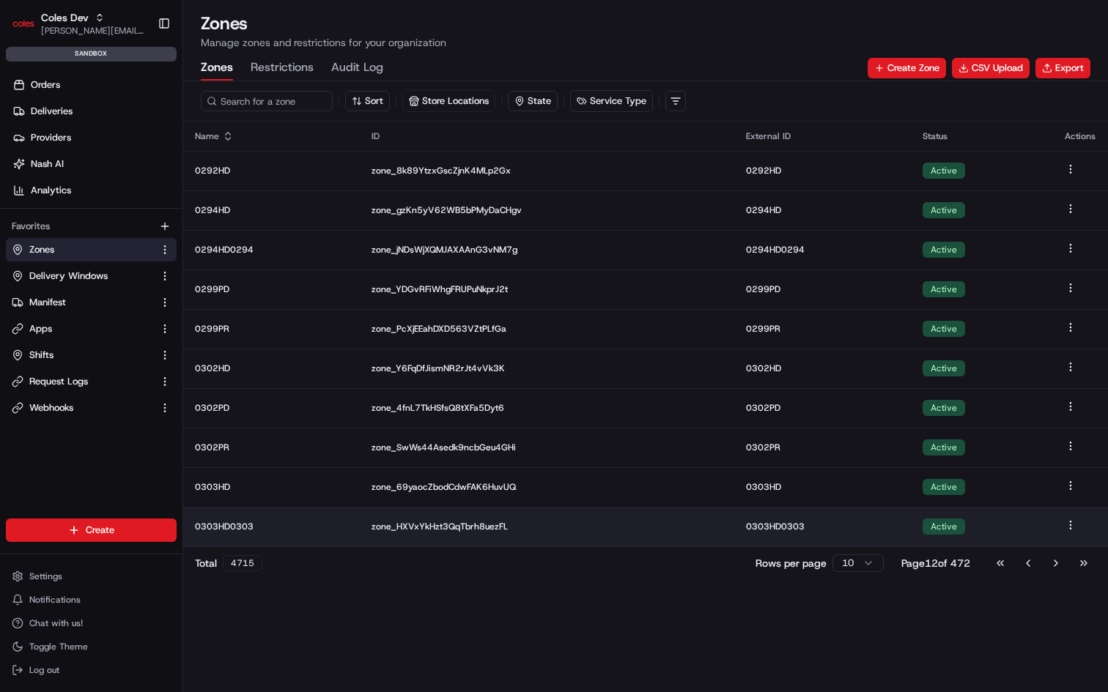
click at [232, 528] on p "0303HD0303" at bounding box center [271, 527] width 153 height 12
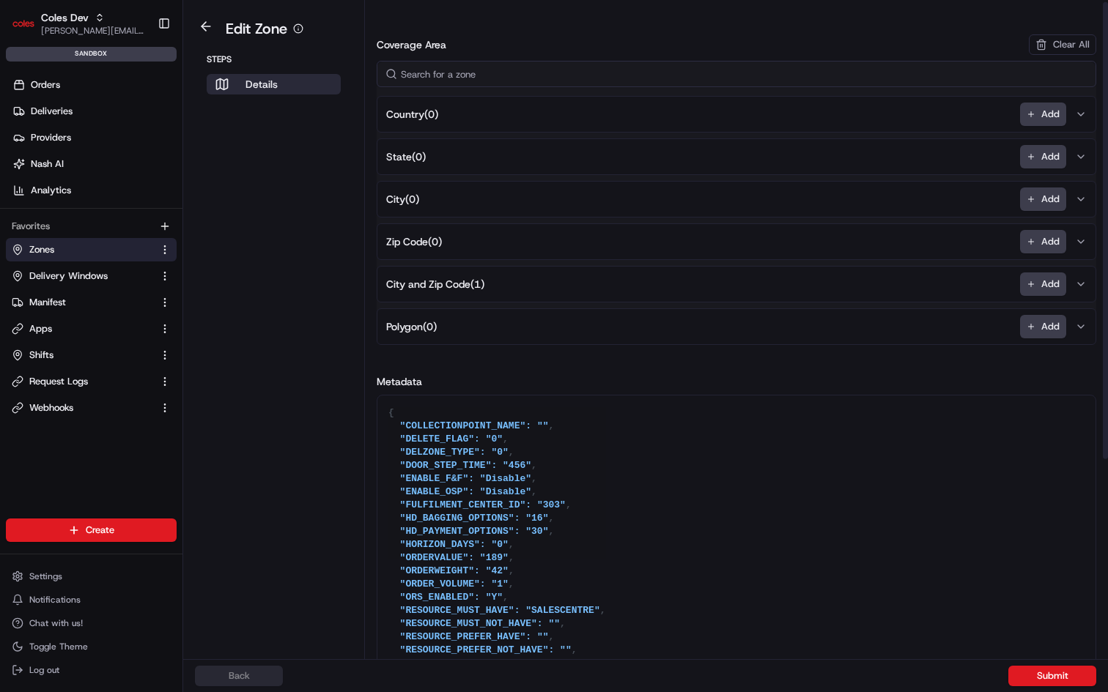
scroll to position [286, 0]
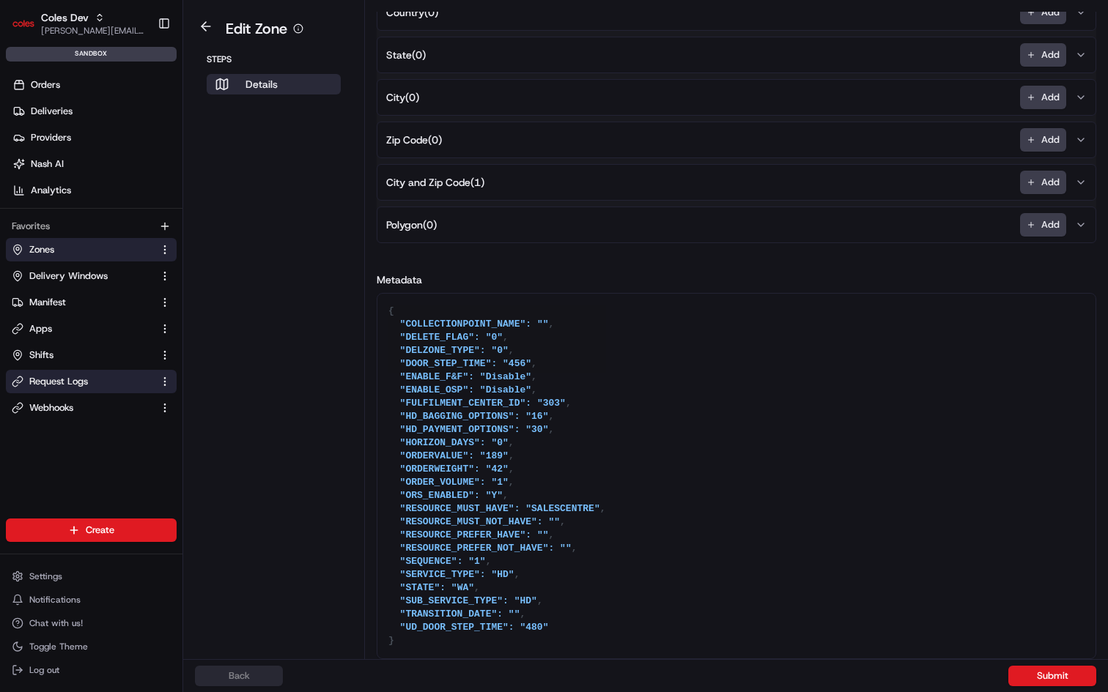
click at [77, 380] on span "Request Logs" at bounding box center [58, 381] width 59 height 13
